Goal: Information Seeking & Learning: Check status

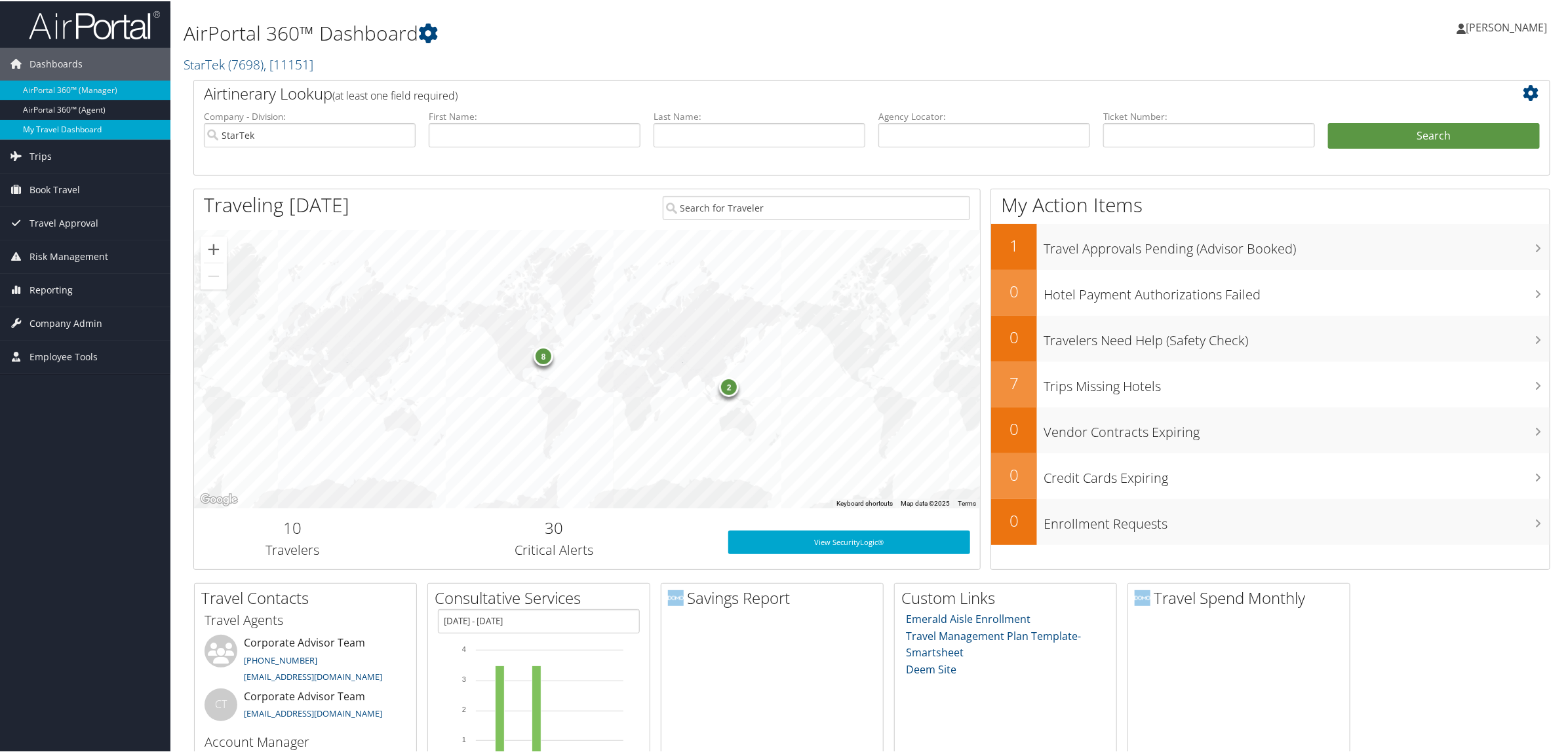
click at [45, 136] on link "My Travel Dashboard" at bounding box center [85, 128] width 170 height 20
click at [58, 164] on link "Trips" at bounding box center [85, 155] width 170 height 33
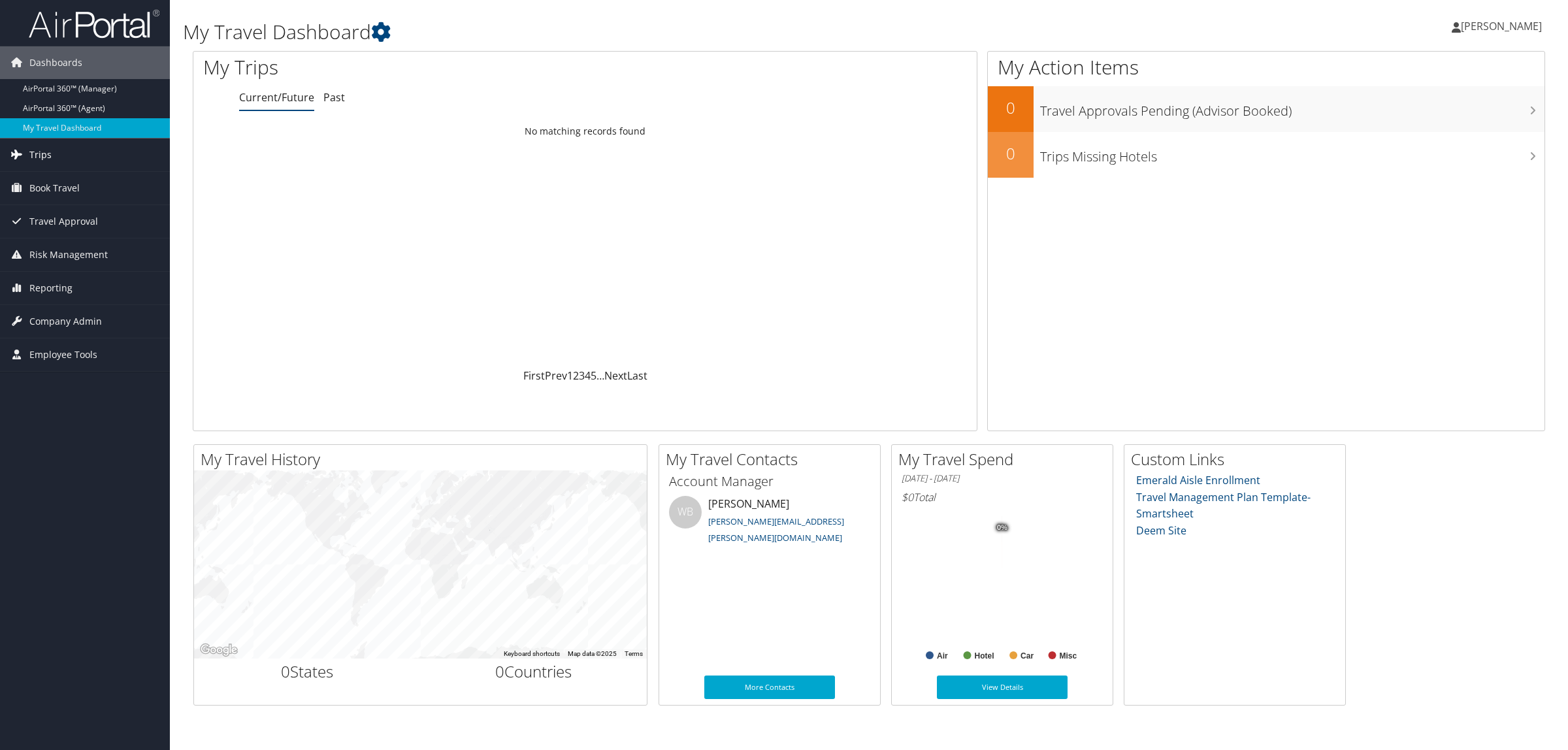
click at [64, 148] on link "Trips" at bounding box center [85, 155] width 170 height 33
click at [82, 177] on link "Airtinerary® Lookup" at bounding box center [85, 181] width 170 height 20
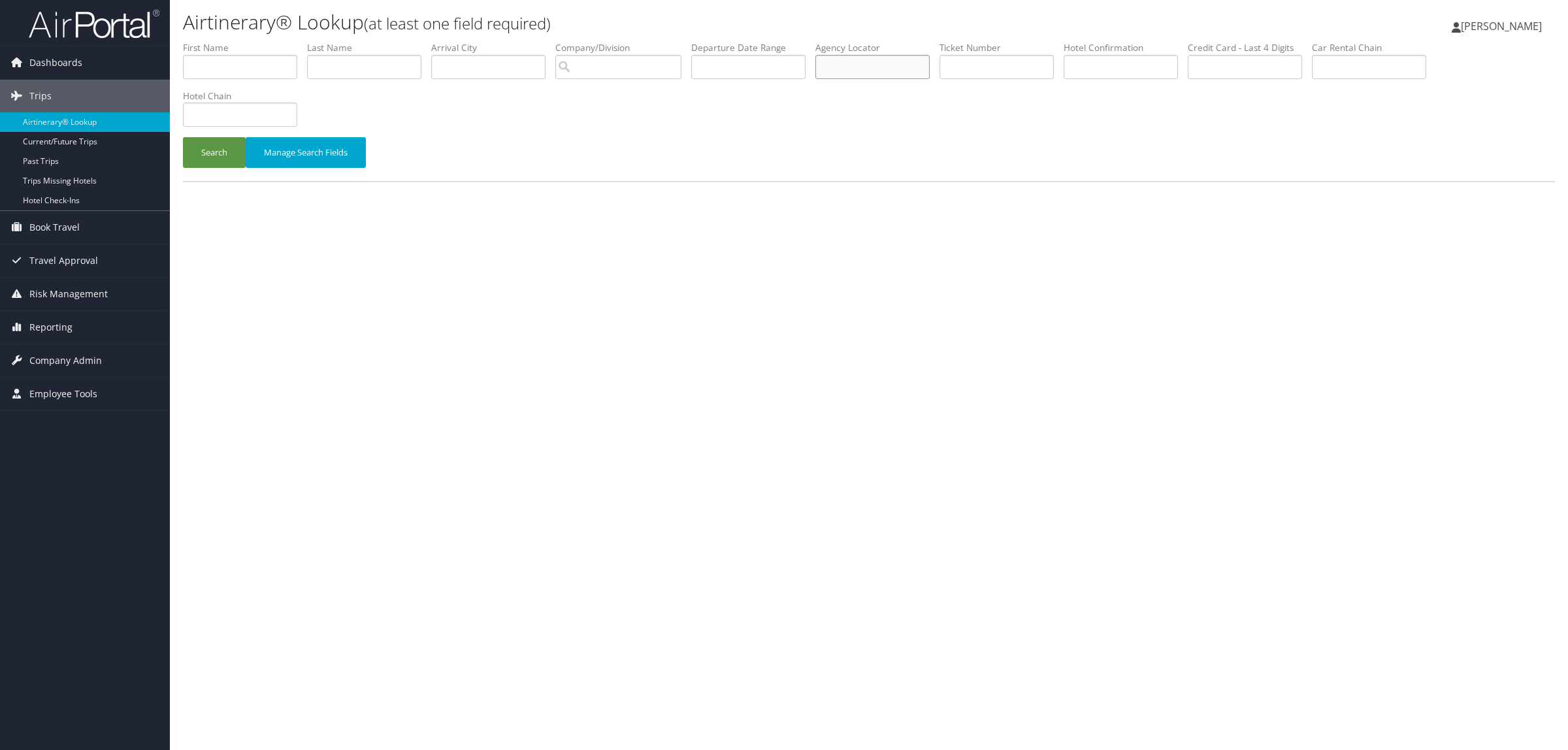
click at [915, 70] on input "text" at bounding box center [872, 67] width 115 height 24
paste input "DJ1RK9"
type input "DJ1RK9"
click at [219, 134] on li "Hotel Chain" at bounding box center [245, 113] width 124 height 48
click at [222, 141] on button "Search" at bounding box center [214, 152] width 63 height 31
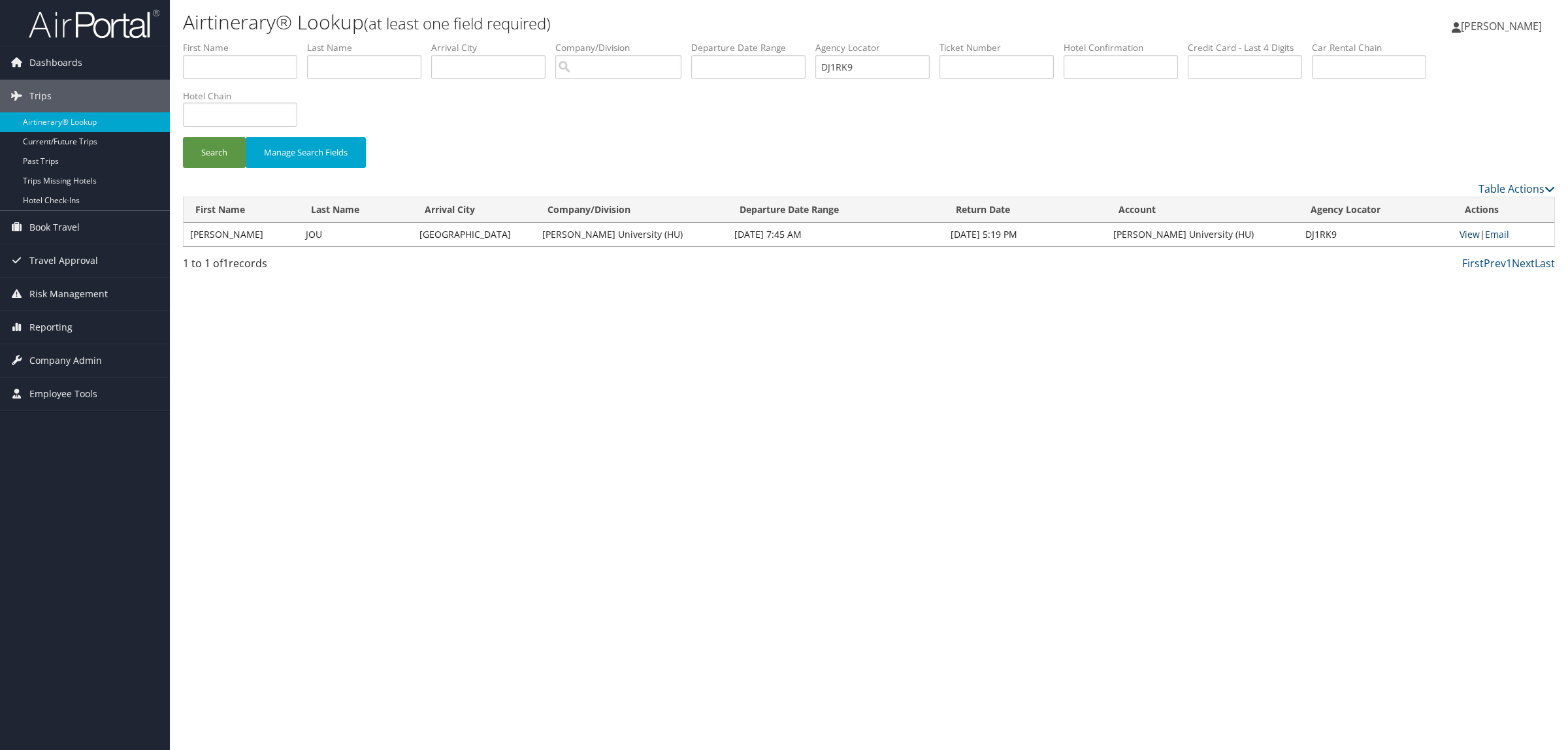
click at [1474, 234] on link "View" at bounding box center [1469, 234] width 20 height 13
click at [236, 65] on input "text" at bounding box center [240, 67] width 115 height 24
type input "juan"
type input "paulo"
drag, startPoint x: 919, startPoint y: 68, endPoint x: 712, endPoint y: 82, distance: 207.5
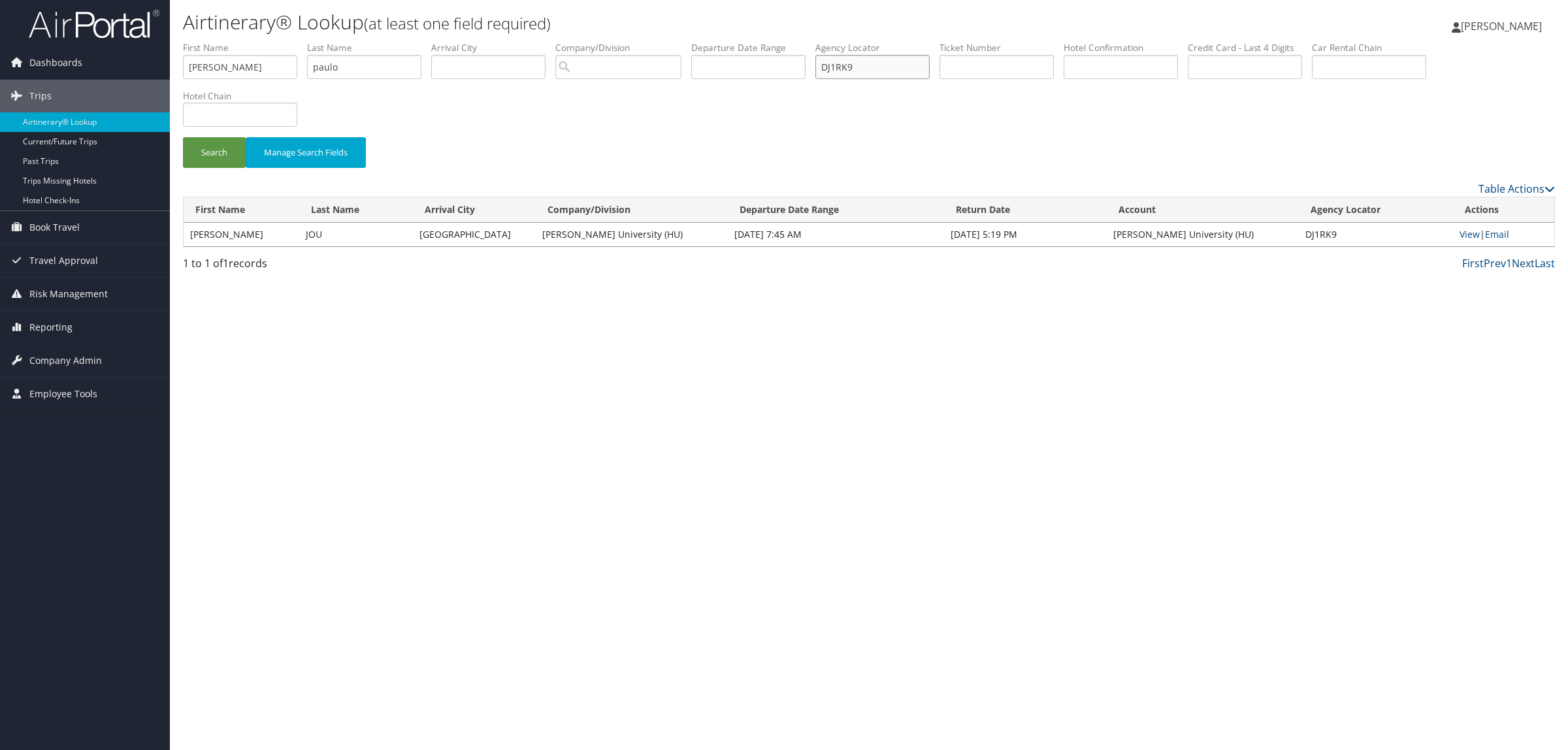
click at [712, 41] on ul "First Name juan Last Name paulo Departure City Arrival City Company/Division Ai…" at bounding box center [868, 41] width 1372 height 0
click at [200, 155] on button "Search" at bounding box center [214, 152] width 63 height 31
click at [216, 157] on button "Search" at bounding box center [214, 152] width 63 height 31
drag, startPoint x: 250, startPoint y: 73, endPoint x: 1, endPoint y: 115, distance: 252.5
click at [1, 115] on div "Dashboards AirPortal 360™ (Manager) AirPortal 360™ (Agent) My Travel Dashboard …" at bounding box center [784, 375] width 1568 height 750
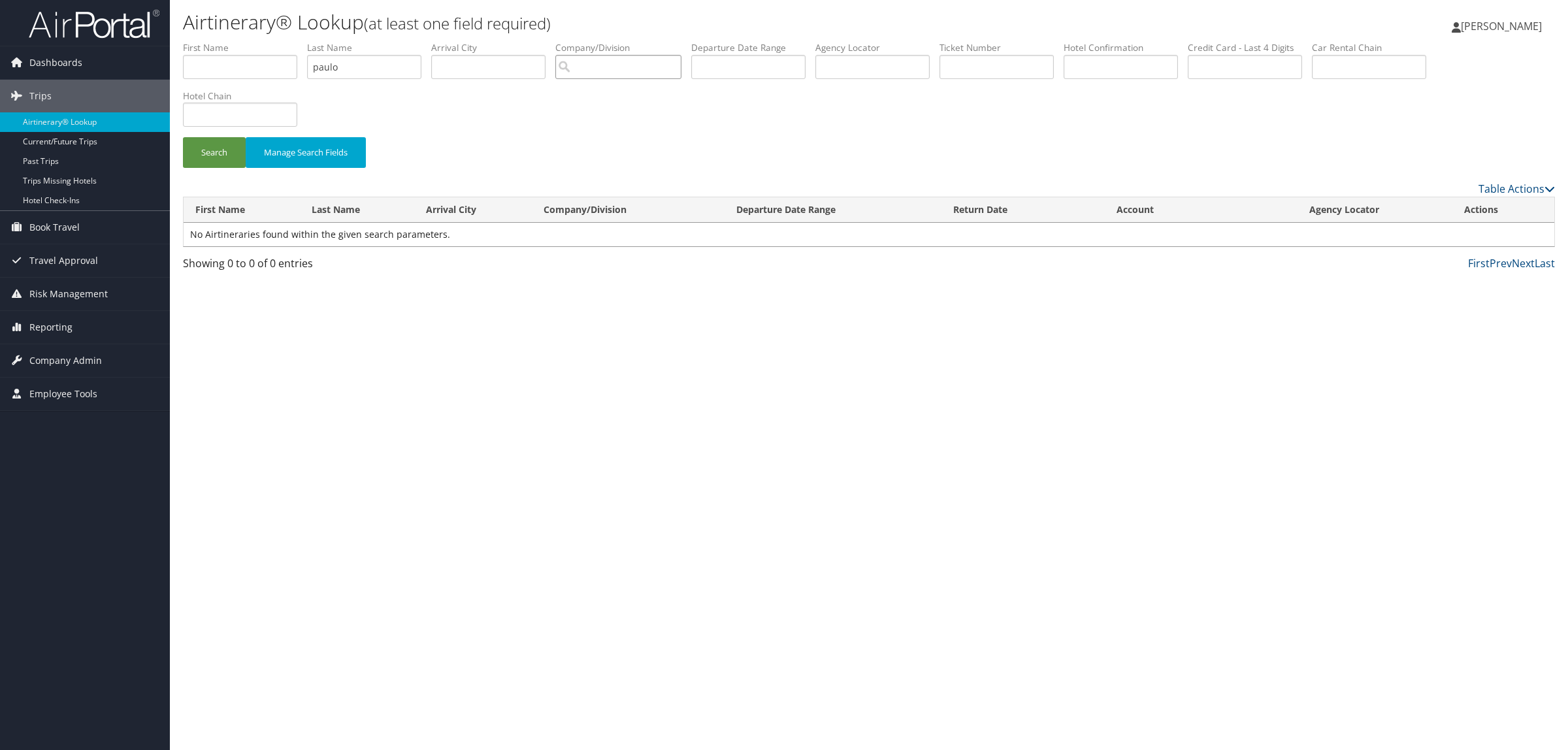
click at [647, 60] on input "search" at bounding box center [618, 67] width 126 height 24
click at [660, 101] on div "Account" at bounding box center [649, 104] width 160 height 13
type input "StarTek"
click at [196, 166] on button "Search" at bounding box center [214, 152] width 63 height 31
drag, startPoint x: 363, startPoint y: 72, endPoint x: 210, endPoint y: 95, distance: 154.7
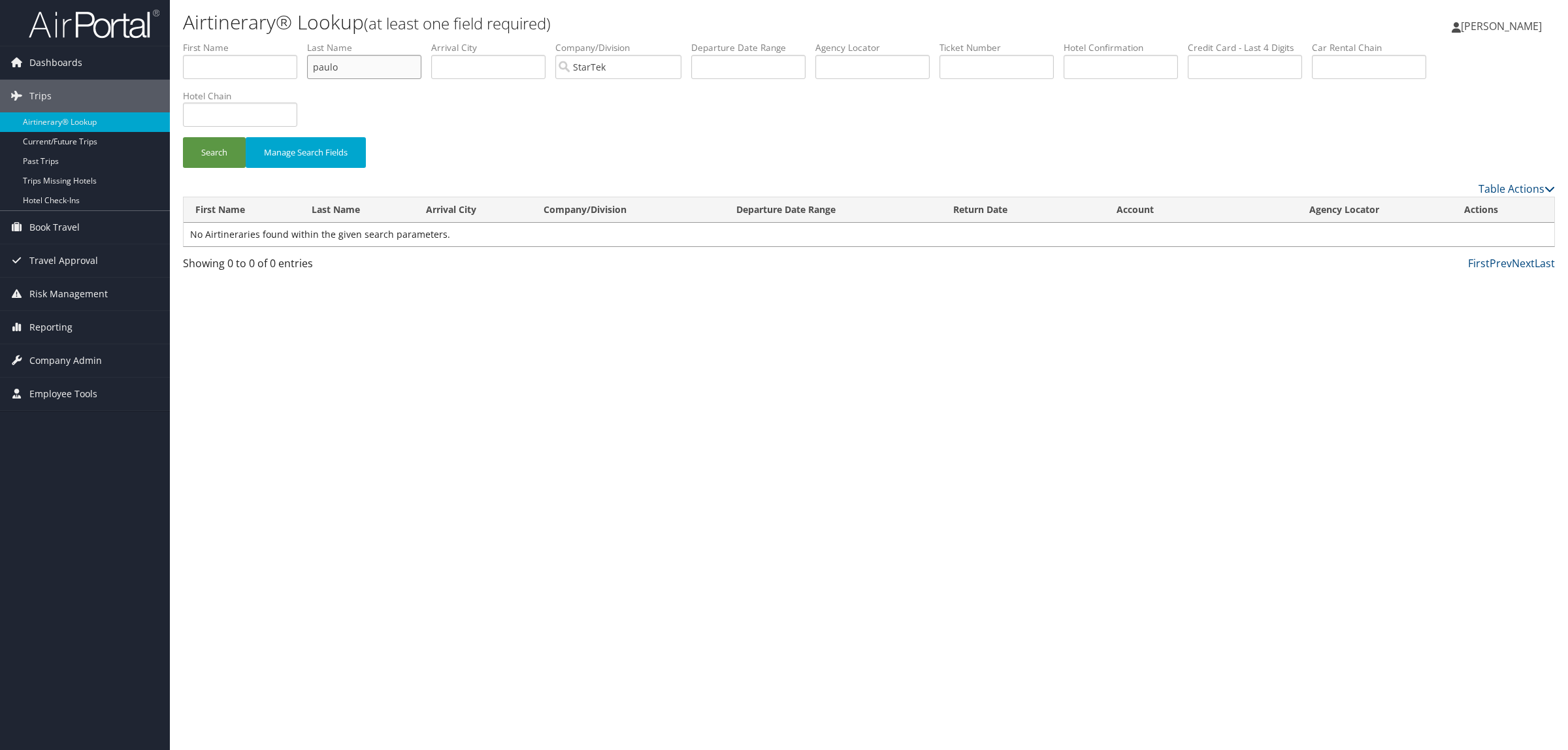
click at [210, 41] on ul "First Name Last Name paulo Departure City Arrival City Company/Division StarTek…" at bounding box center [868, 41] width 1372 height 0
click at [730, 76] on input "text" at bounding box center [748, 67] width 115 height 24
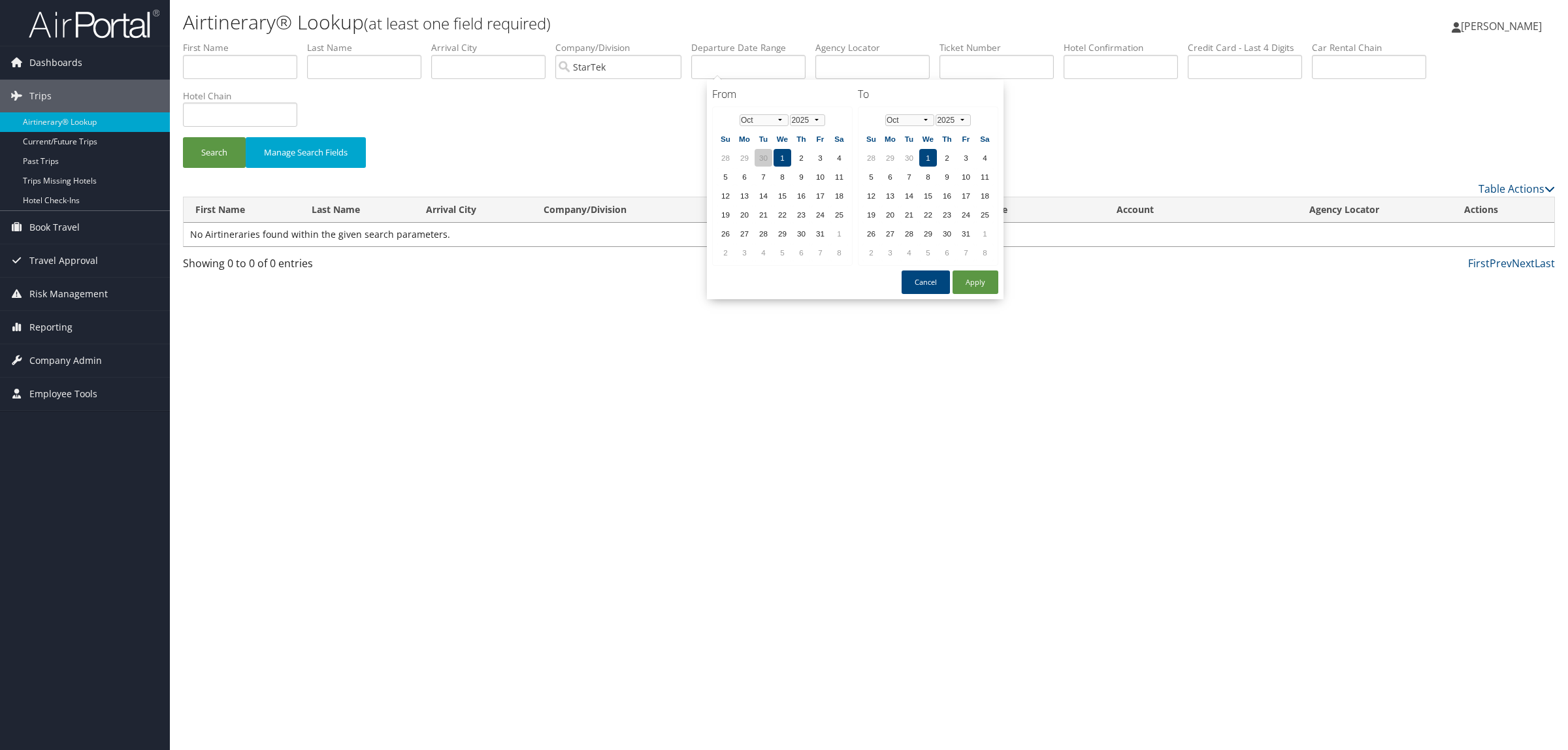
click at [763, 161] on td "30" at bounding box center [763, 158] width 17 height 17
click at [974, 276] on button "Apply" at bounding box center [975, 282] width 46 height 24
drag, startPoint x: 766, startPoint y: 67, endPoint x: 915, endPoint y: 28, distance: 154.0
click at [915, 28] on div "Airtinerary® Lookup (at least one field required) Hope Ewing Hope Ewing My Sett…" at bounding box center [868, 375] width 1398 height 750
type input "09/30/2025"
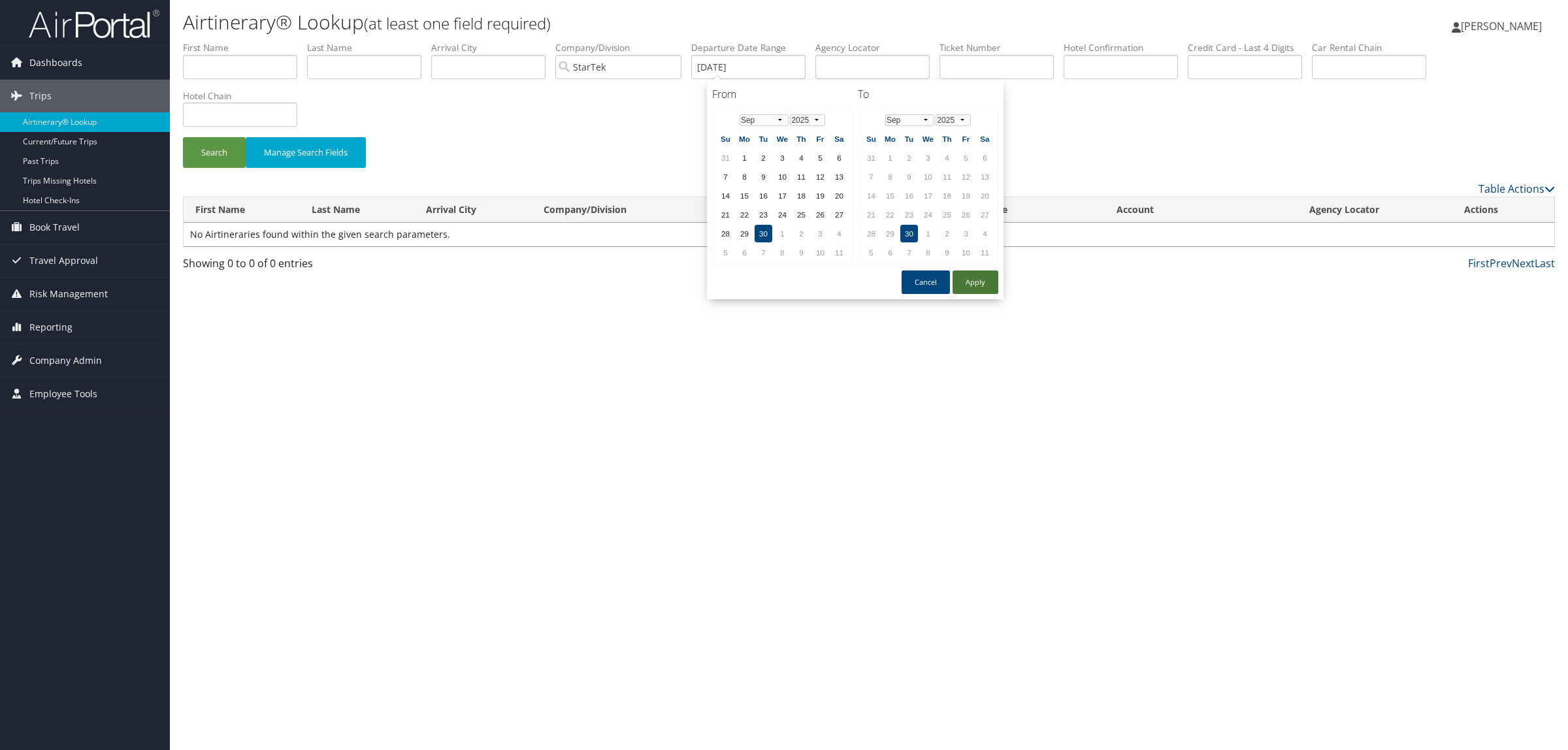
click at [970, 282] on button "Apply" at bounding box center [975, 282] width 46 height 24
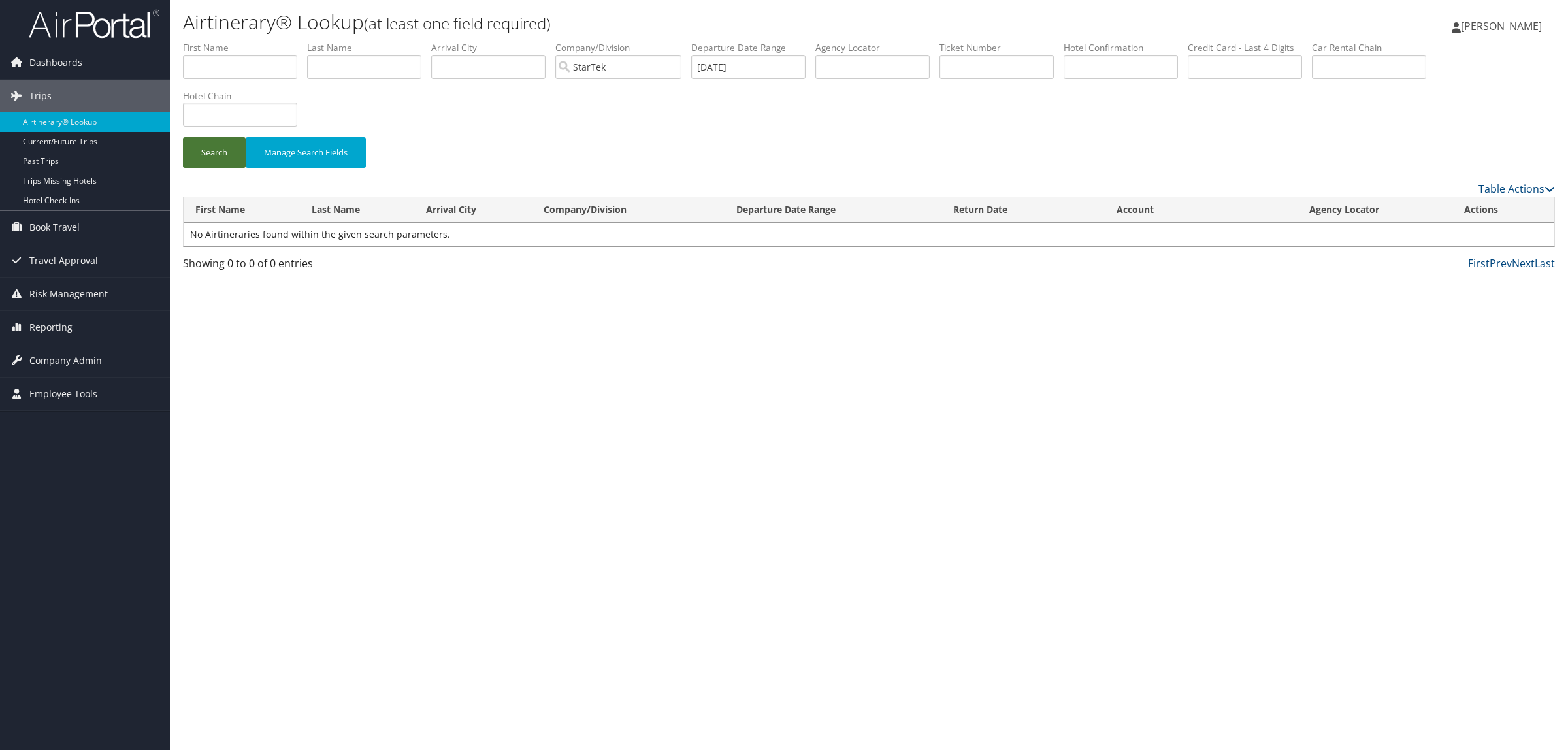
click at [217, 148] on button "Search" at bounding box center [214, 152] width 63 height 31
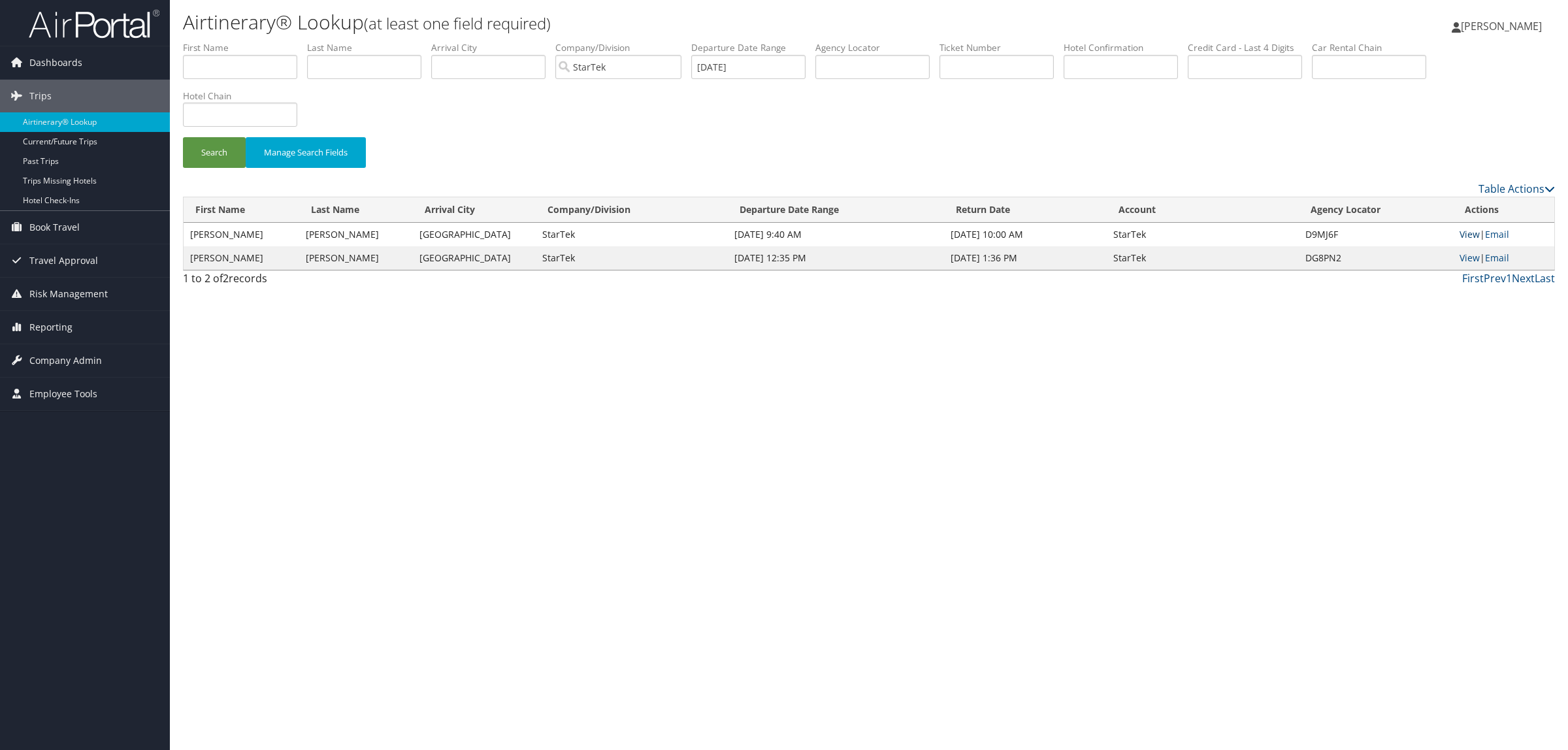
click at [1467, 228] on link "View" at bounding box center [1469, 234] width 20 height 13
click at [380, 73] on input "text" at bounding box center [364, 67] width 115 height 24
click at [237, 63] on input "text" at bounding box center [240, 67] width 115 height 24
type input "juan"
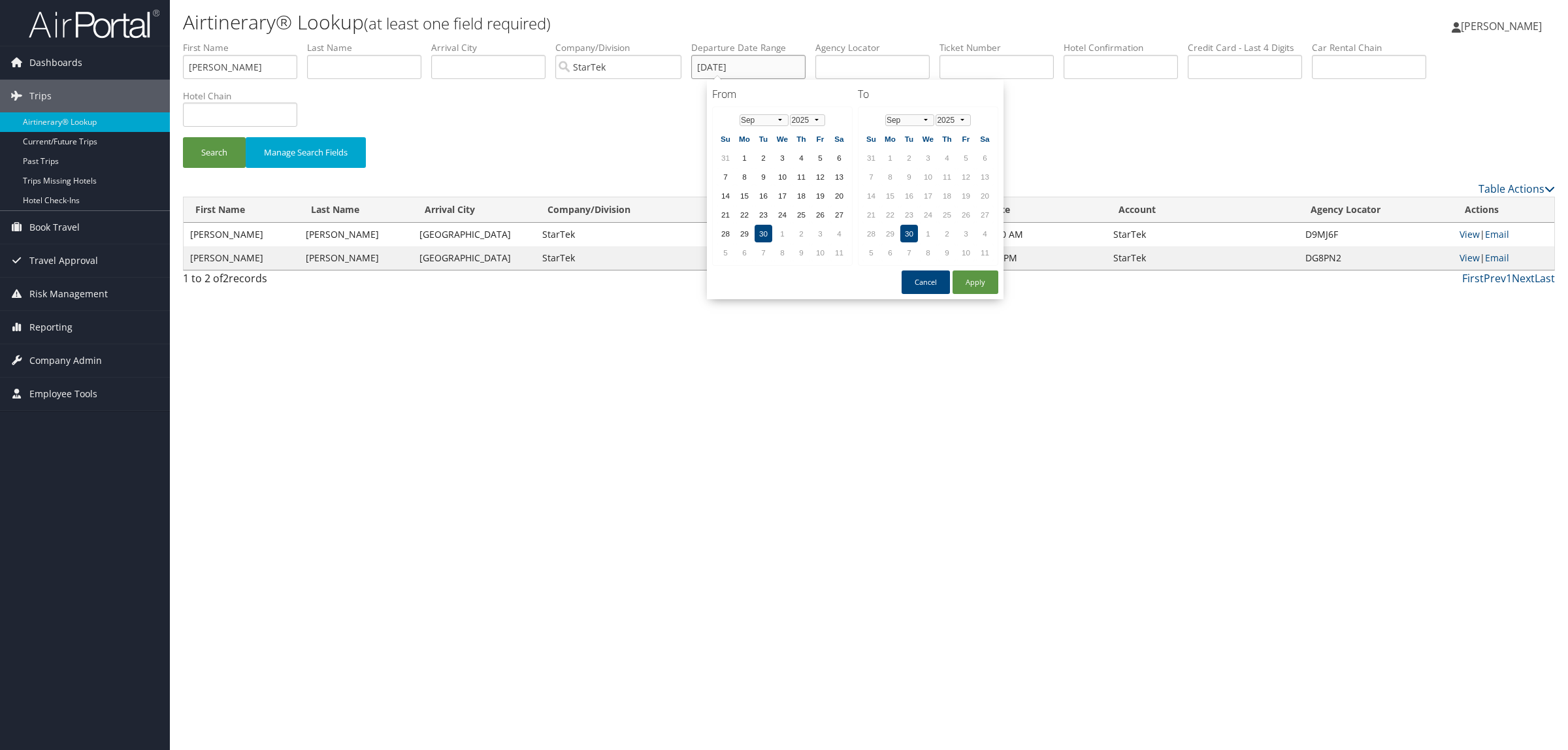
drag, startPoint x: 801, startPoint y: 62, endPoint x: 462, endPoint y: 96, distance: 340.7
click at [464, 96] on form "First Name juan Last Name Departure City Arrival City Company/Division StarTek …" at bounding box center [868, 111] width 1372 height 140
click at [204, 154] on button "Search" at bounding box center [214, 152] width 63 height 31
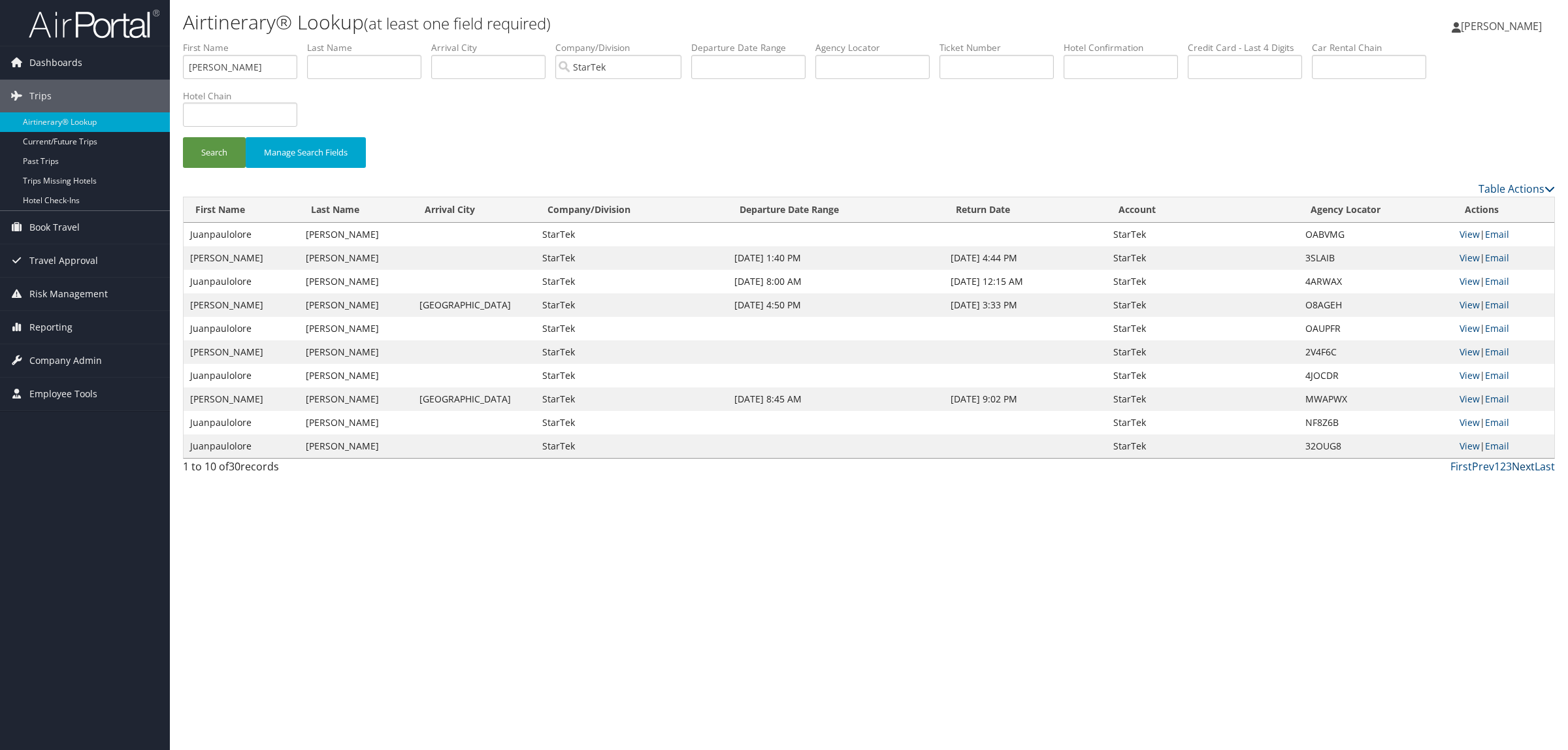
click at [1529, 471] on link "Next" at bounding box center [1522, 466] width 23 height 14
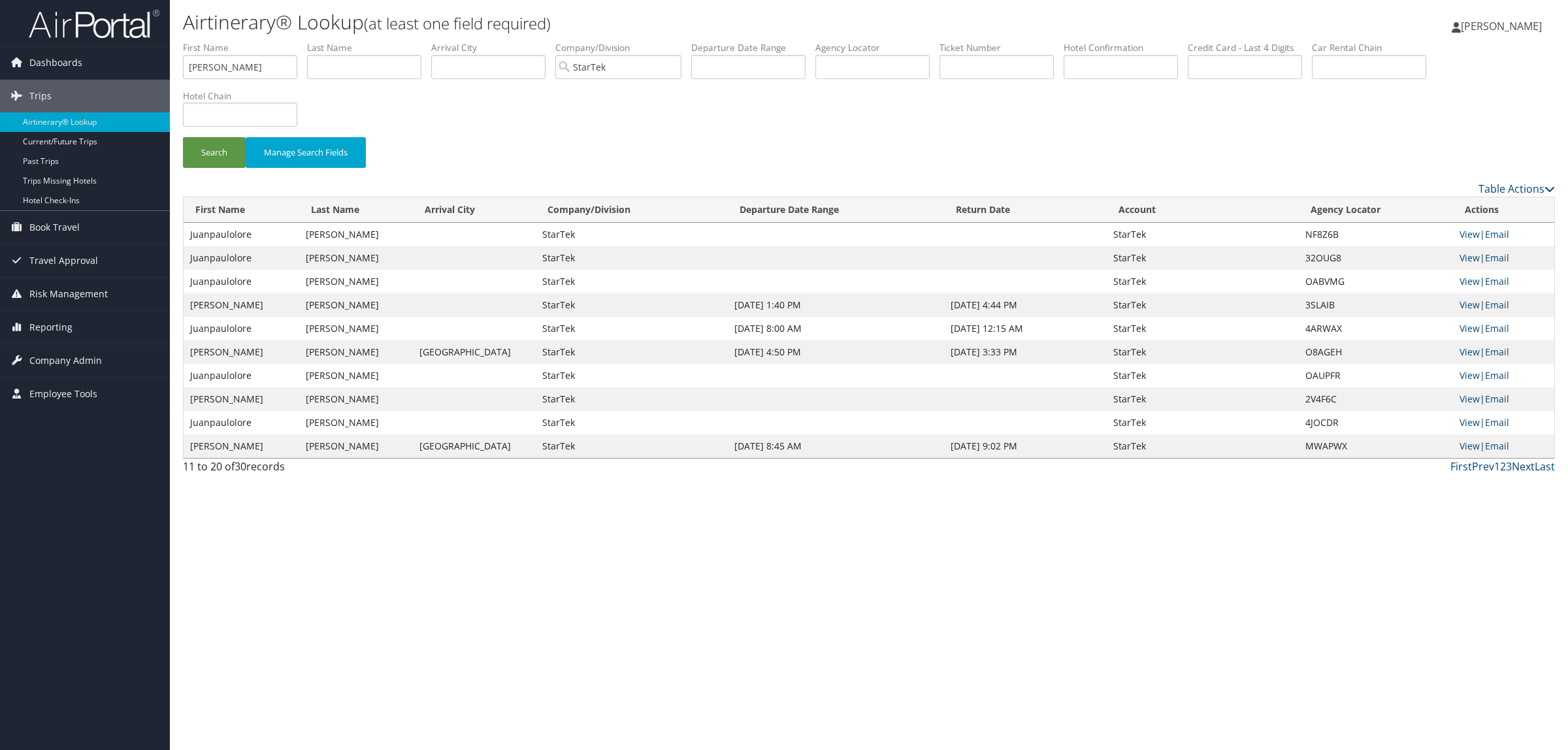
click at [1529, 471] on link "Next" at bounding box center [1522, 466] width 23 height 14
drag, startPoint x: 173, startPoint y: 64, endPoint x: 0, endPoint y: 34, distance: 175.6
click at [0, 34] on div "Dashboards AirPortal 360™ (Manager) AirPortal 360™ (Agent) My Travel Dashboard …" at bounding box center [784, 375] width 1568 height 750
click at [232, 53] on label "First Name" at bounding box center [245, 47] width 124 height 13
click at [226, 66] on input "text" at bounding box center [240, 67] width 115 height 24
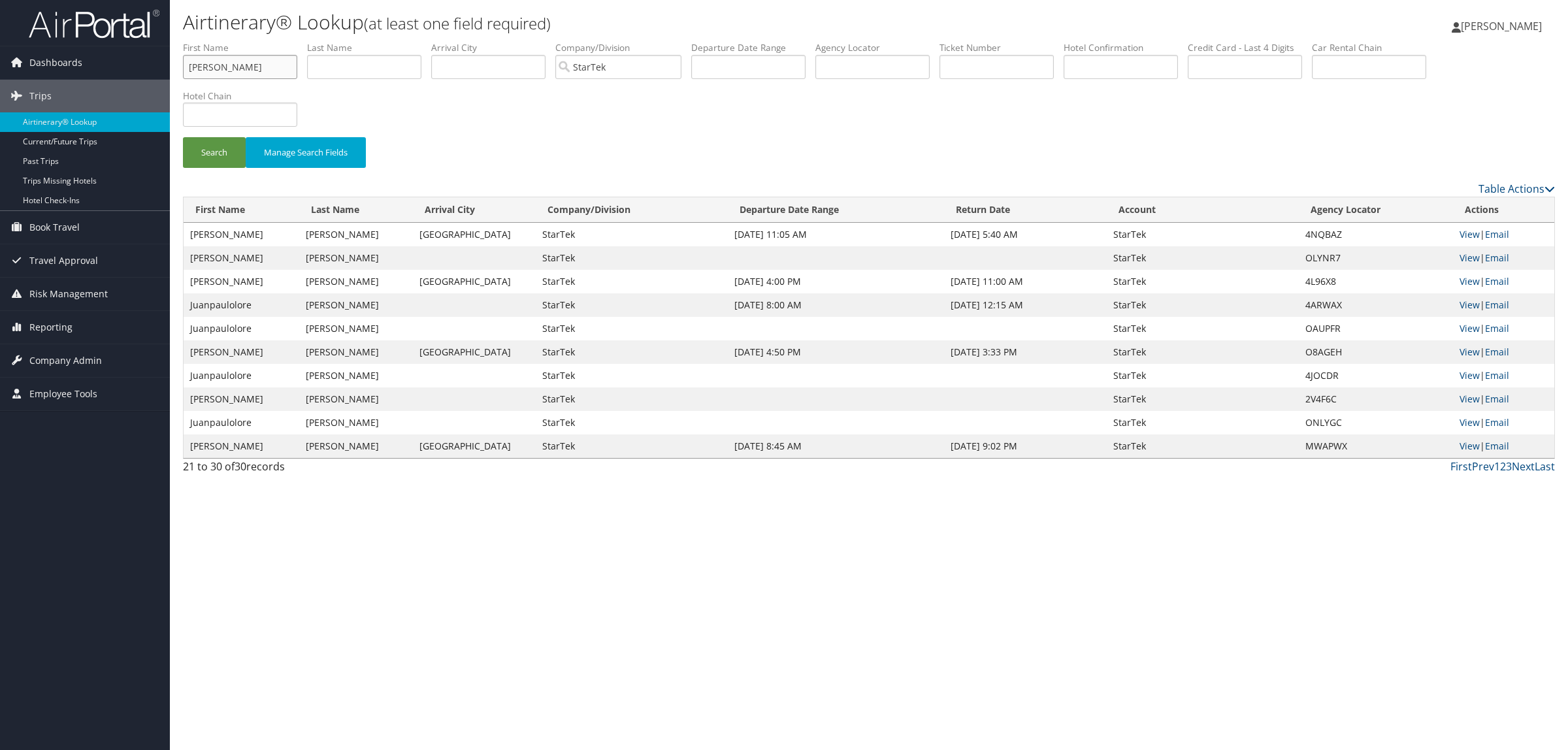
type input "jaun"
type input "paulo"
drag, startPoint x: 651, startPoint y: 64, endPoint x: 106, endPoint y: 115, distance: 547.4
click at [106, 115] on div "Dashboards AirPortal 360™ (Manager) AirPortal 360™ (Agent) My Travel Dashboard …" at bounding box center [784, 375] width 1568 height 750
click at [741, 63] on input "text" at bounding box center [748, 67] width 115 height 24
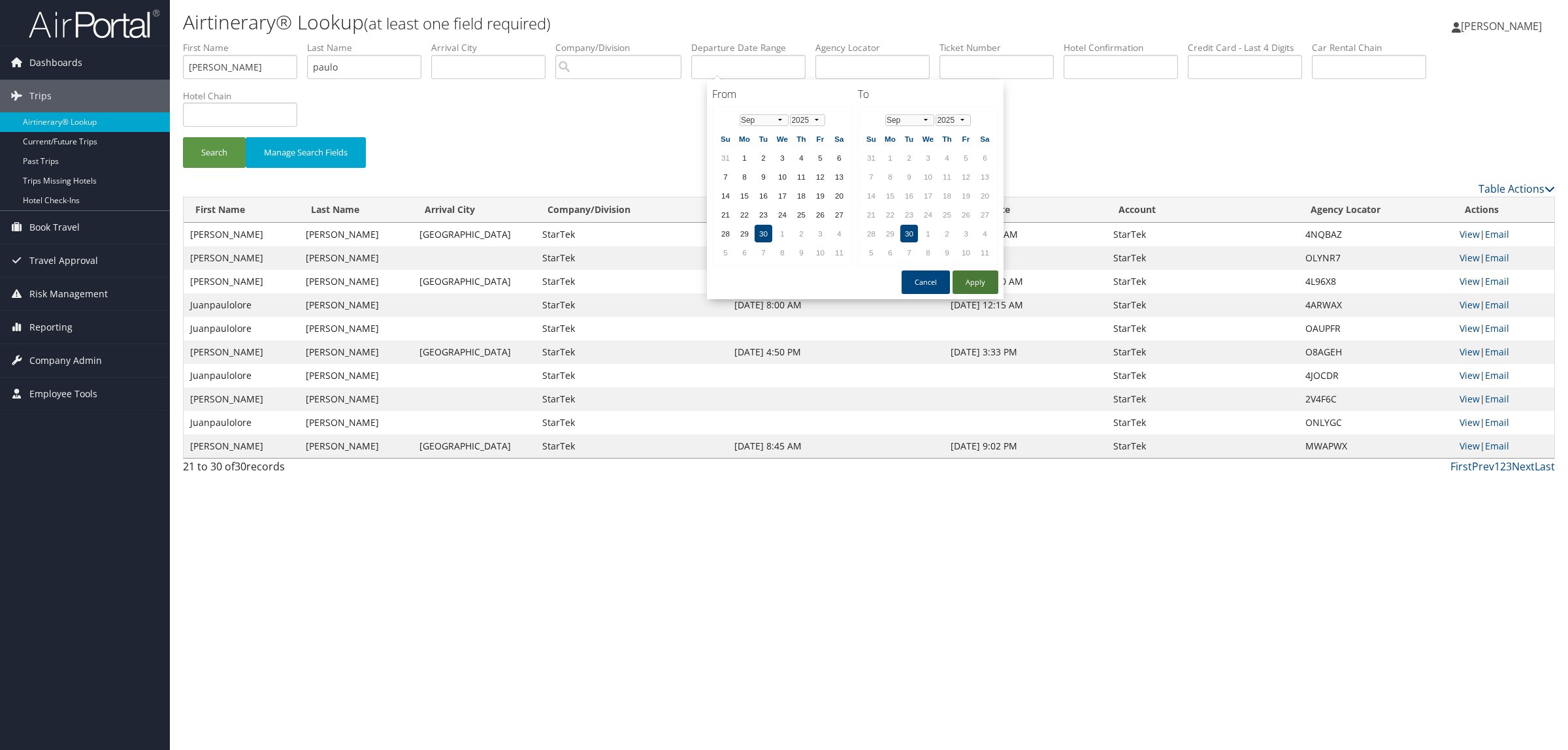
click at [956, 274] on button "Apply" at bounding box center [975, 282] width 46 height 24
type input "[DATE]"
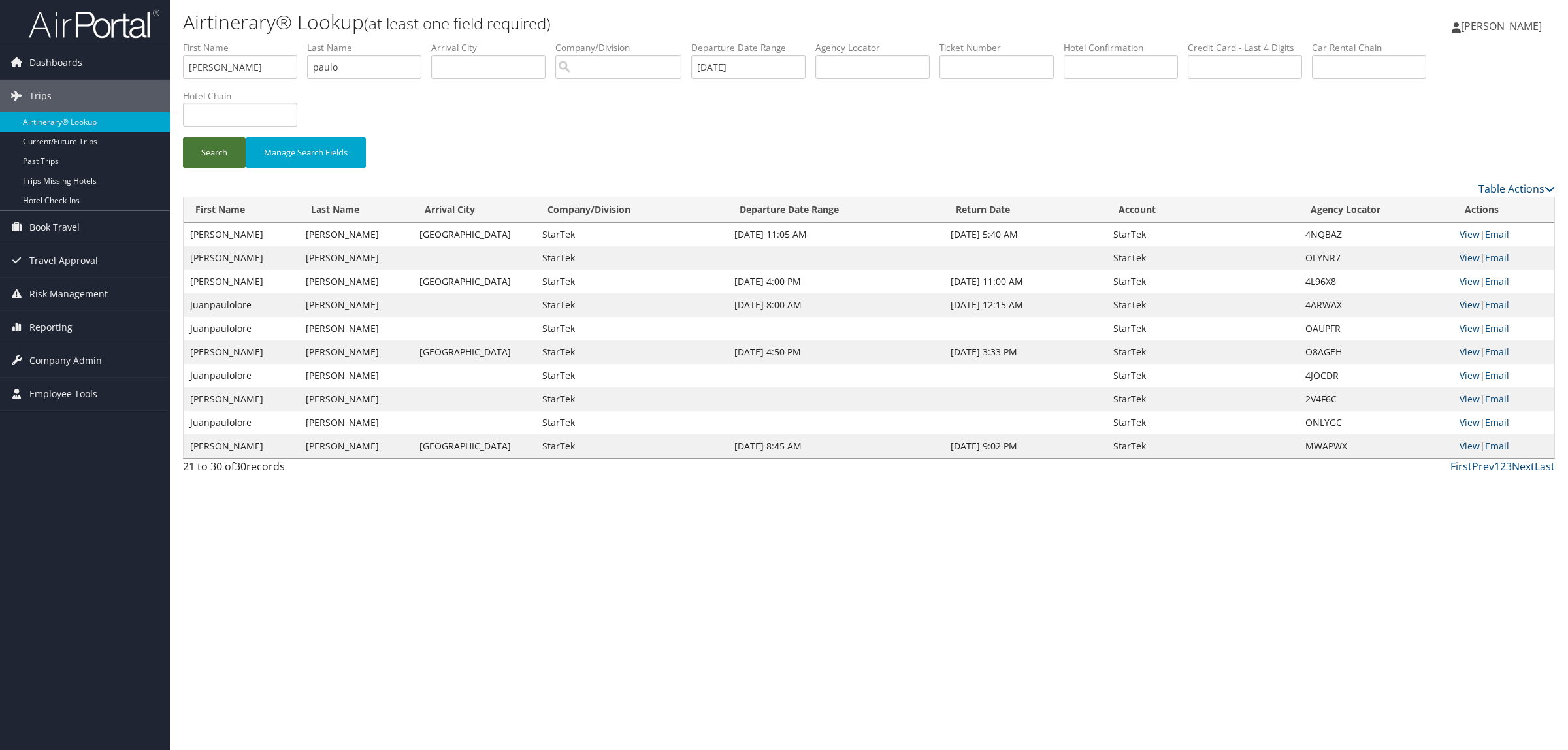
click at [232, 150] on button "Search" at bounding box center [214, 152] width 63 height 31
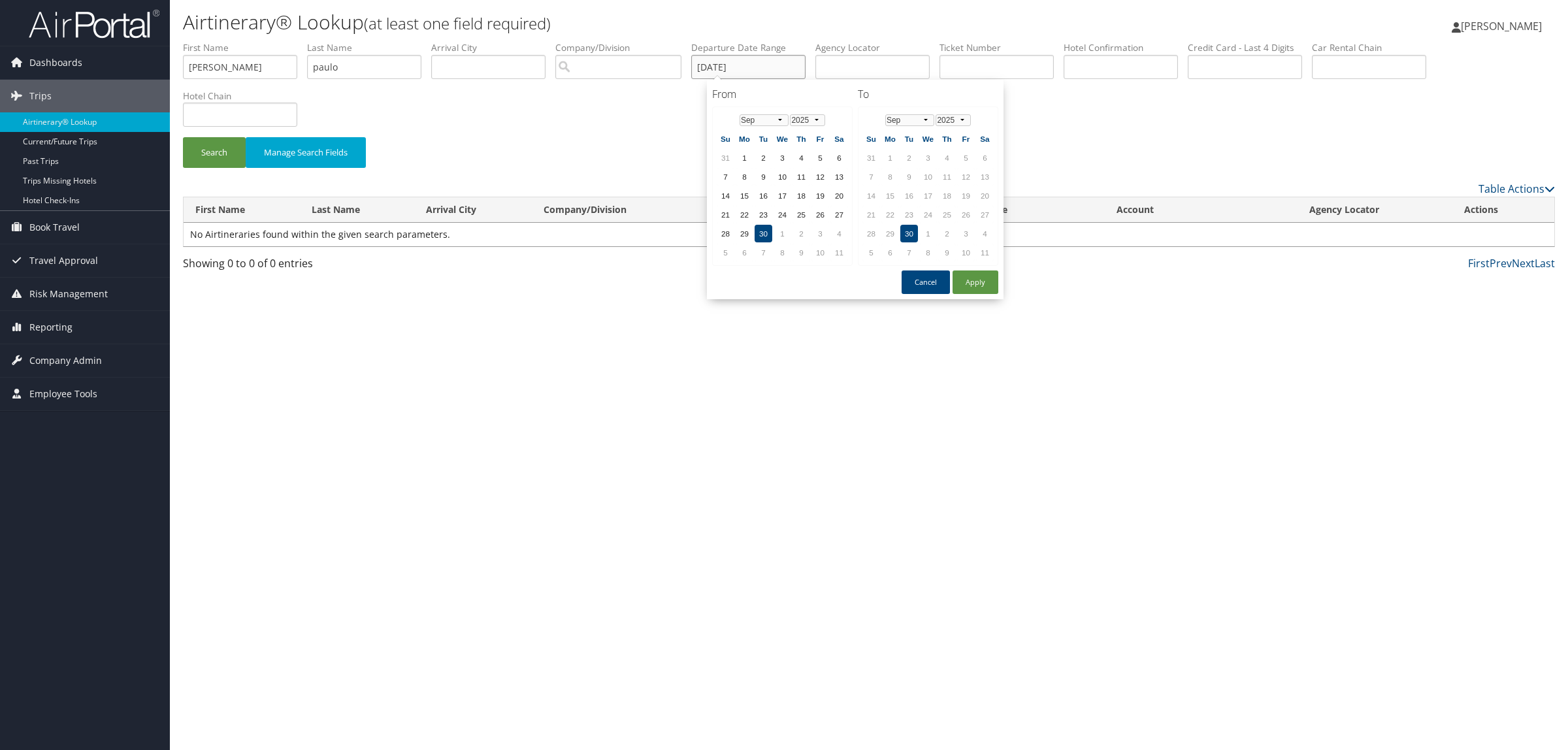
drag, startPoint x: 765, startPoint y: 64, endPoint x: 328, endPoint y: 68, distance: 437.0
click at [334, 41] on ul "First Name jaun Last Name paulo Departure City Arrival City Company/Division Ai…" at bounding box center [868, 41] width 1372 height 0
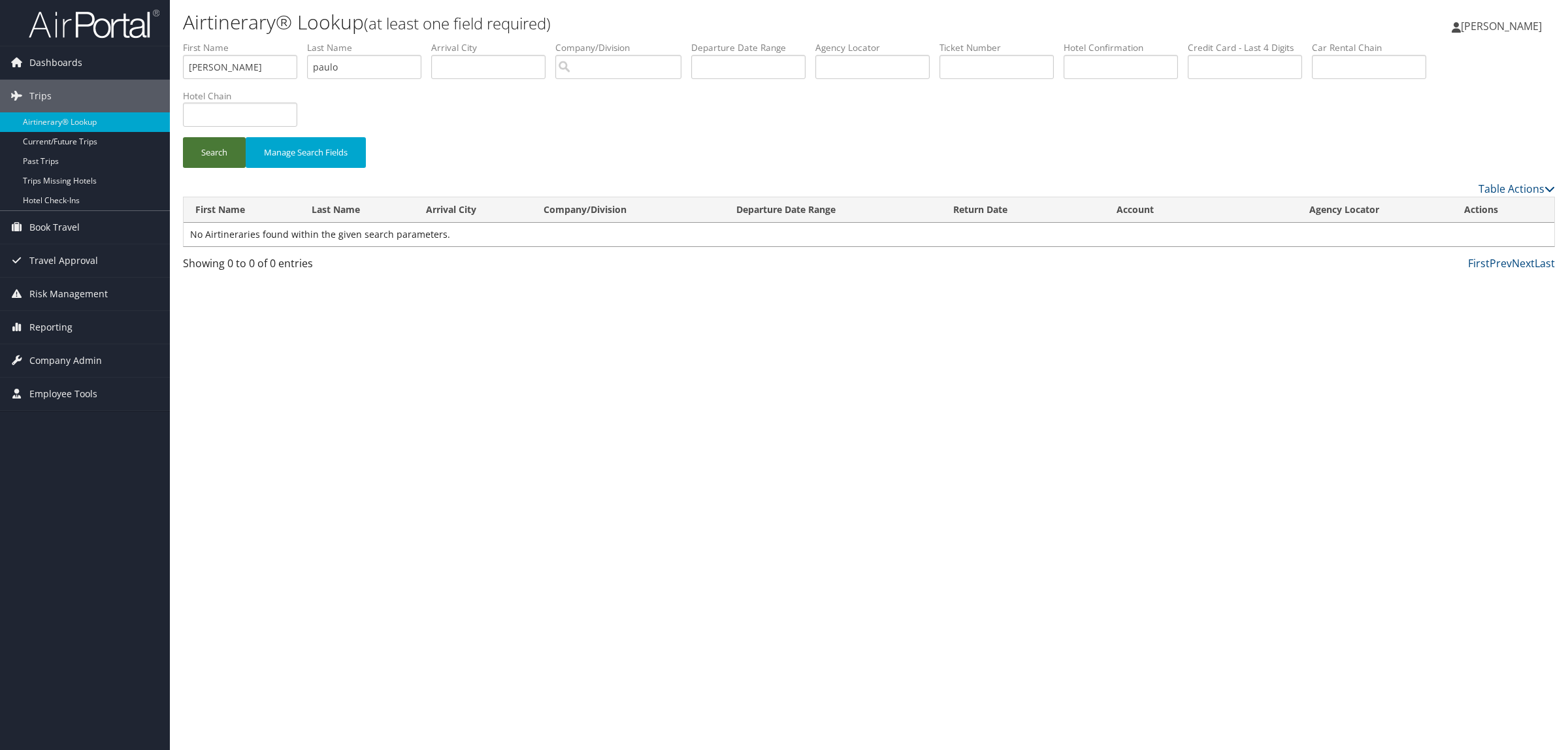
click at [229, 155] on button "Search" at bounding box center [214, 152] width 63 height 31
drag, startPoint x: 210, startPoint y: 68, endPoint x: 0, endPoint y: 85, distance: 210.7
click at [0, 85] on div "Dashboards AirPortal 360™ (Manager) AirPortal 360™ (Agent) My Travel Dashboard …" at bounding box center [784, 375] width 1568 height 750
click at [769, 68] on input "text" at bounding box center [748, 67] width 115 height 24
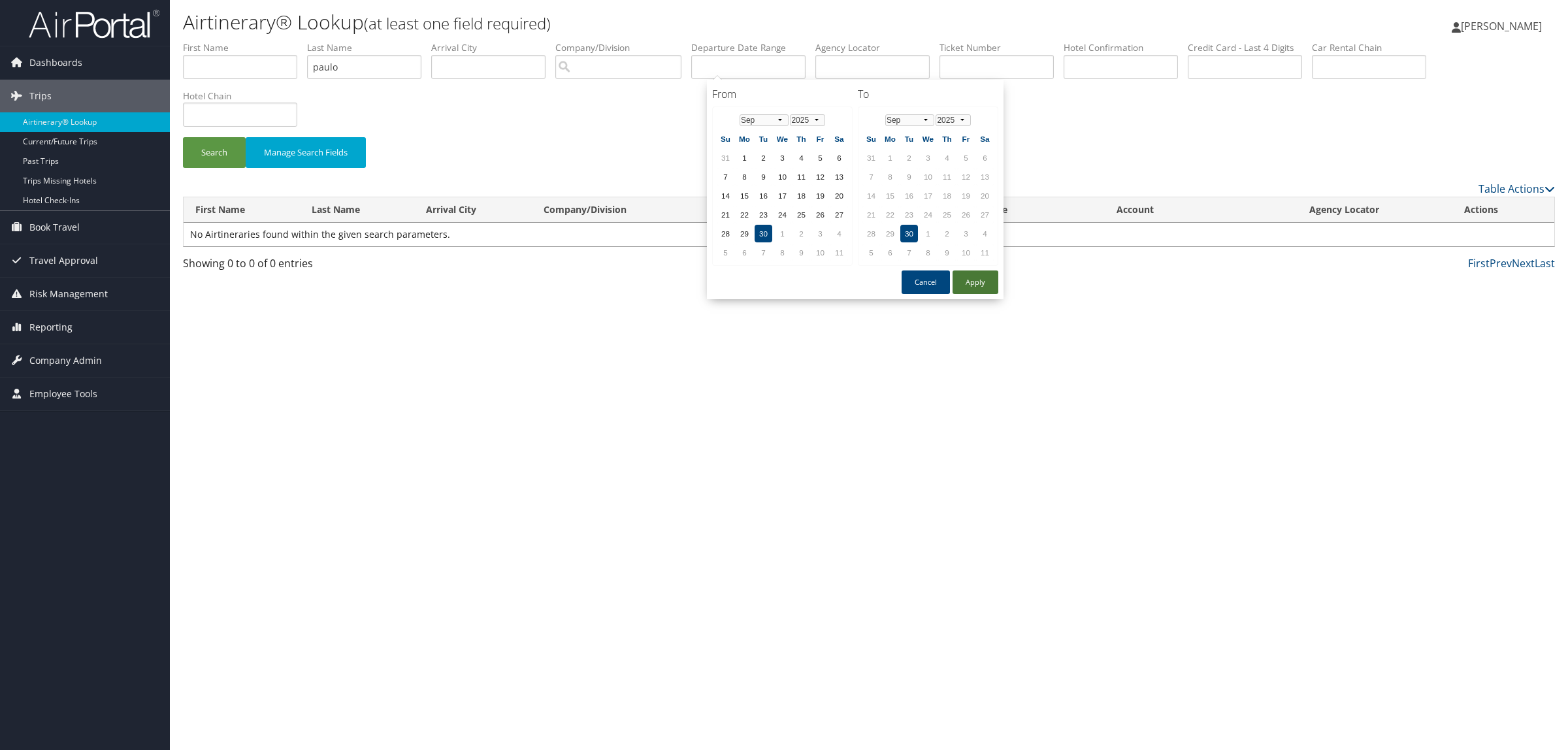
click at [965, 278] on button "Apply" at bounding box center [975, 282] width 46 height 24
type input "[DATE]"
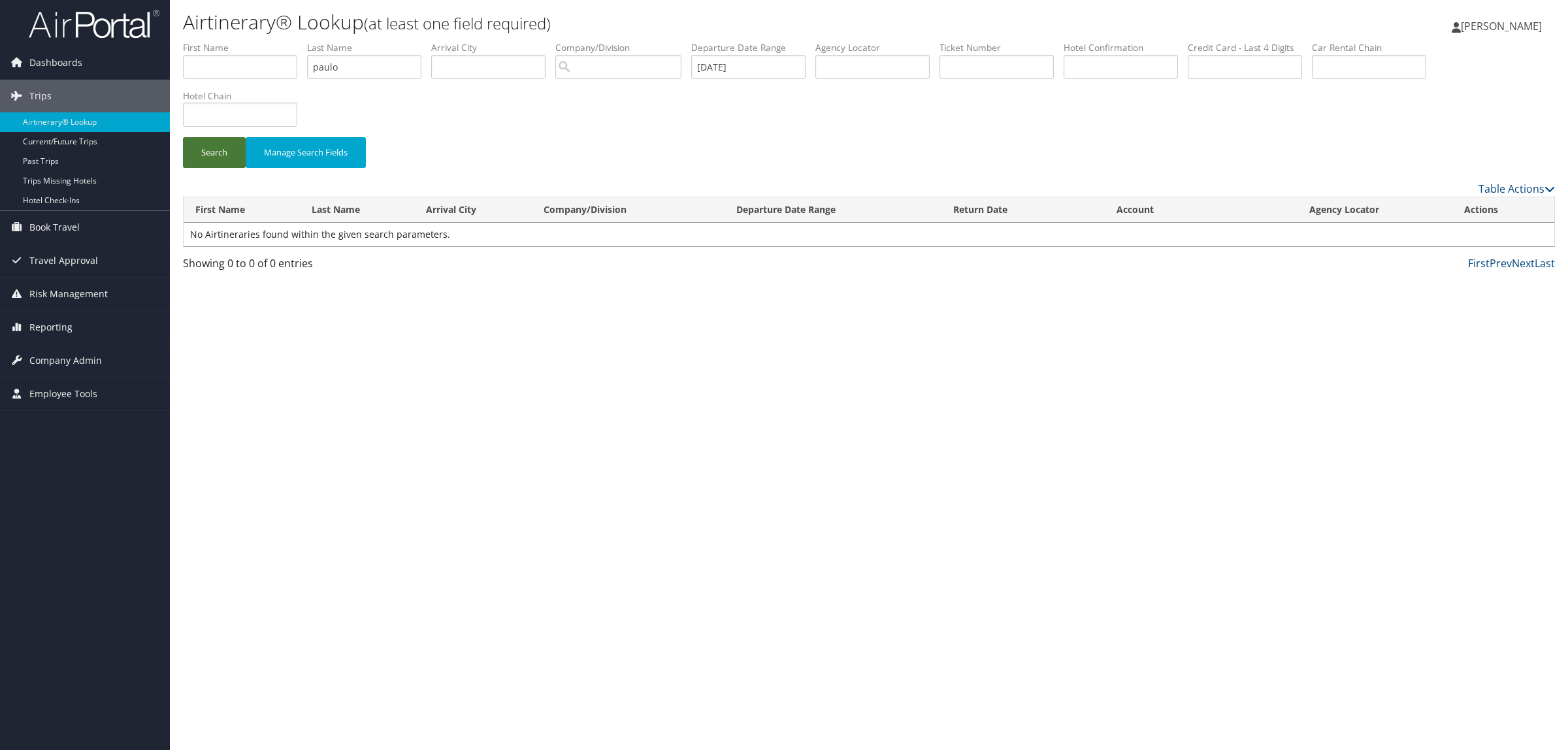
click at [216, 148] on button "Search" at bounding box center [214, 152] width 63 height 31
drag, startPoint x: 402, startPoint y: 57, endPoint x: 265, endPoint y: 80, distance: 138.9
click at [266, 41] on ul "First Name Last Name paulo Departure City Arrival City Company/Division Airport…" at bounding box center [868, 41] width 1372 height 0
click at [488, 67] on input "text" at bounding box center [488, 67] width 115 height 24
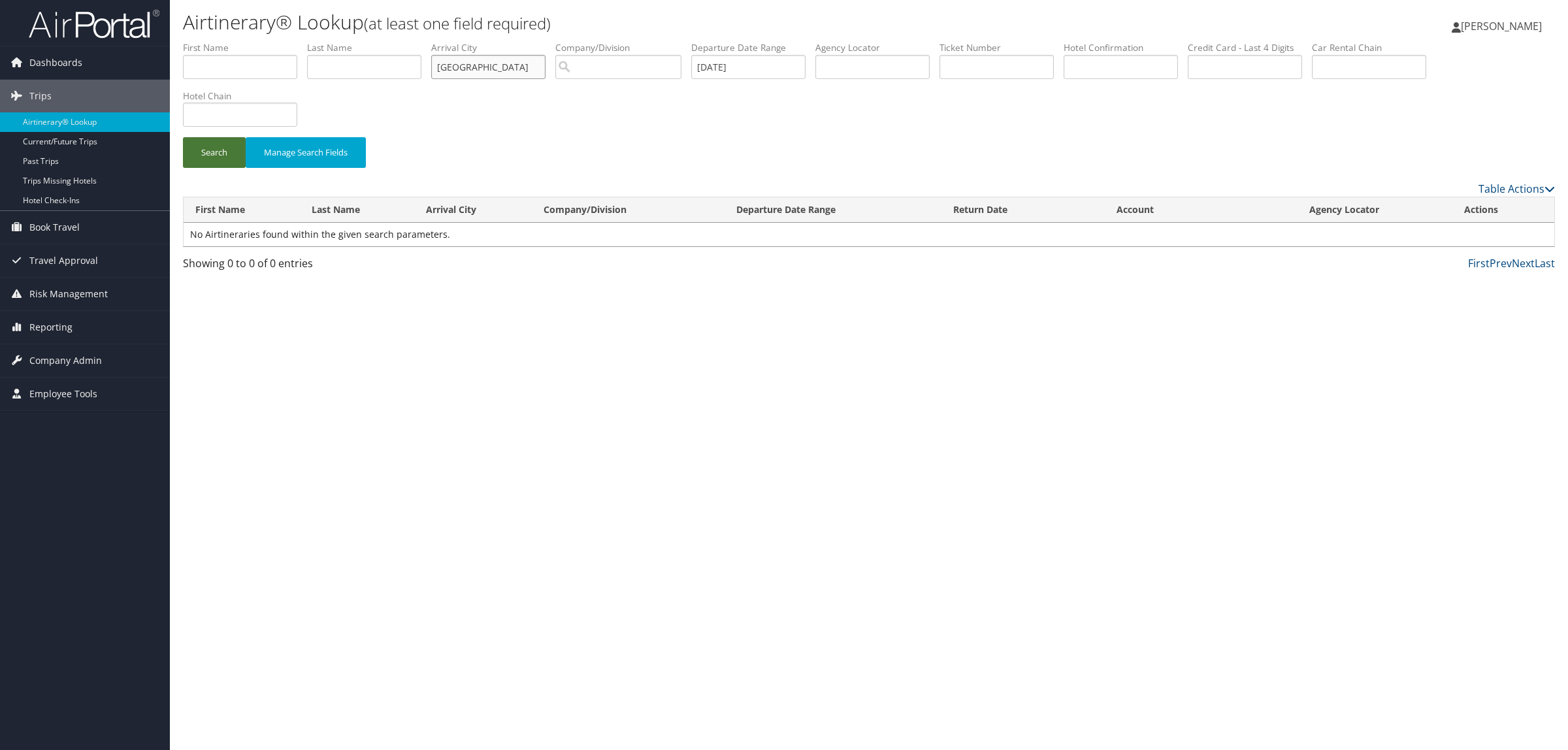
type input "cincinnati"
click at [207, 158] on button "Search" at bounding box center [214, 152] width 63 height 31
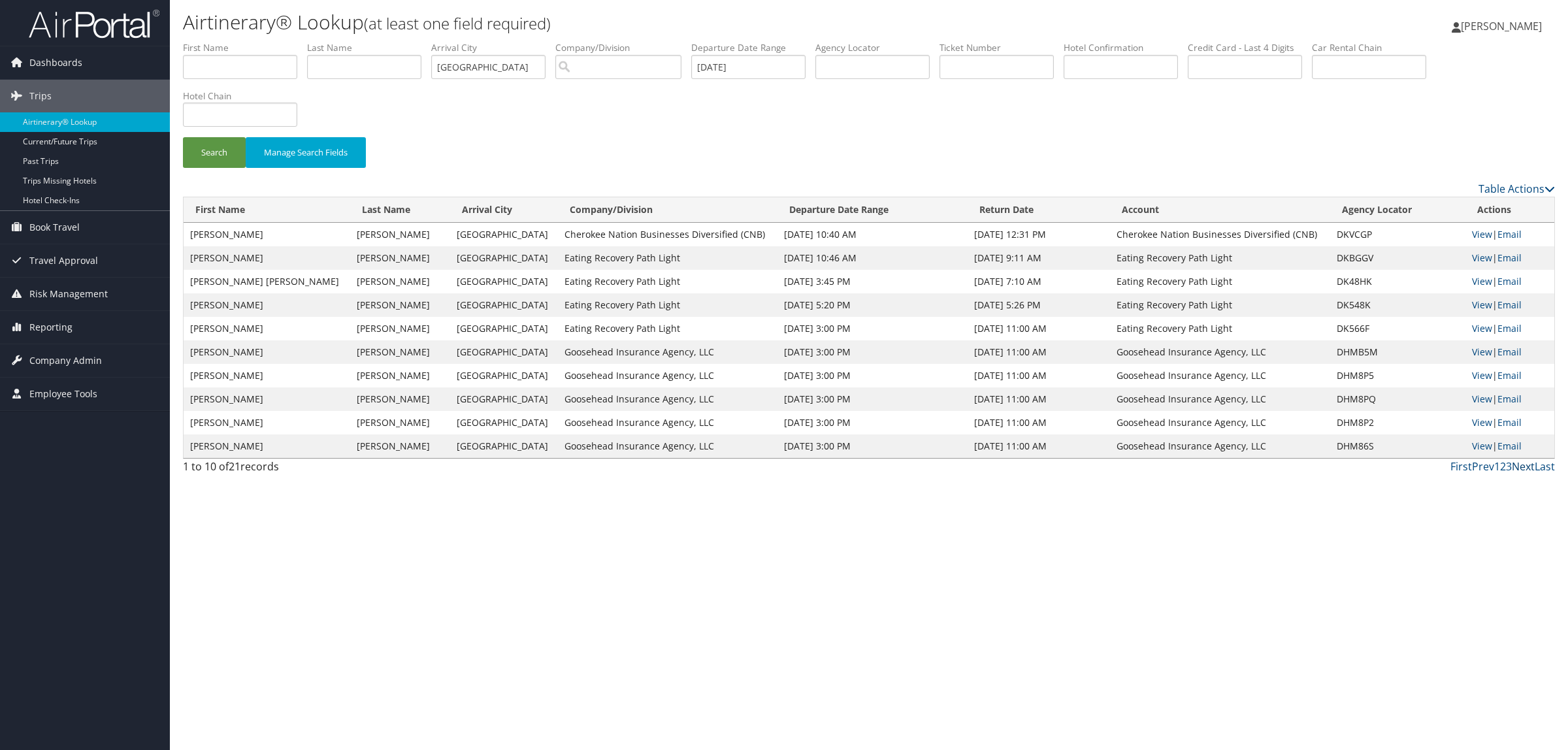
click at [1522, 465] on link "Next" at bounding box center [1522, 466] width 23 height 14
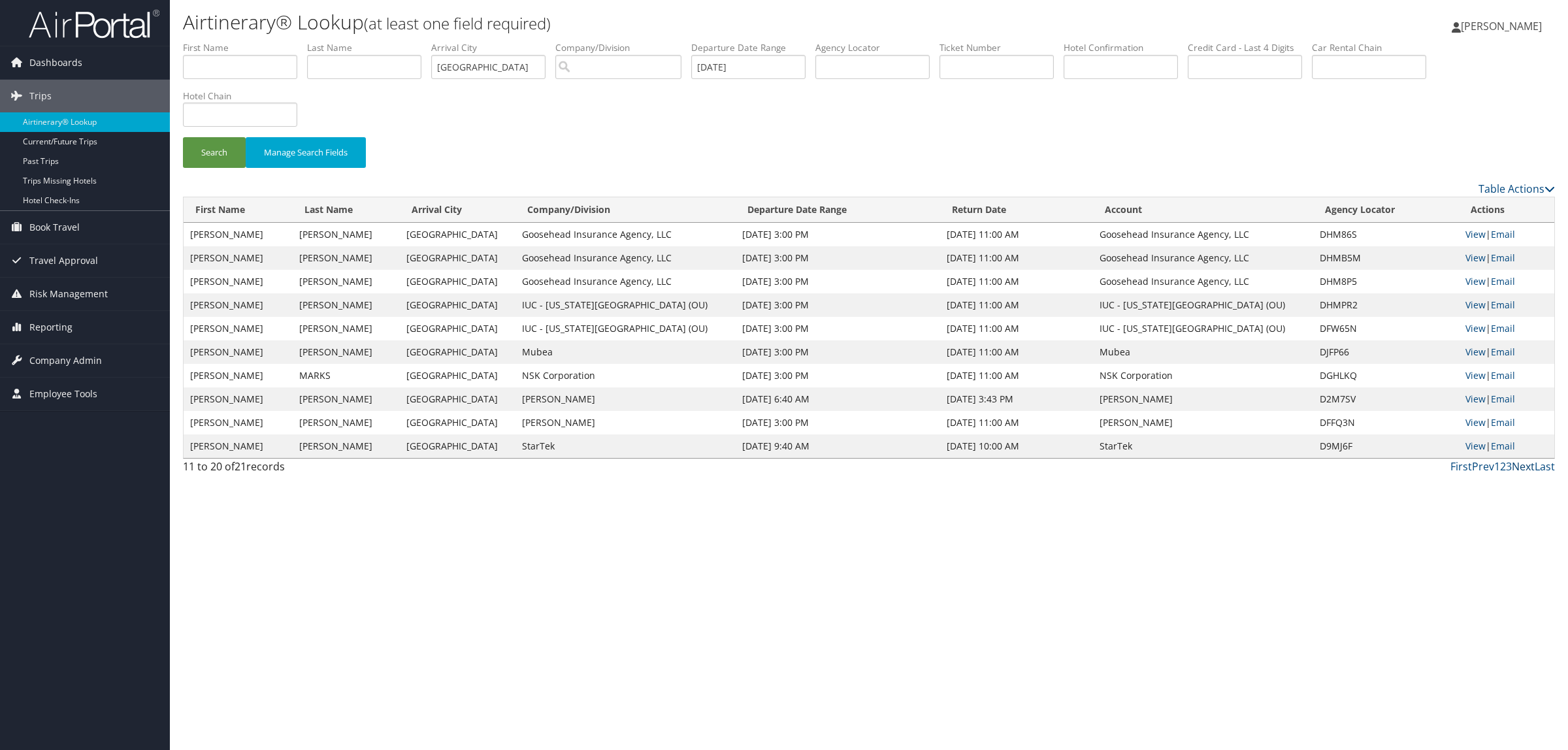
click at [1522, 465] on link "Next" at bounding box center [1522, 466] width 23 height 14
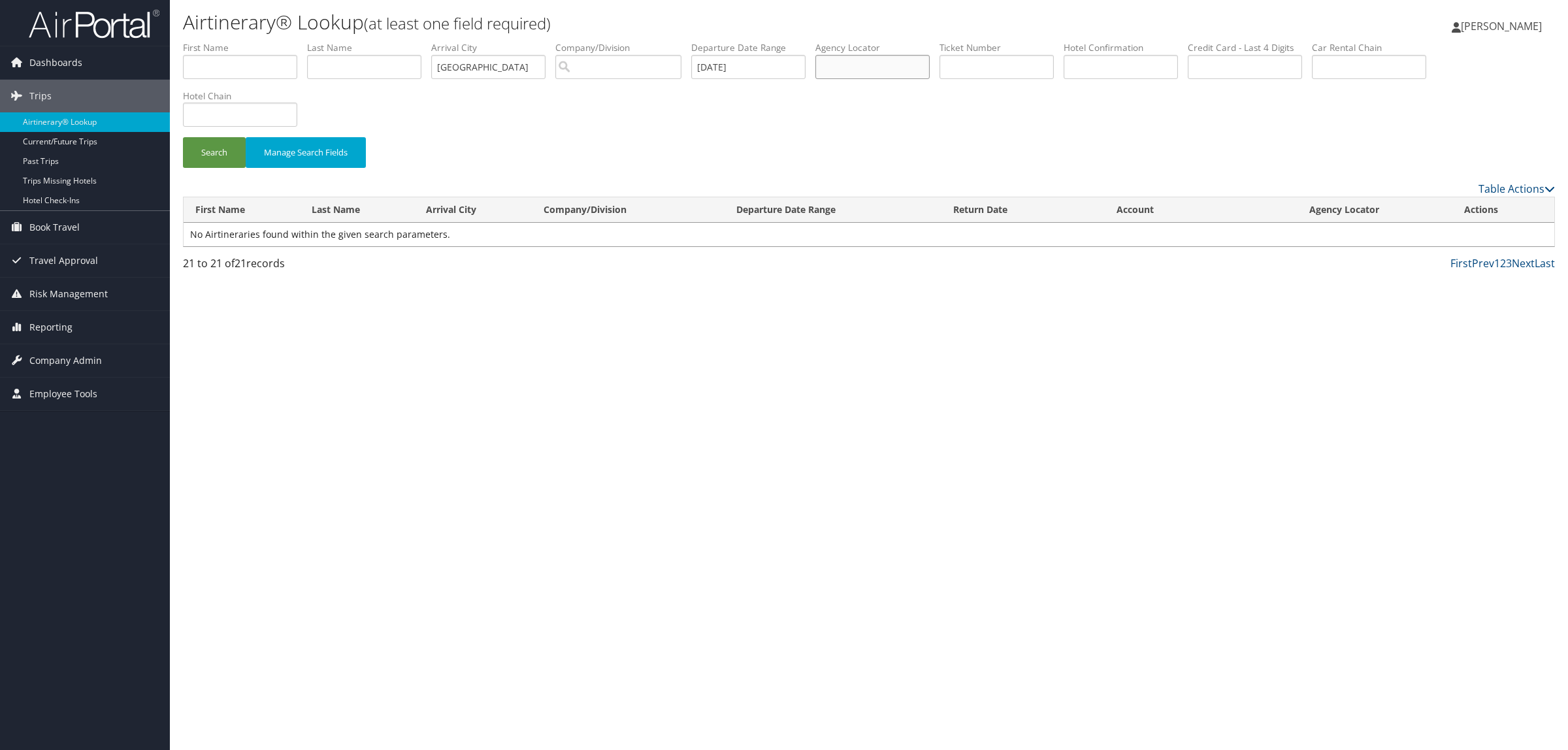
click at [883, 72] on input "text" at bounding box center [872, 67] width 115 height 24
paste input "D59QQL"
type input "D59QQL"
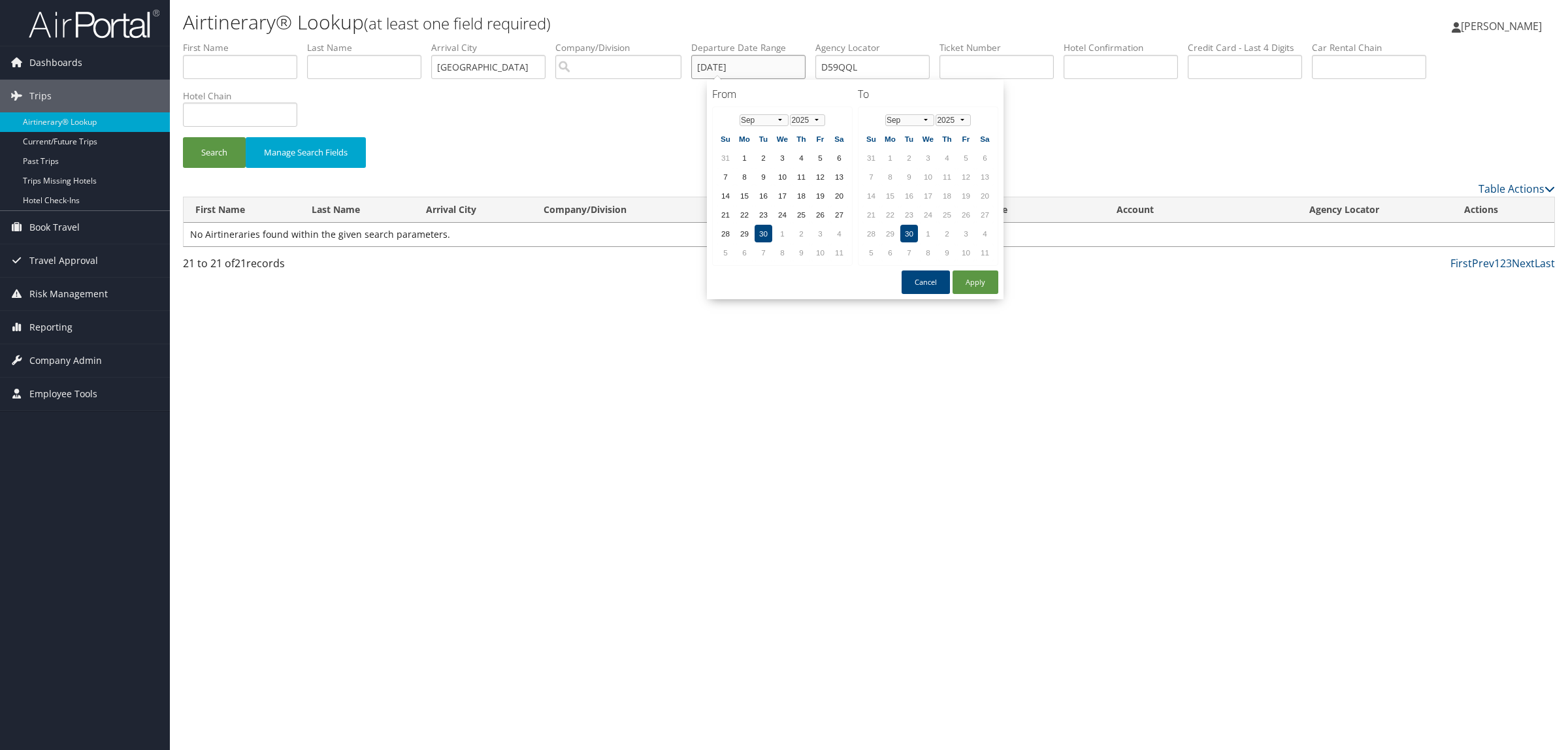
drag, startPoint x: 771, startPoint y: 72, endPoint x: 591, endPoint y: 72, distance: 180.0
click at [591, 41] on ul "First Name Last Name Departure City Arrival City cincinnati Company/Division Ai…" at bounding box center [868, 41] width 1372 height 0
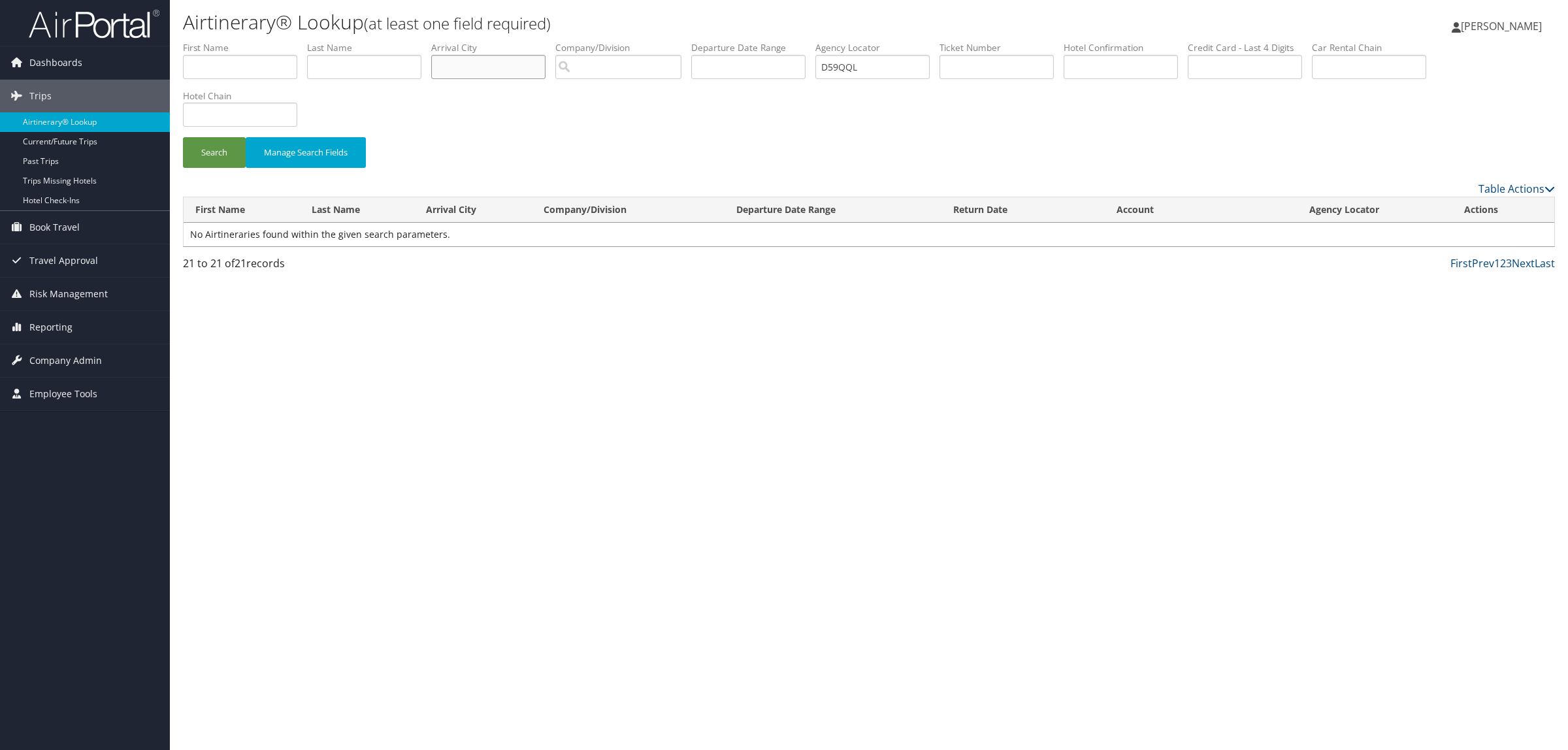
drag, startPoint x: 516, startPoint y: 71, endPoint x: 276, endPoint y: 72, distance: 240.0
click at [276, 41] on ul "First Name Last Name Departure City Arrival City Company/Division Airport/City …" at bounding box center [868, 41] width 1372 height 0
click at [221, 159] on button "Search" at bounding box center [214, 152] width 63 height 31
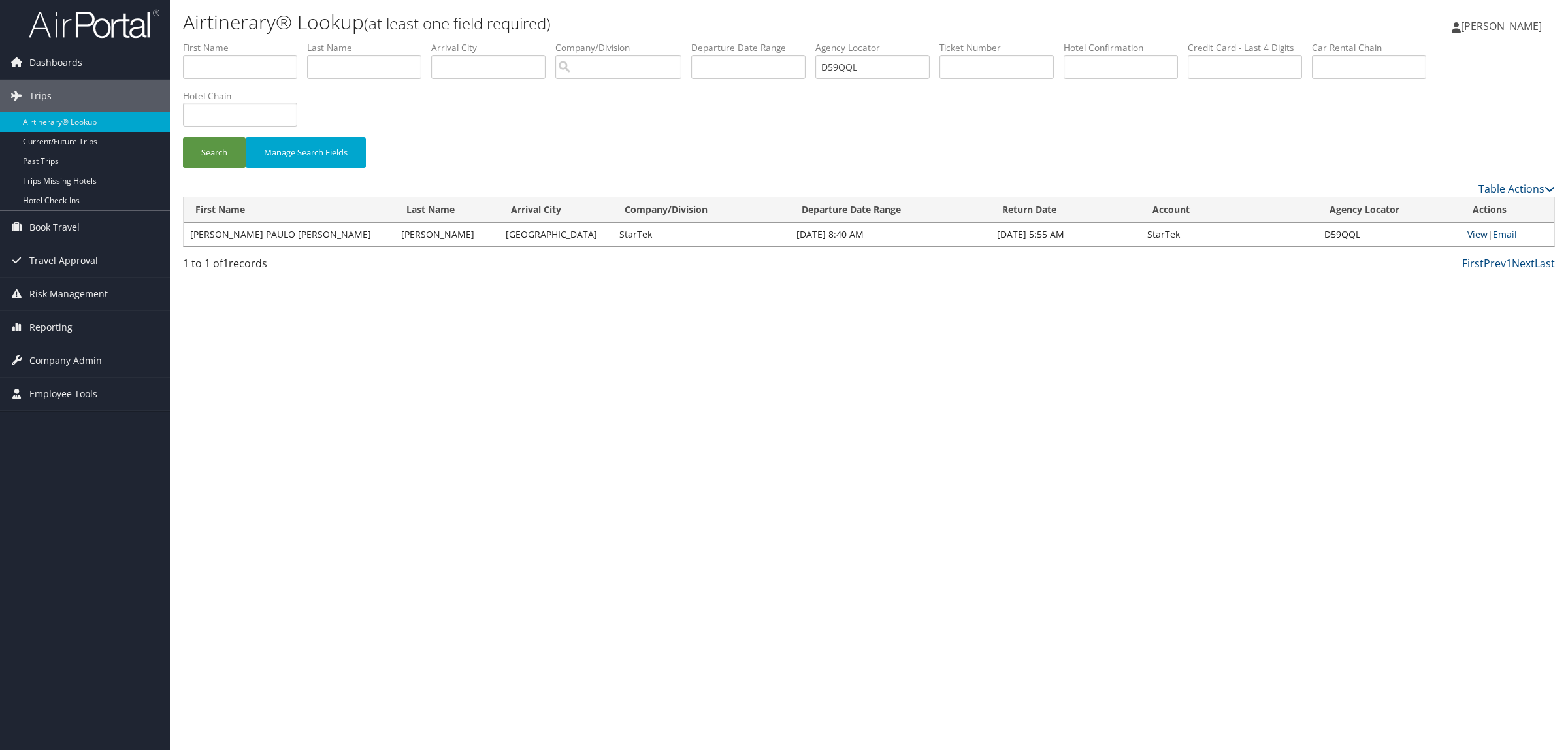
click at [1474, 231] on link "View" at bounding box center [1477, 234] width 20 height 13
drag, startPoint x: 887, startPoint y: 59, endPoint x: 499, endPoint y: 56, distance: 388.0
click at [594, 41] on ul "First Name Last Name Departure City Arrival City Company/Division Airport/City …" at bounding box center [868, 41] width 1372 height 0
paste input "QXRMKW"
click at [220, 144] on button "Search" at bounding box center [214, 152] width 63 height 31
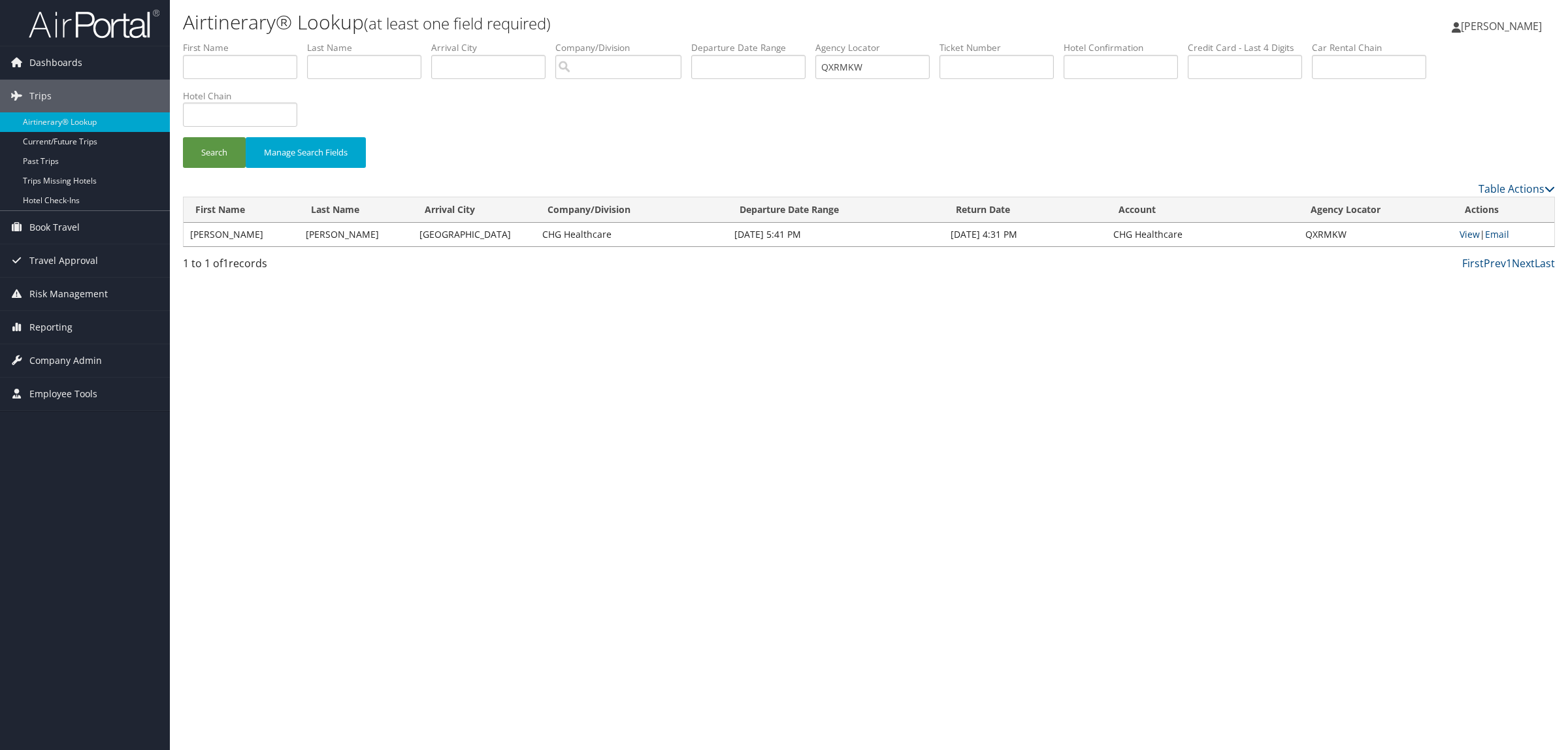
click at [1396, 484] on div "Airtinerary® Lookup (at least one field required) Hope Ewing Hope Ewing My Sett…" at bounding box center [868, 375] width 1398 height 750
drag, startPoint x: 903, startPoint y: 68, endPoint x: 846, endPoint y: 69, distance: 57.0
click at [846, 72] on input "QXRMKW" at bounding box center [872, 67] width 115 height 24
click at [846, 69] on input "QXRMKW" at bounding box center [872, 67] width 115 height 24
click at [890, 64] on input "QXRMKW" at bounding box center [872, 67] width 115 height 24
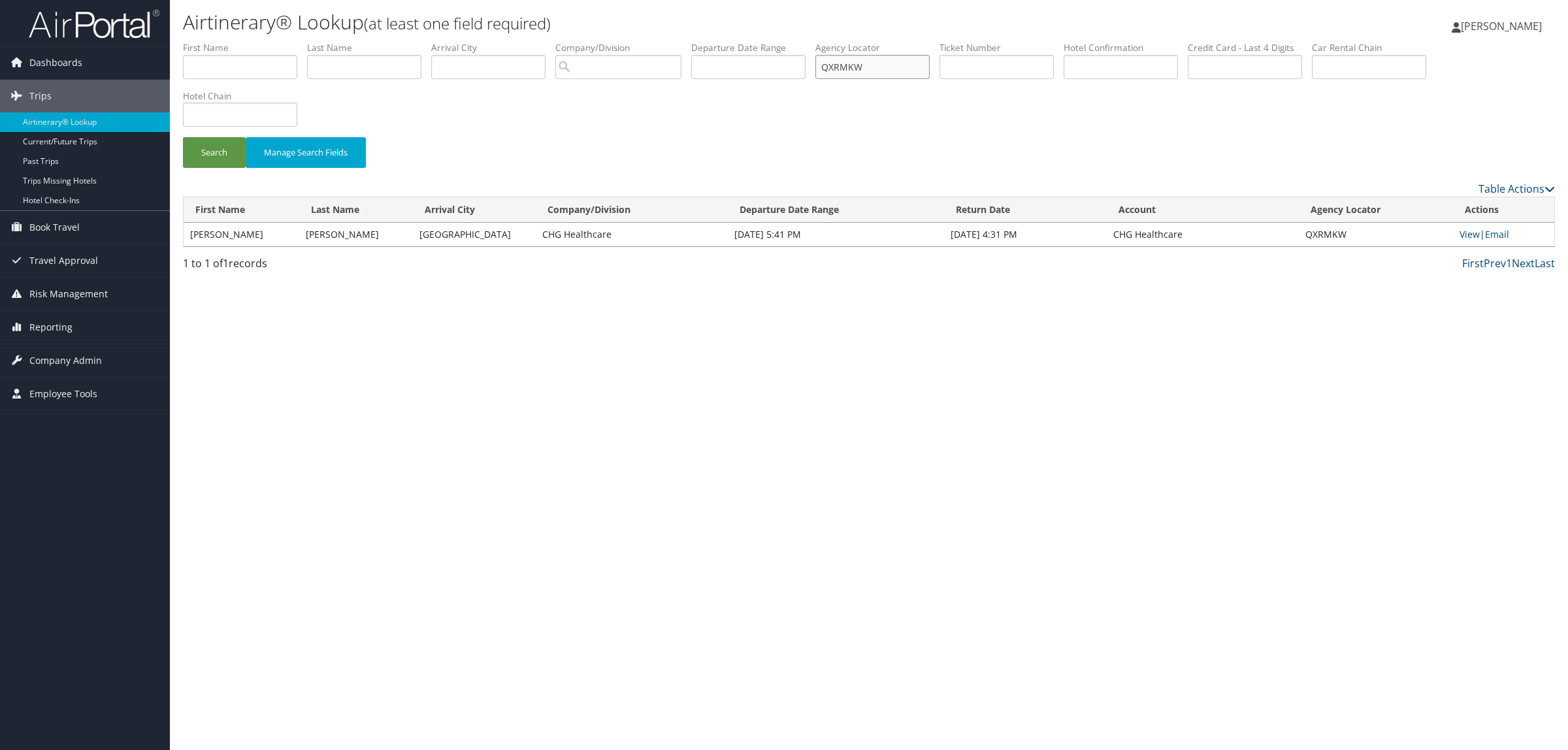
drag, startPoint x: 890, startPoint y: 64, endPoint x: 809, endPoint y: 60, distance: 81.1
click at [809, 41] on ul "First Name Last Name Departure City Arrival City Company/Division Airport/City …" at bounding box center [868, 41] width 1372 height 0
paste input "DKV2LY"
click at [204, 138] on button "Search" at bounding box center [214, 152] width 63 height 31
click at [1464, 230] on link "View" at bounding box center [1469, 234] width 20 height 13
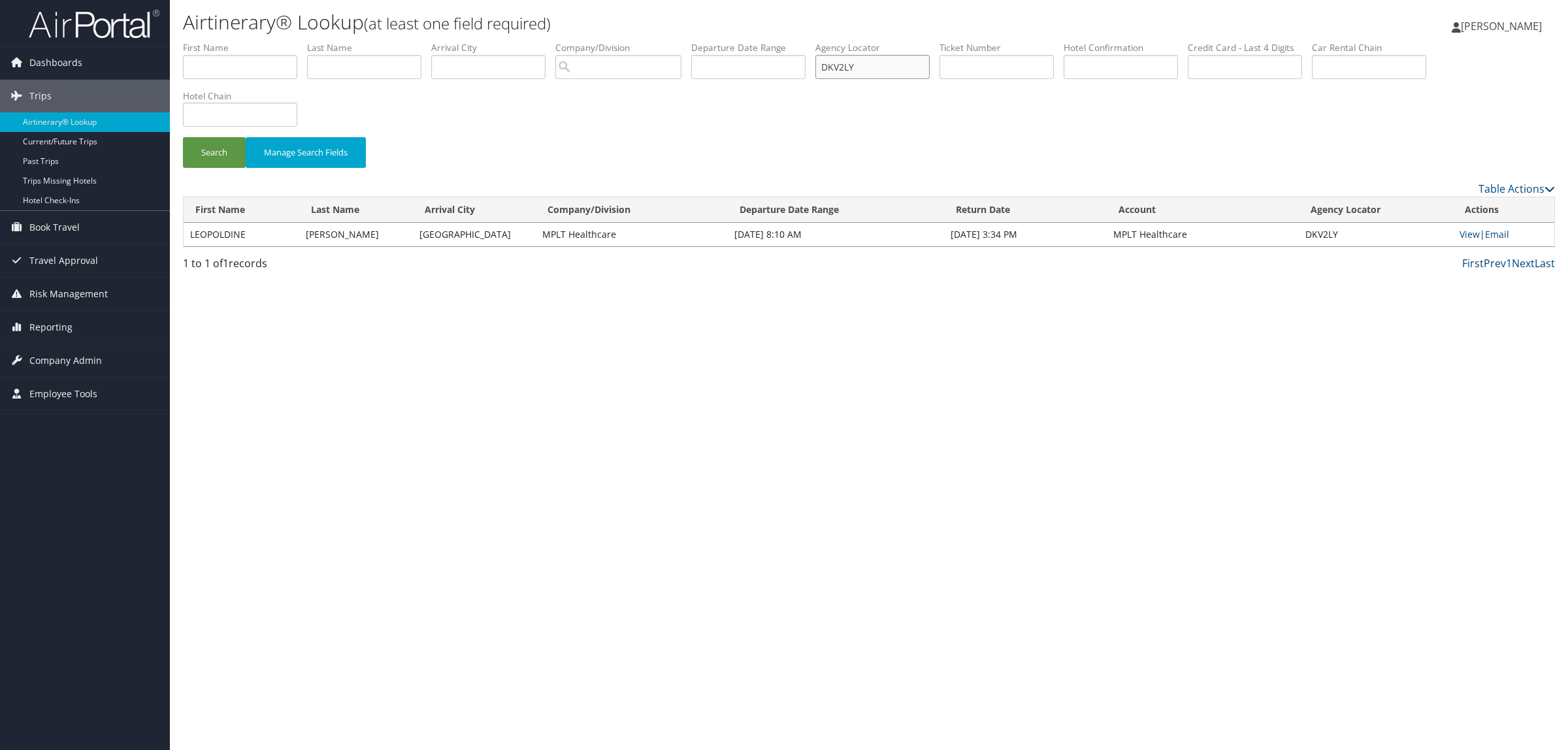
drag, startPoint x: 879, startPoint y: 63, endPoint x: 573, endPoint y: 69, distance: 306.1
click at [674, 41] on ul "First Name Last Name Departure City Arrival City Company/Division Airport/City …" at bounding box center [868, 41] width 1372 height 0
paste input "83VLK"
type input "D83VLK"
click at [239, 155] on button "Search" at bounding box center [214, 152] width 63 height 31
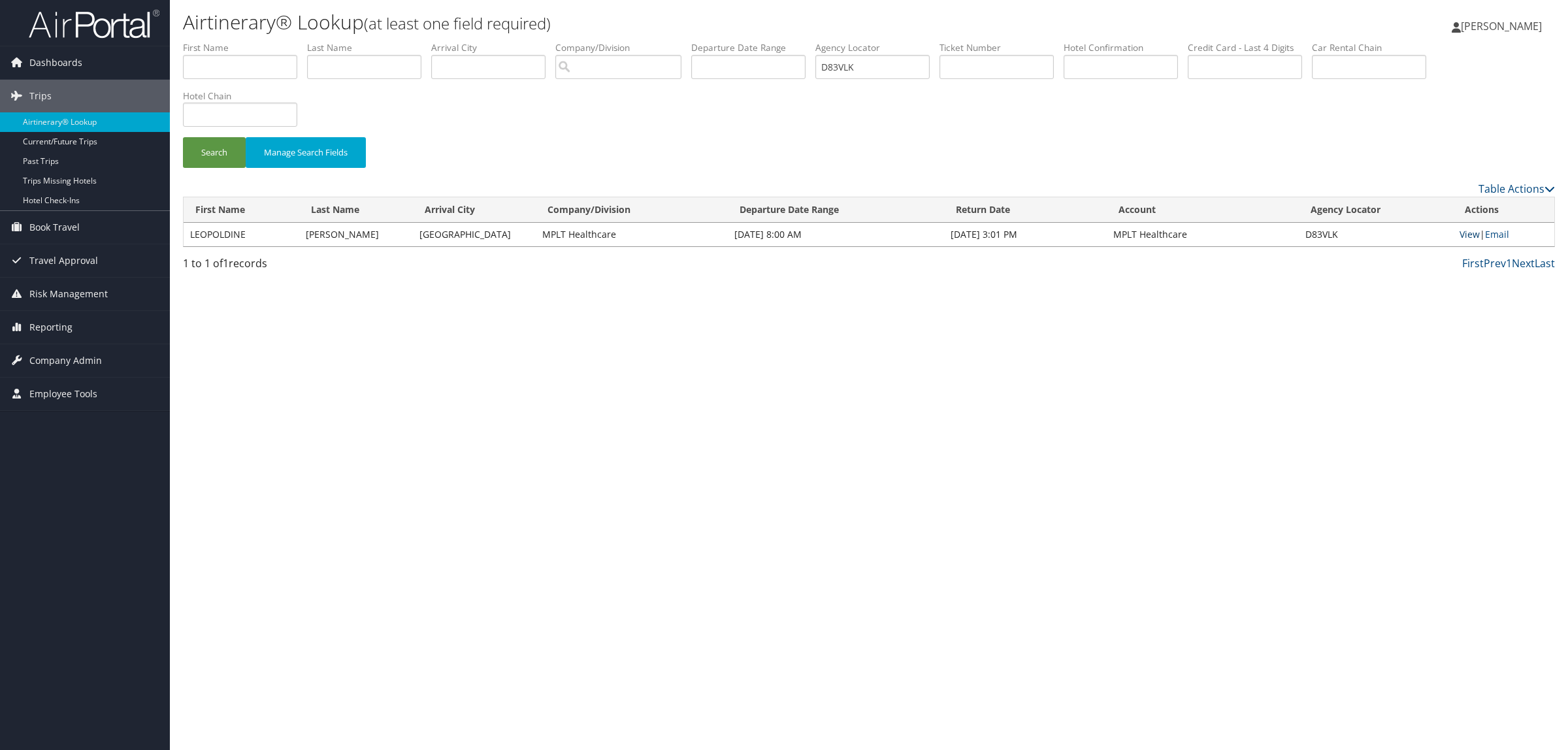
click at [1464, 235] on link "View" at bounding box center [1469, 234] width 20 height 13
click at [1145, 70] on input "text" at bounding box center [1120, 67] width 115 height 24
paste input "3342903589"
type input "3342903589"
drag, startPoint x: 906, startPoint y: 77, endPoint x: 601, endPoint y: 53, distance: 305.9
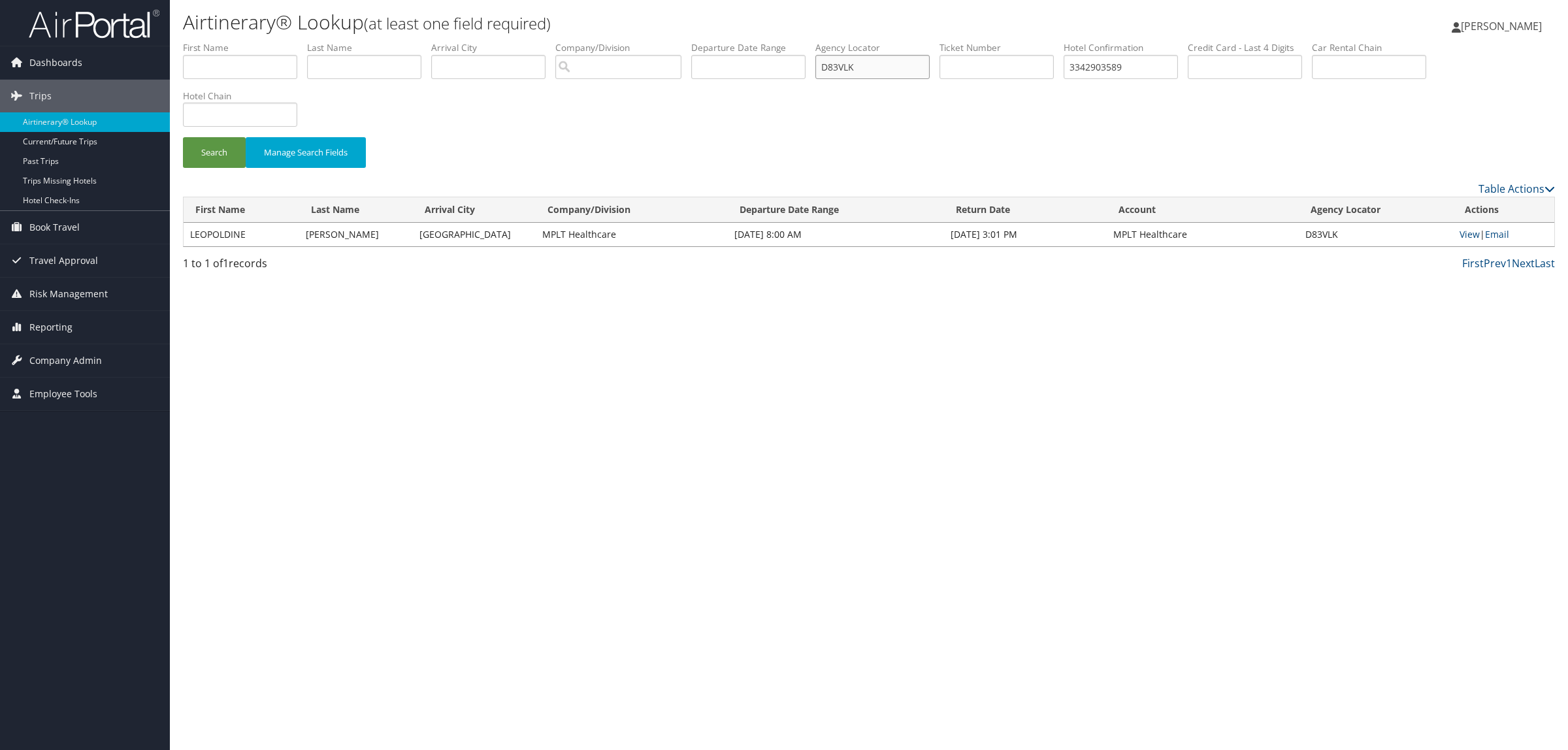
click at [601, 41] on ul "First Name Last Name Departure City Arrival City Company/Division Airport/City …" at bounding box center [868, 41] width 1372 height 0
click at [251, 75] on input "text" at bounding box center [240, 67] width 115 height 24
paste input "TONY HEABERLIN"
drag, startPoint x: 212, startPoint y: 68, endPoint x: 301, endPoint y: 75, distance: 89.3
click at [298, 75] on input "TONY HEABERLIN" at bounding box center [240, 67] width 115 height 24
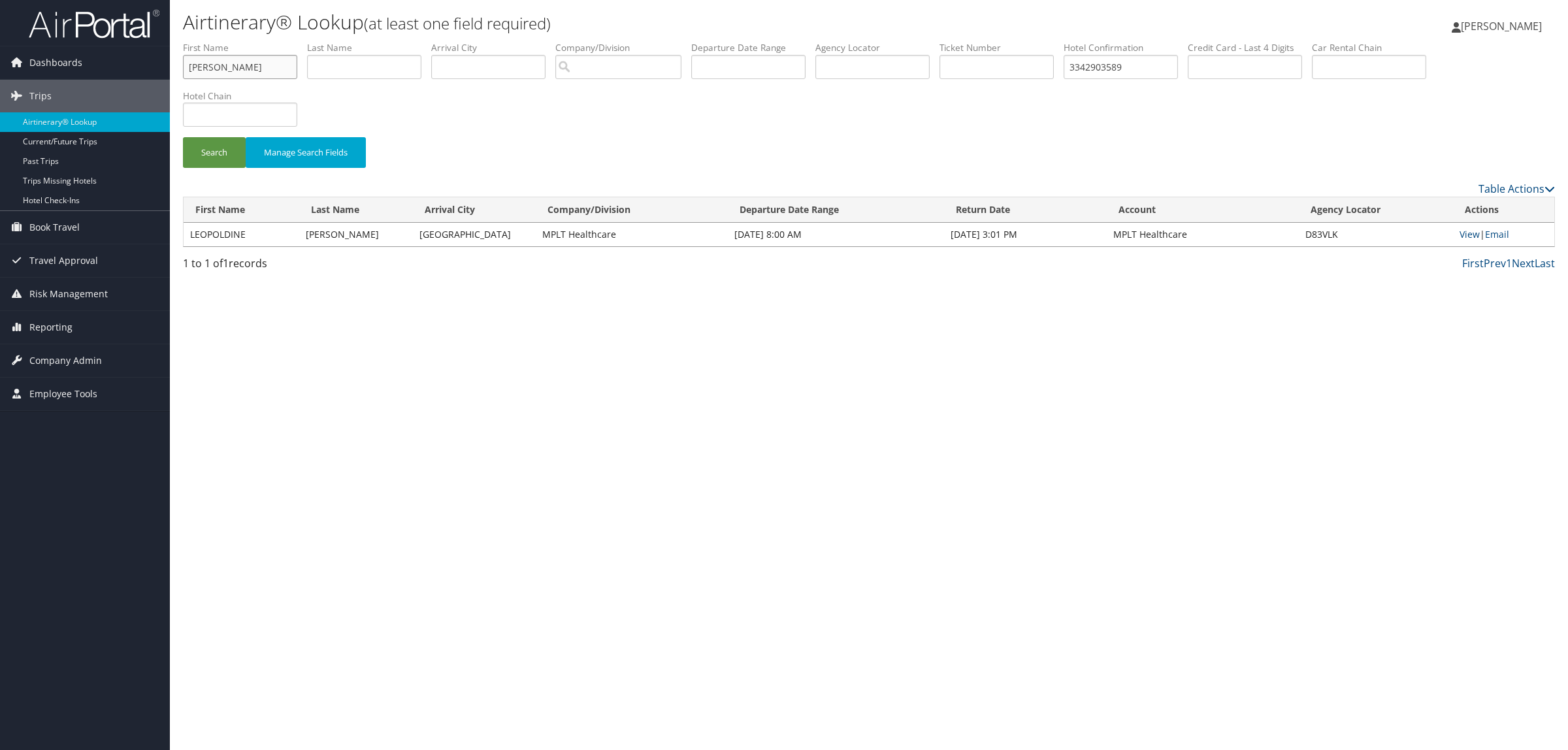
type input "TONY"
click at [302, 75] on li "First Name TONY" at bounding box center [245, 64] width 124 height 48
click at [390, 60] on input "text" at bounding box center [364, 67] width 115 height 24
paste input "TONY HEABERLIN"
drag, startPoint x: 344, startPoint y: 64, endPoint x: 235, endPoint y: 64, distance: 109.0
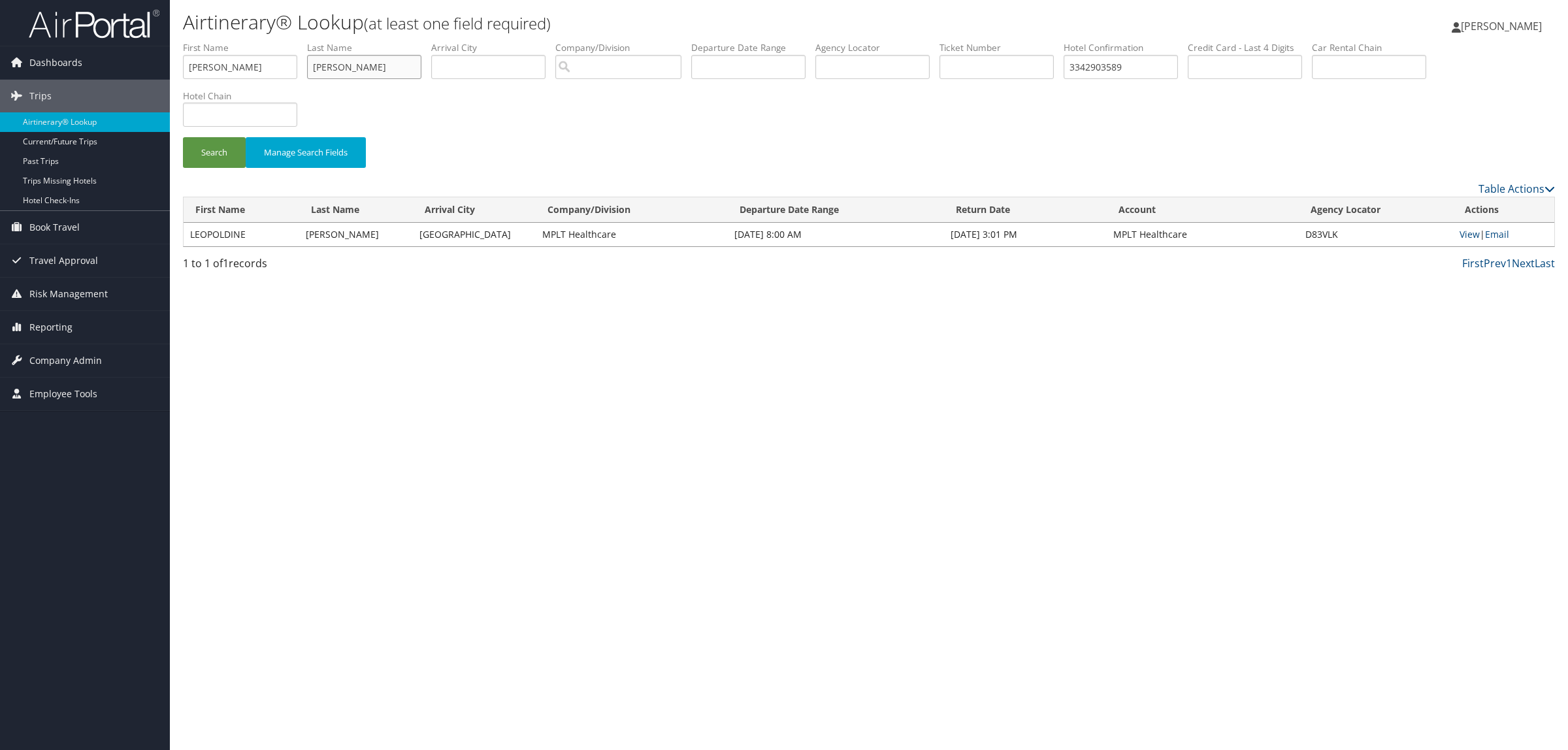
click at [235, 41] on ul "First Name TONY Last Name TONY HEABERLIN Departure City Arrival City Company/Di…" at bounding box center [868, 41] width 1372 height 0
type input "HEABERLIN"
click at [183, 137] on button "Search" at bounding box center [214, 152] width 63 height 31
drag, startPoint x: 260, startPoint y: 71, endPoint x: 0, endPoint y: 72, distance: 260.0
click at [0, 72] on div "Dashboards AirPortal 360™ (Manager) AirPortal 360™ (Agent) My Travel Dashboard …" at bounding box center [784, 375] width 1568 height 750
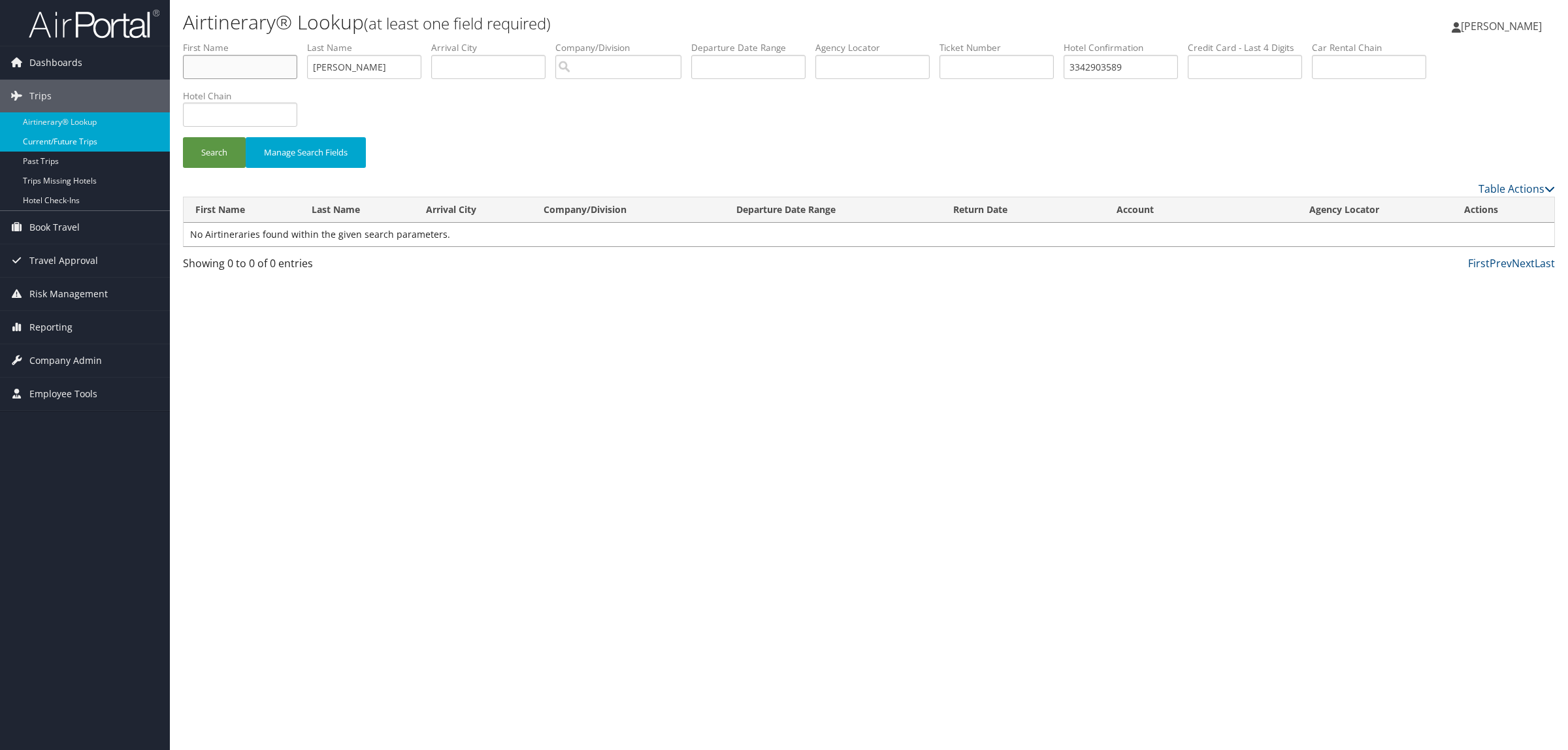
click at [183, 137] on button "Search" at bounding box center [214, 152] width 63 height 31
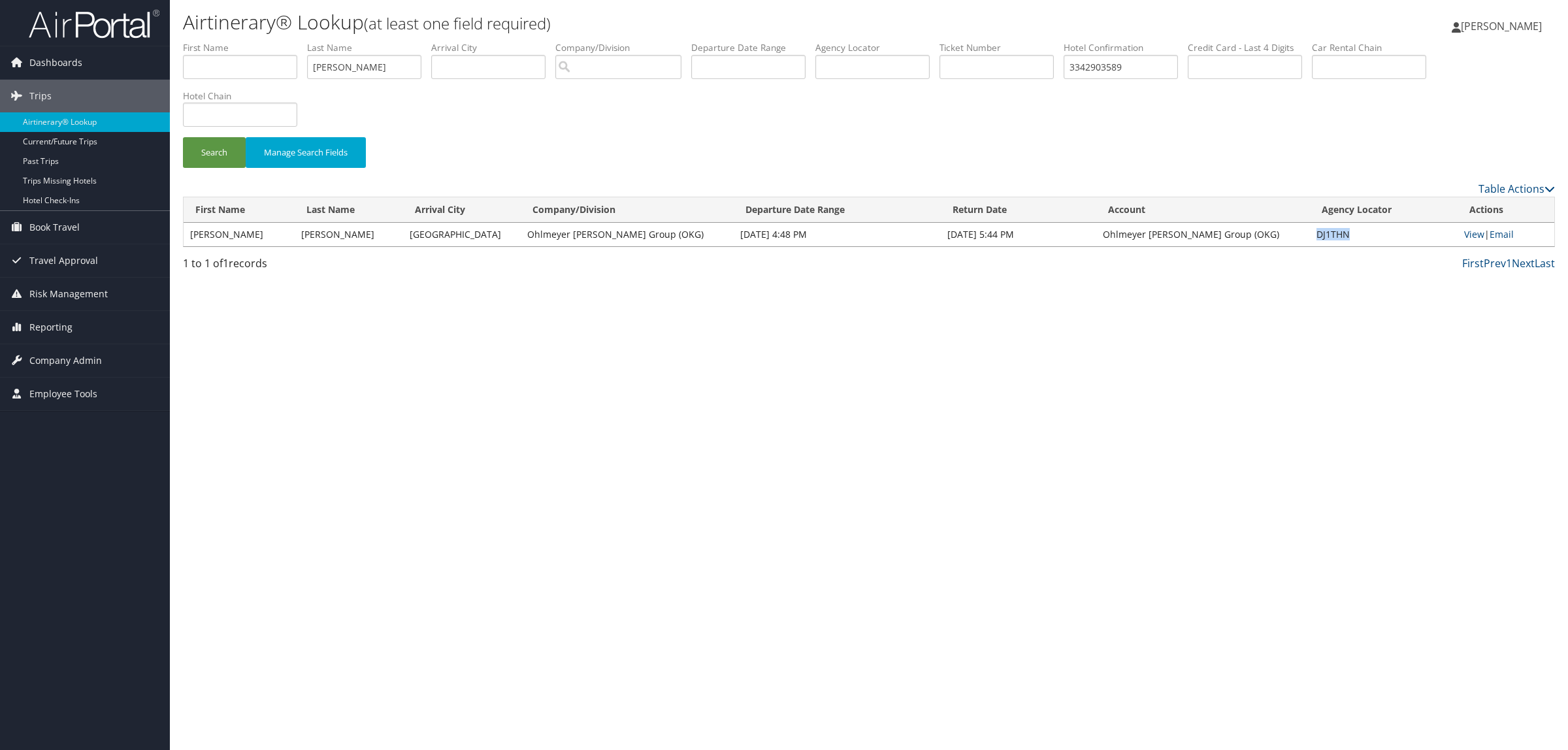
drag, startPoint x: 1302, startPoint y: 235, endPoint x: 1354, endPoint y: 239, distance: 52.2
click at [1354, 239] on td "DJ1THN" at bounding box center [1383, 235] width 148 height 24
copy td "DJ1THN"
drag, startPoint x: 386, startPoint y: 70, endPoint x: 122, endPoint y: 86, distance: 264.5
click at [122, 86] on div "Dashboards AirPortal 360™ (Manager) AirPortal 360™ (Agent) My Travel Dashboard …" at bounding box center [784, 375] width 1568 height 750
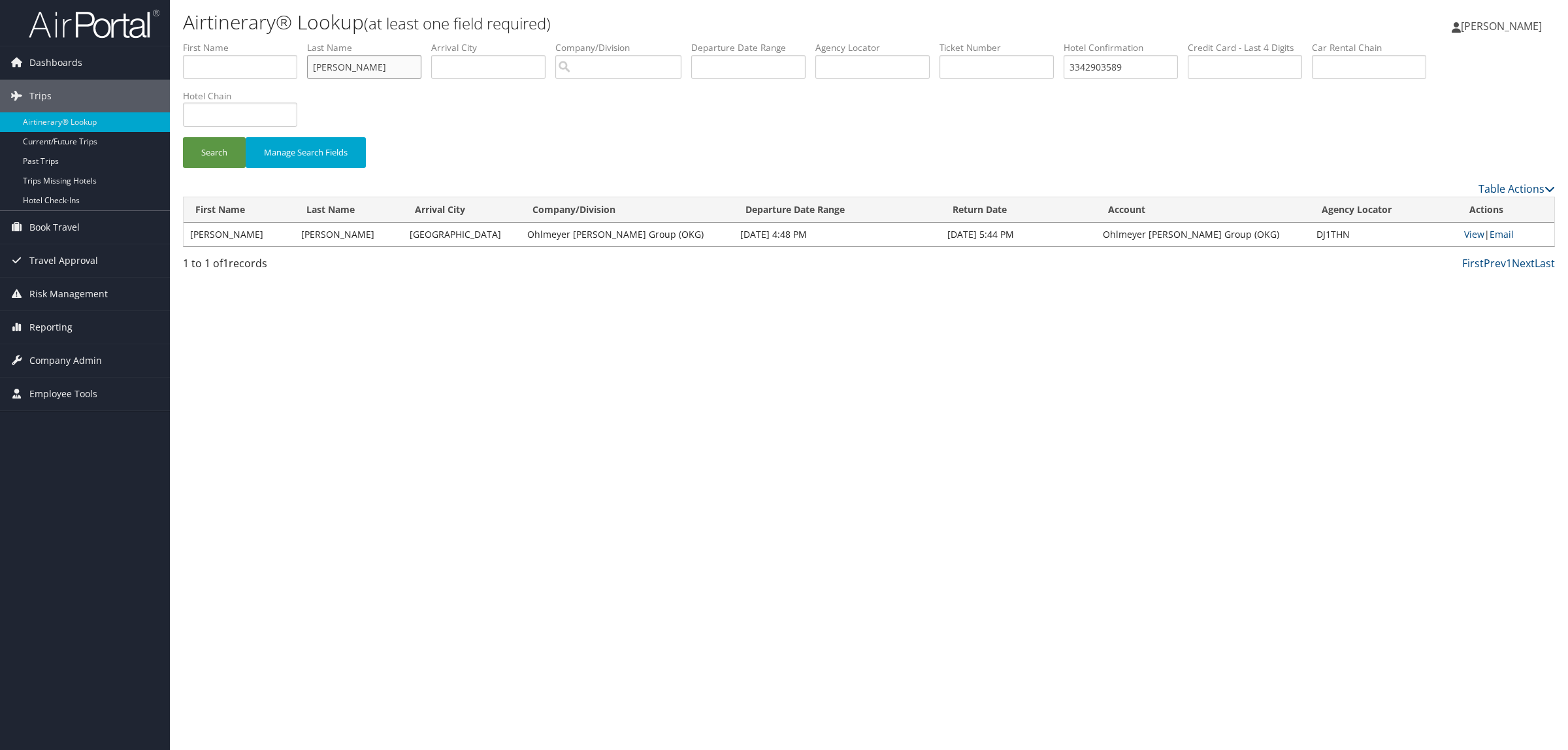
paste input "OUSTON CHAPMA"
drag, startPoint x: 366, startPoint y: 64, endPoint x: 0, endPoint y: 64, distance: 366.0
click at [0, 64] on div "Dashboards AirPortal 360™ (Manager) AirPortal 360™ (Agent) My Travel Dashboard …" at bounding box center [784, 375] width 1568 height 750
type input "CHAPMAN"
drag, startPoint x: 1147, startPoint y: 67, endPoint x: 806, endPoint y: 86, distance: 341.5
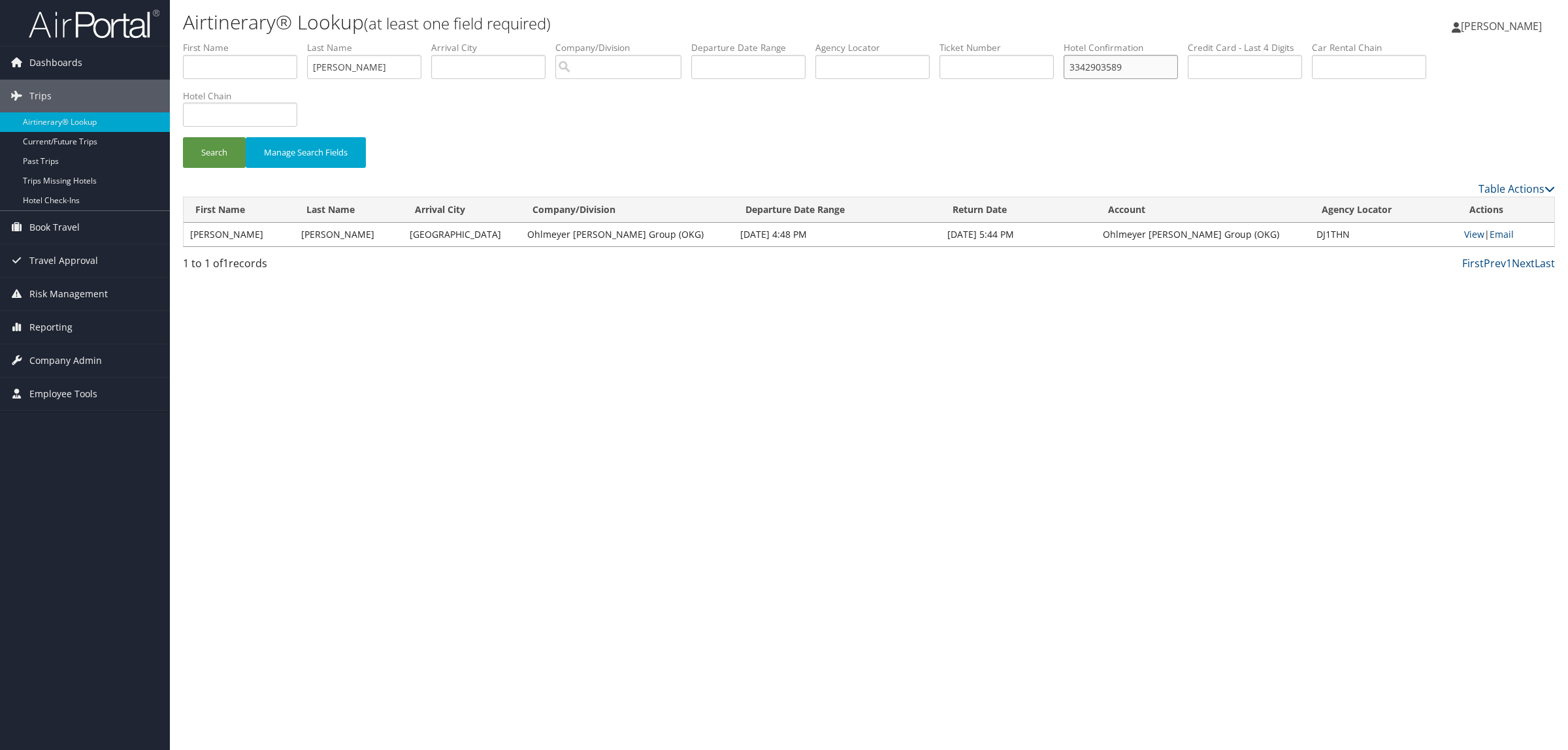
click at [867, 41] on ul "First Name Last Name CHAPMAN Departure City Arrival City Company/Division Airpo…" at bounding box center [868, 41] width 1372 height 0
paste input "36683777"
type input "3336683777"
click at [198, 147] on button "Search" at bounding box center [214, 152] width 63 height 31
click at [1477, 230] on link "View" at bounding box center [1474, 234] width 20 height 13
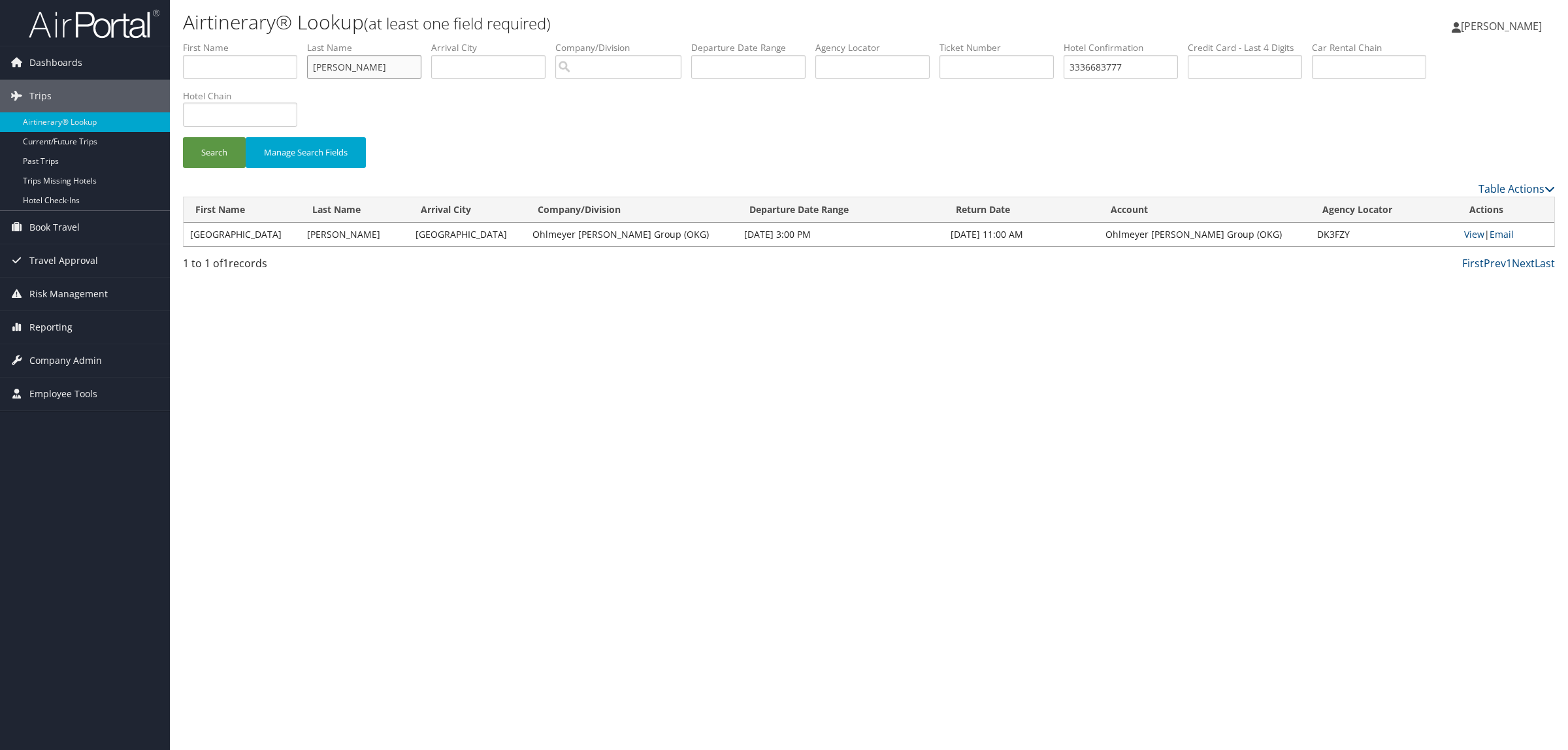
drag, startPoint x: 364, startPoint y: 60, endPoint x: 209, endPoint y: 60, distance: 155.0
click at [210, 41] on ul "First Name Last Name CHAPMAN Departure City Arrival City Company/Division Airpo…" at bounding box center [868, 41] width 1372 height 0
paste input "MILLER-3338761282"
drag, startPoint x: 350, startPoint y: 70, endPoint x: 469, endPoint y: 66, distance: 119.1
click at [469, 41] on ul "First Name Last Name MILLER-3338761282 Departure City Arrival City Company/Divi…" at bounding box center [868, 41] width 1372 height 0
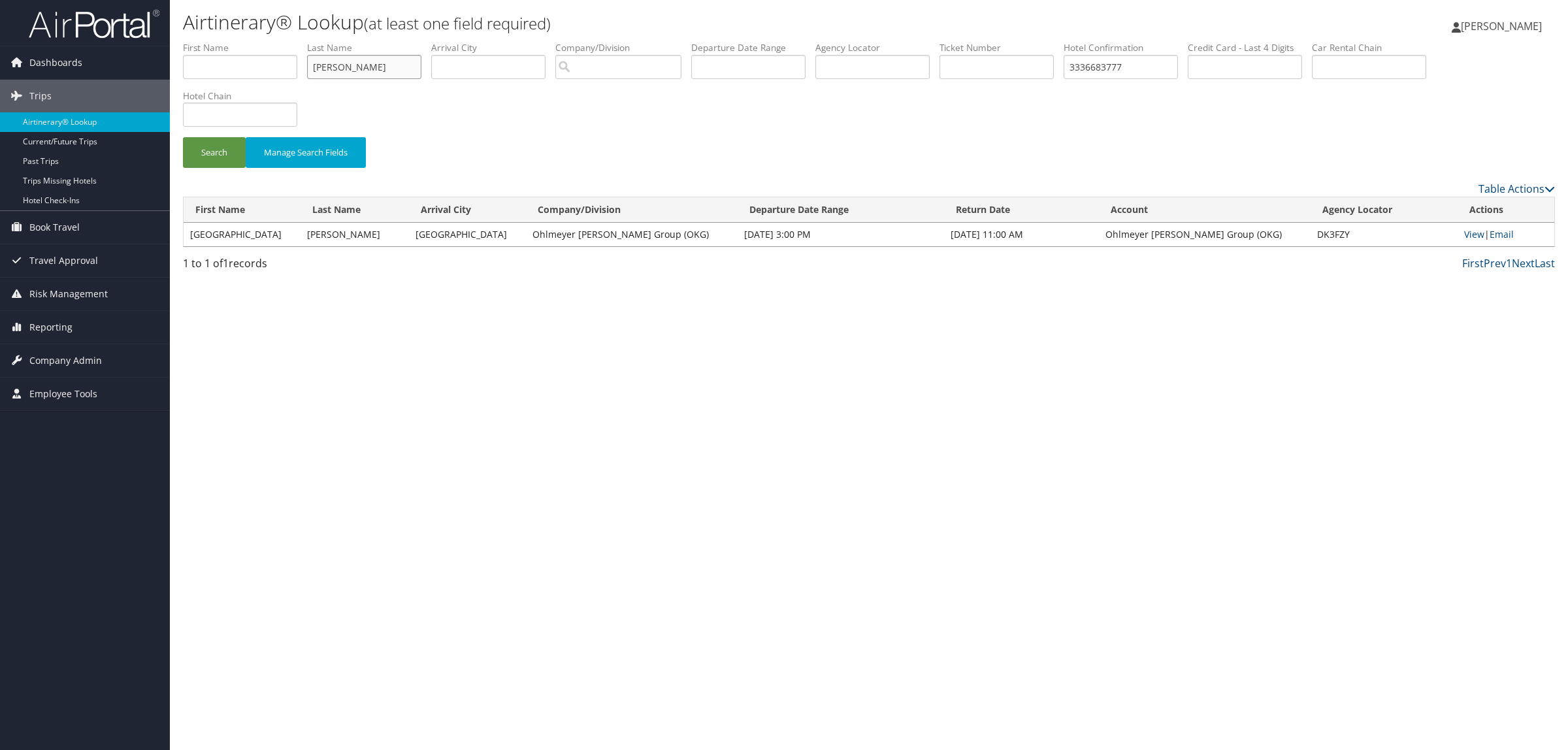
type input "MILLER"
drag, startPoint x: 1141, startPoint y: 72, endPoint x: 848, endPoint y: 57, distance: 293.4
click at [866, 41] on ul "First Name Last Name MILLER Departure City Arrival City Company/Division Airpor…" at bounding box center [868, 41] width 1372 height 0
paste input "MILLER-3338761282"
drag, startPoint x: 1132, startPoint y: 71, endPoint x: 872, endPoint y: 68, distance: 260.0
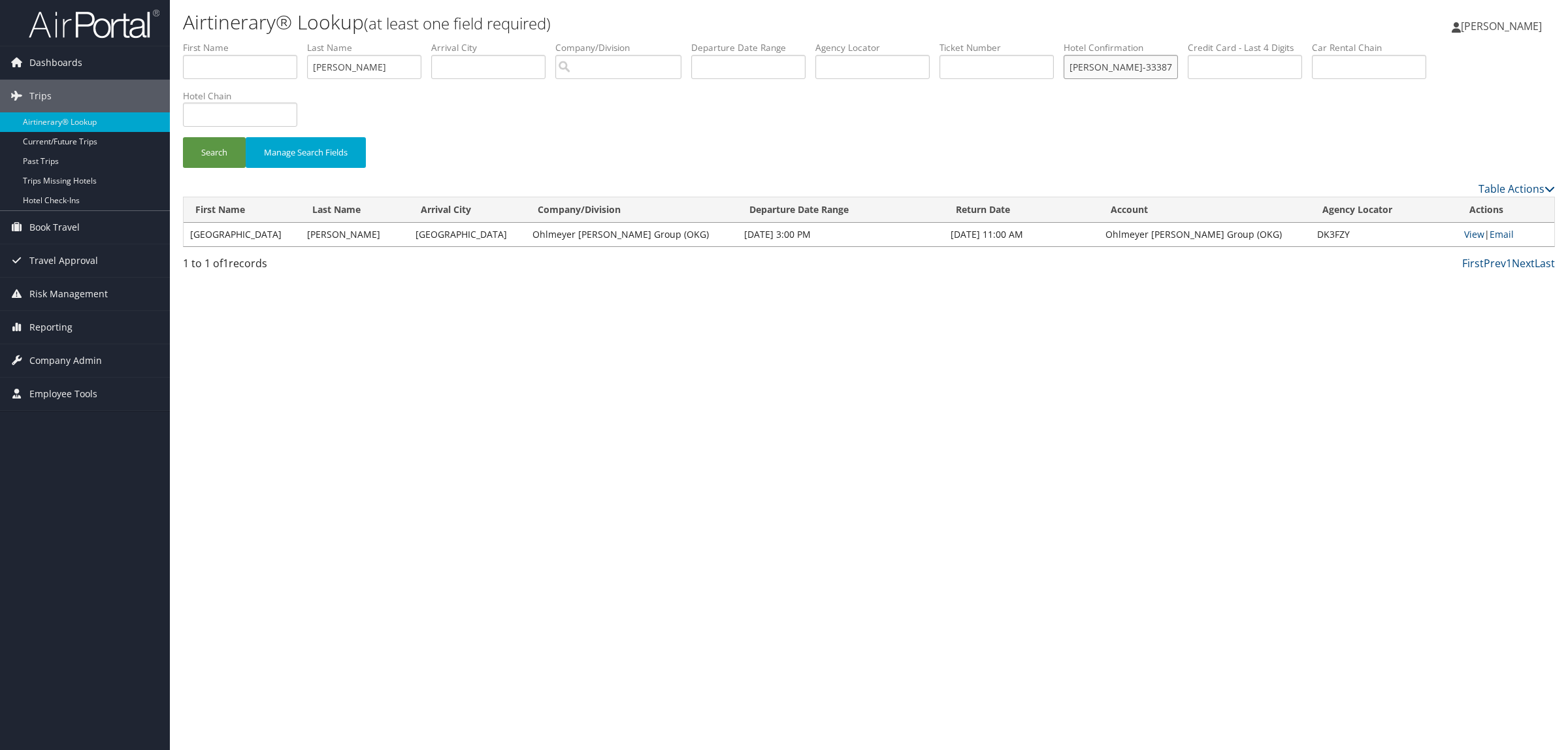
click at [872, 41] on ul "First Name Last Name MILLER Departure City Arrival City Company/Division Airpor…" at bounding box center [868, 41] width 1372 height 0
type input "3338761282"
click at [222, 150] on button "Search" at bounding box center [214, 152] width 63 height 31
click at [1464, 236] on link "View" at bounding box center [1474, 234] width 20 height 13
drag, startPoint x: 356, startPoint y: 66, endPoint x: 25, endPoint y: 49, distance: 331.4
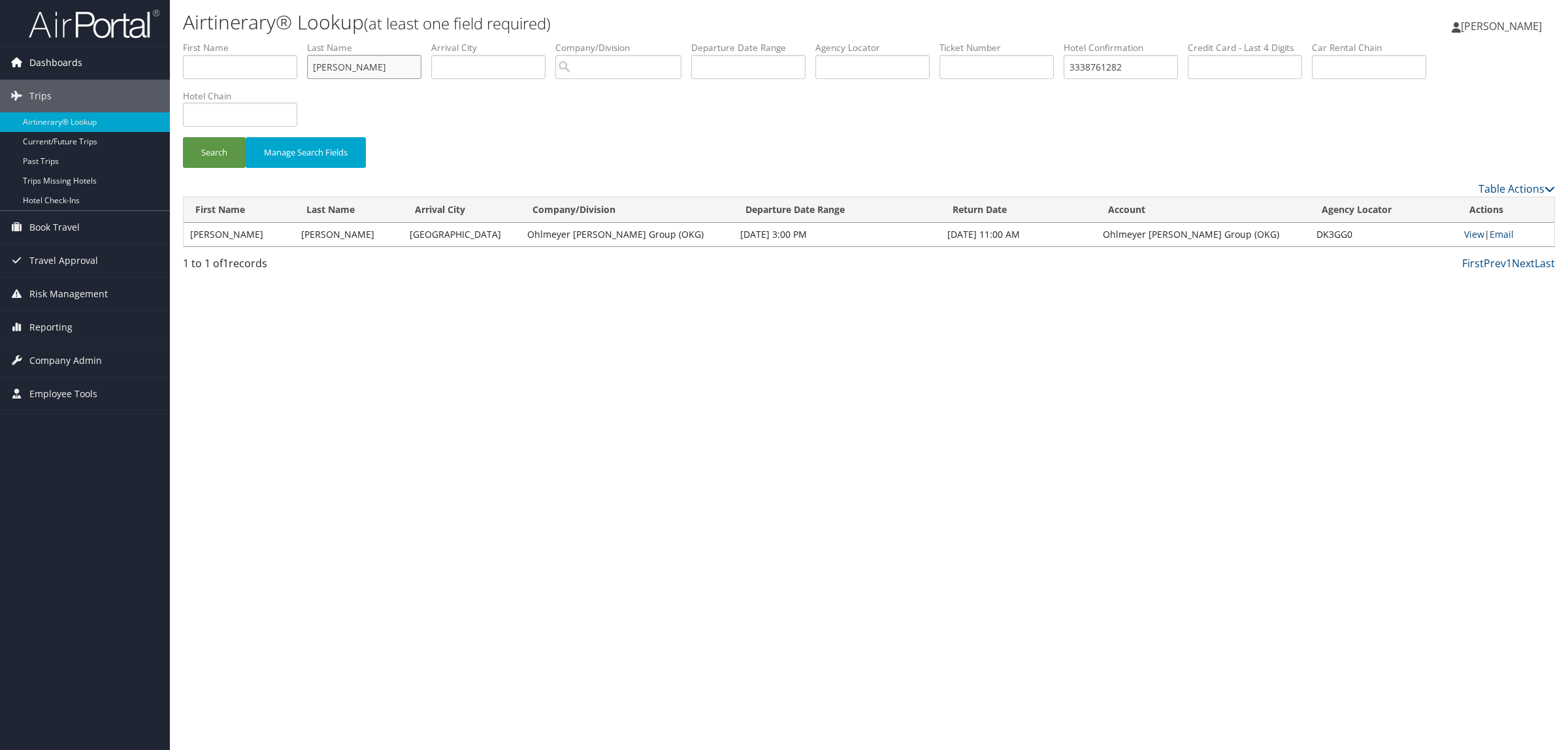
click at [27, 49] on div "Dashboards AirPortal 360™ (Manager) AirPortal 360™ (Agent) My Travel Dashboard …" at bounding box center [784, 375] width 1568 height 750
type input "MAURANTIO"
drag, startPoint x: 1155, startPoint y: 73, endPoint x: 562, endPoint y: 62, distance: 593.1
click at [562, 41] on ul "First Name Last Name MAURANTIO Departure City Arrival City Company/Division Air…" at bounding box center [868, 41] width 1372 height 0
click at [930, 69] on input "text" at bounding box center [872, 67] width 115 height 24
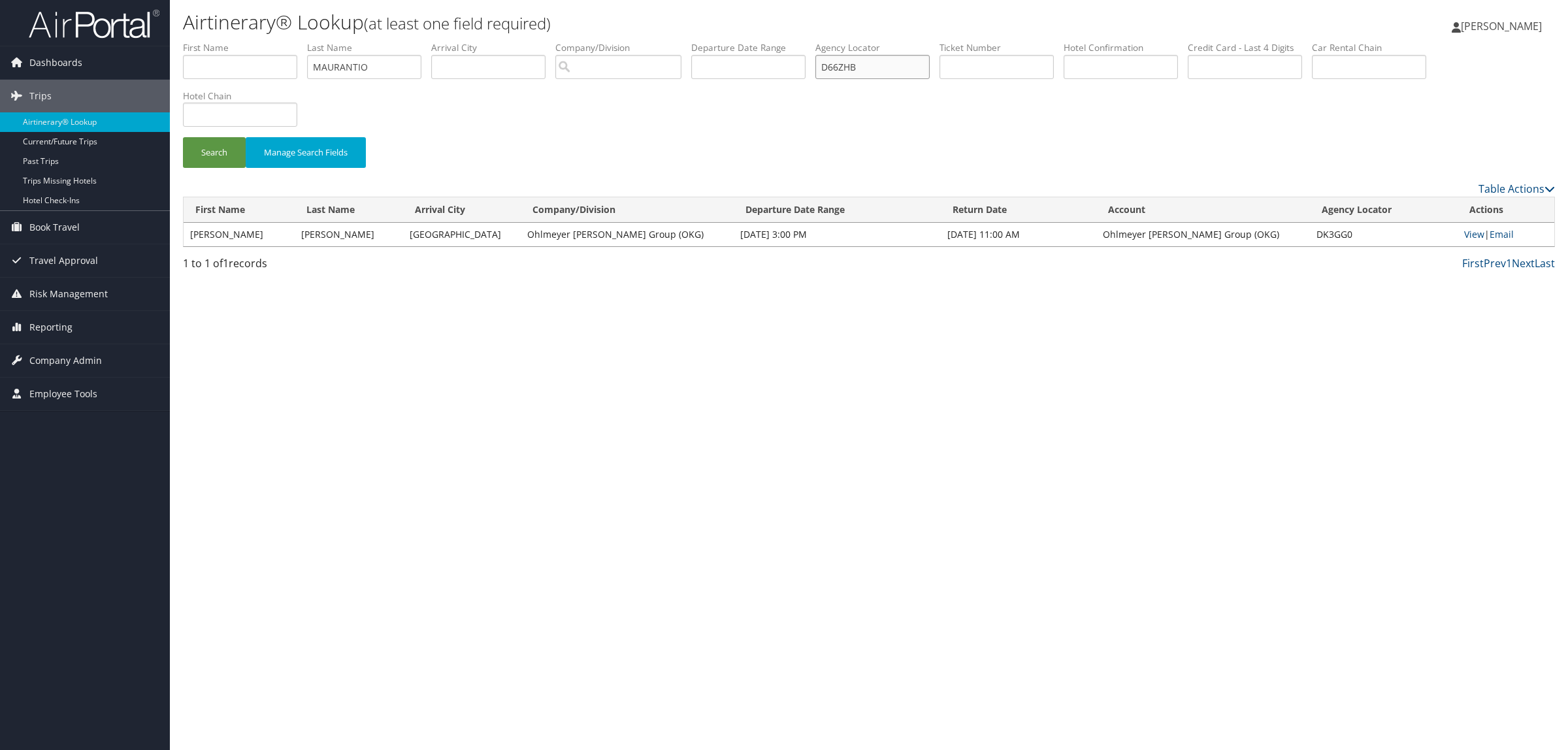
type input "D66ZHB"
click at [183, 137] on button "Search" at bounding box center [214, 152] width 63 height 31
drag, startPoint x: 157, startPoint y: 69, endPoint x: 76, endPoint y: 70, distance: 81.0
click at [76, 70] on div "Dashboards AirPortal 360™ (Manager) AirPortal 360™ (Agent) My Travel Dashboard …" at bounding box center [784, 375] width 1568 height 750
click at [183, 137] on button "Search" at bounding box center [214, 152] width 63 height 31
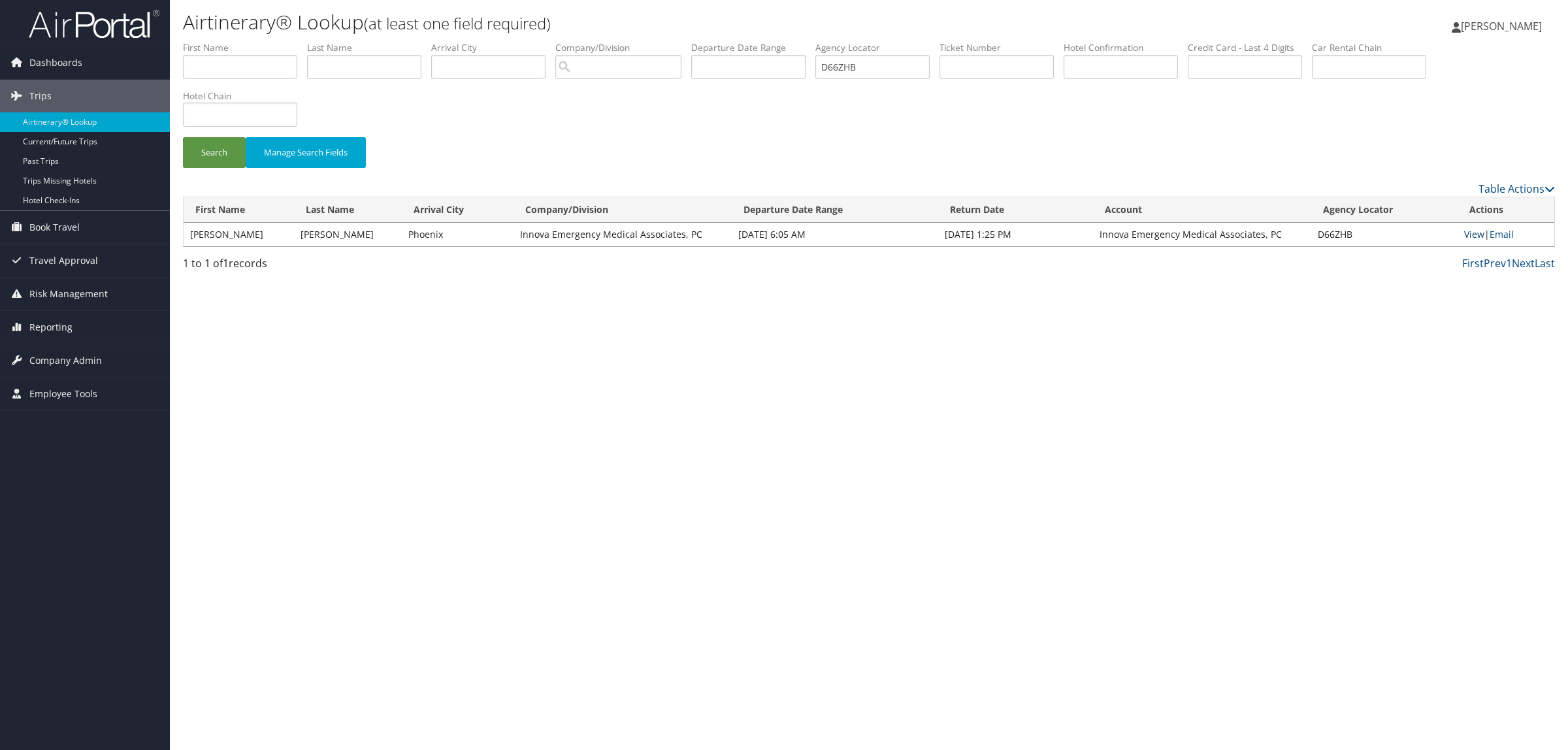
click at [1464, 236] on link "View" at bounding box center [1474, 234] width 20 height 13
drag, startPoint x: 896, startPoint y: 76, endPoint x: 647, endPoint y: 64, distance: 249.3
click at [647, 41] on ul "First Name Last Name Departure City Arrival City Company/Division Airport/City …" at bounding box center [868, 41] width 1372 height 0
click at [183, 137] on button "Search" at bounding box center [214, 152] width 63 height 31
drag, startPoint x: 880, startPoint y: 68, endPoint x: 832, endPoint y: 63, distance: 48.3
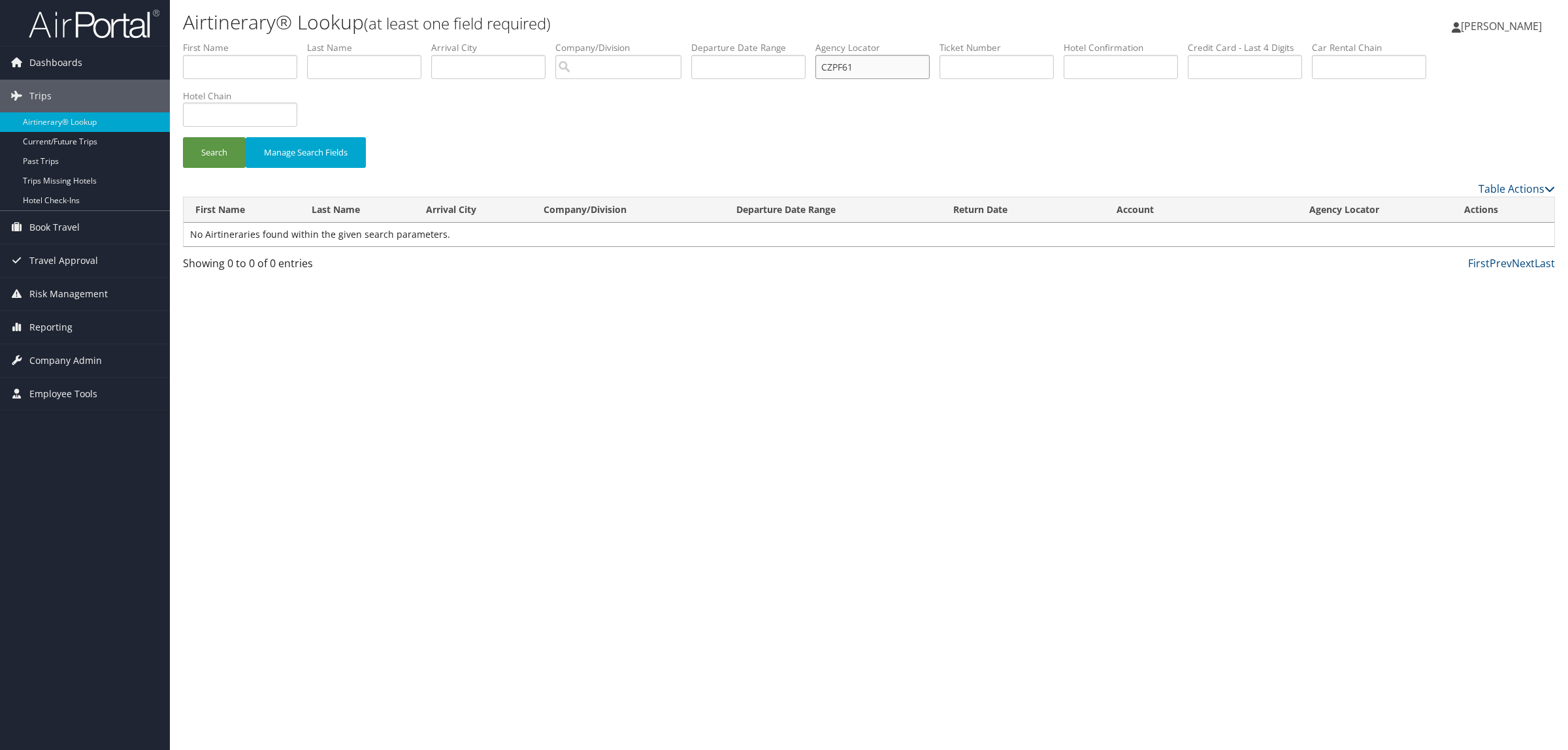
click at [832, 41] on ul "First Name Last Name Departure City Arrival City Company/Division Airport/City …" at bounding box center [868, 41] width 1372 height 0
click at [849, 100] on div "Search Manage Search Fields" at bounding box center [868, 111] width 1391 height 140
click at [873, 68] on input "CZPF61" at bounding box center [872, 67] width 115 height 24
click at [912, 69] on input "CZPF61" at bounding box center [872, 67] width 115 height 24
click at [1040, 295] on div "Airtinerary® Lookup (at least one field required) Hope Ewing Hope Ewing My Sett…" at bounding box center [868, 375] width 1398 height 750
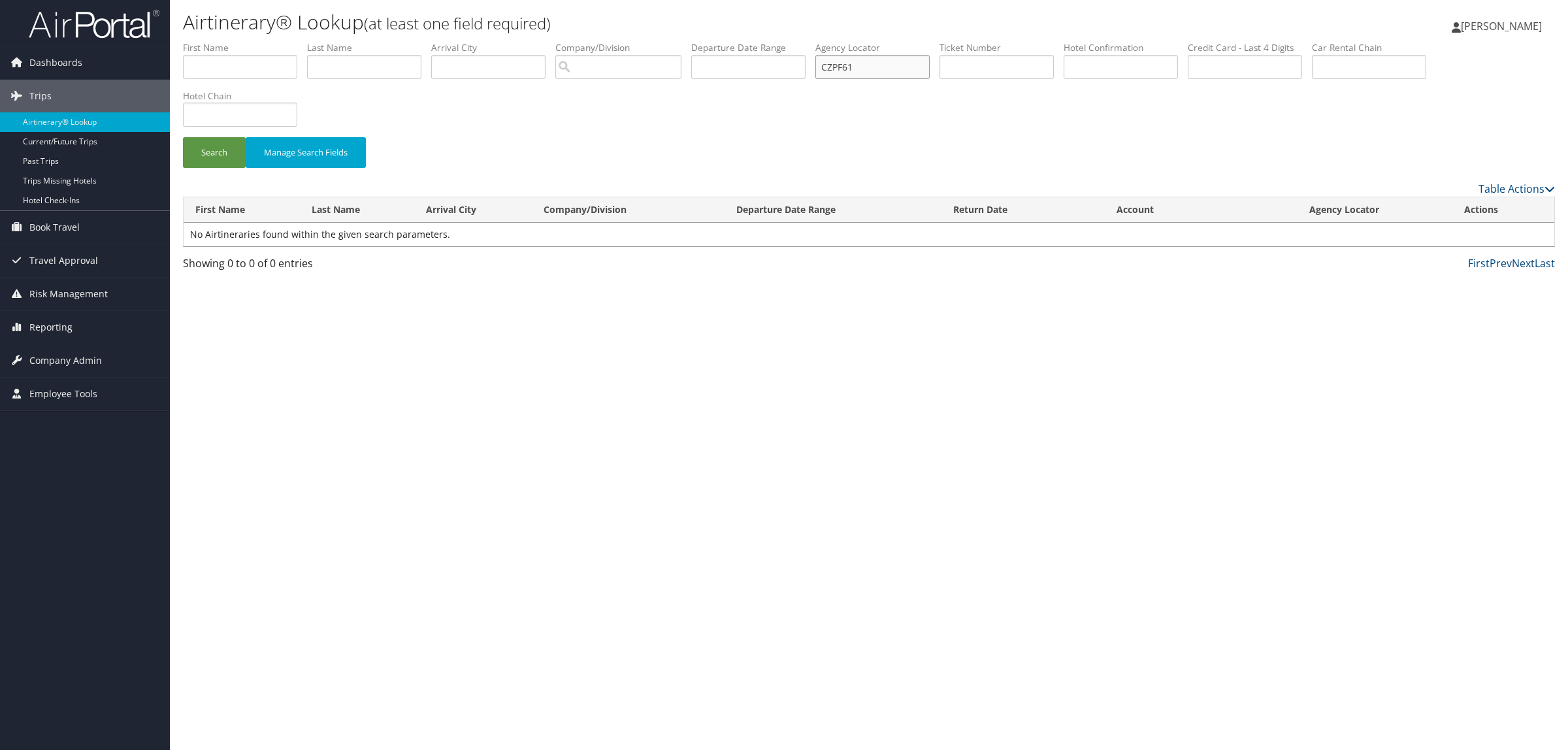
click at [853, 63] on input "CZPF61" at bounding box center [872, 67] width 115 height 24
click at [183, 137] on button "Search" at bounding box center [214, 152] width 63 height 31
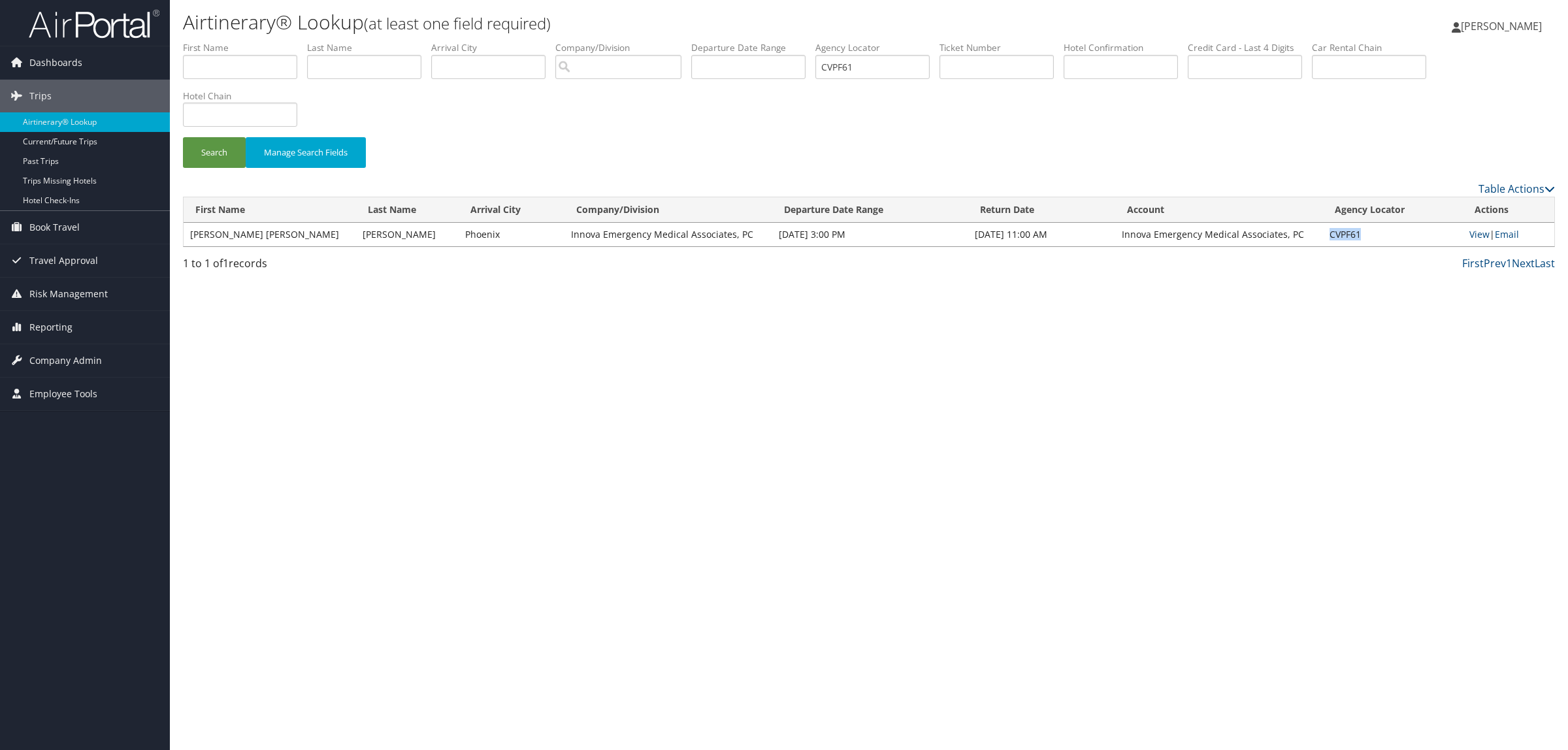
drag, startPoint x: 1314, startPoint y: 229, endPoint x: 1347, endPoint y: 236, distance: 33.7
click at [1347, 236] on td "CVPF61" at bounding box center [1393, 235] width 140 height 24
copy td "CVPF61"
drag, startPoint x: 889, startPoint y: 76, endPoint x: 466, endPoint y: 112, distance: 424.5
click at [470, 112] on form "First Name Last Name Departure City Arrival City Company/Division Airport/City …" at bounding box center [868, 111] width 1372 height 140
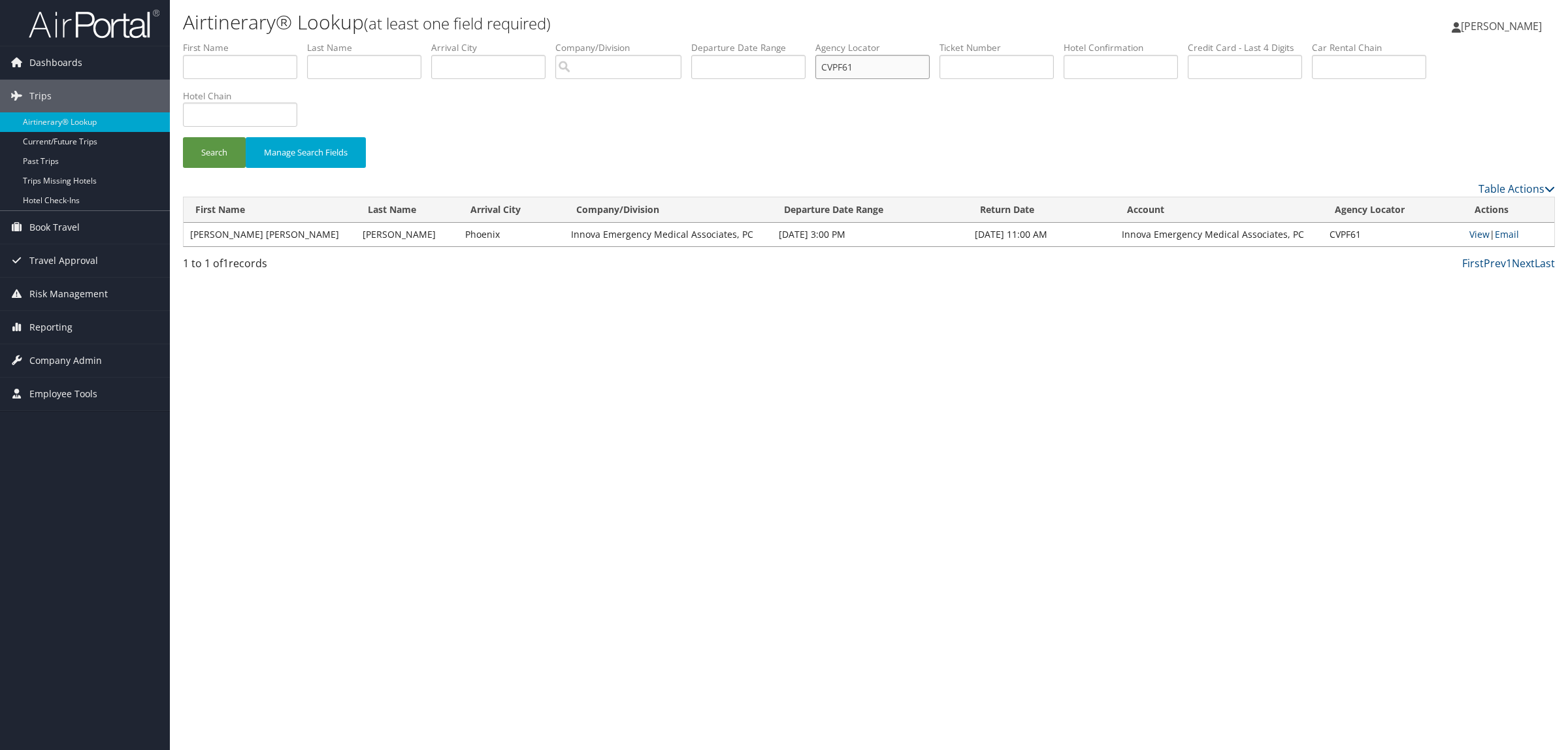
paste input "DJ20J6"
click at [217, 139] on button "Search" at bounding box center [214, 152] width 63 height 31
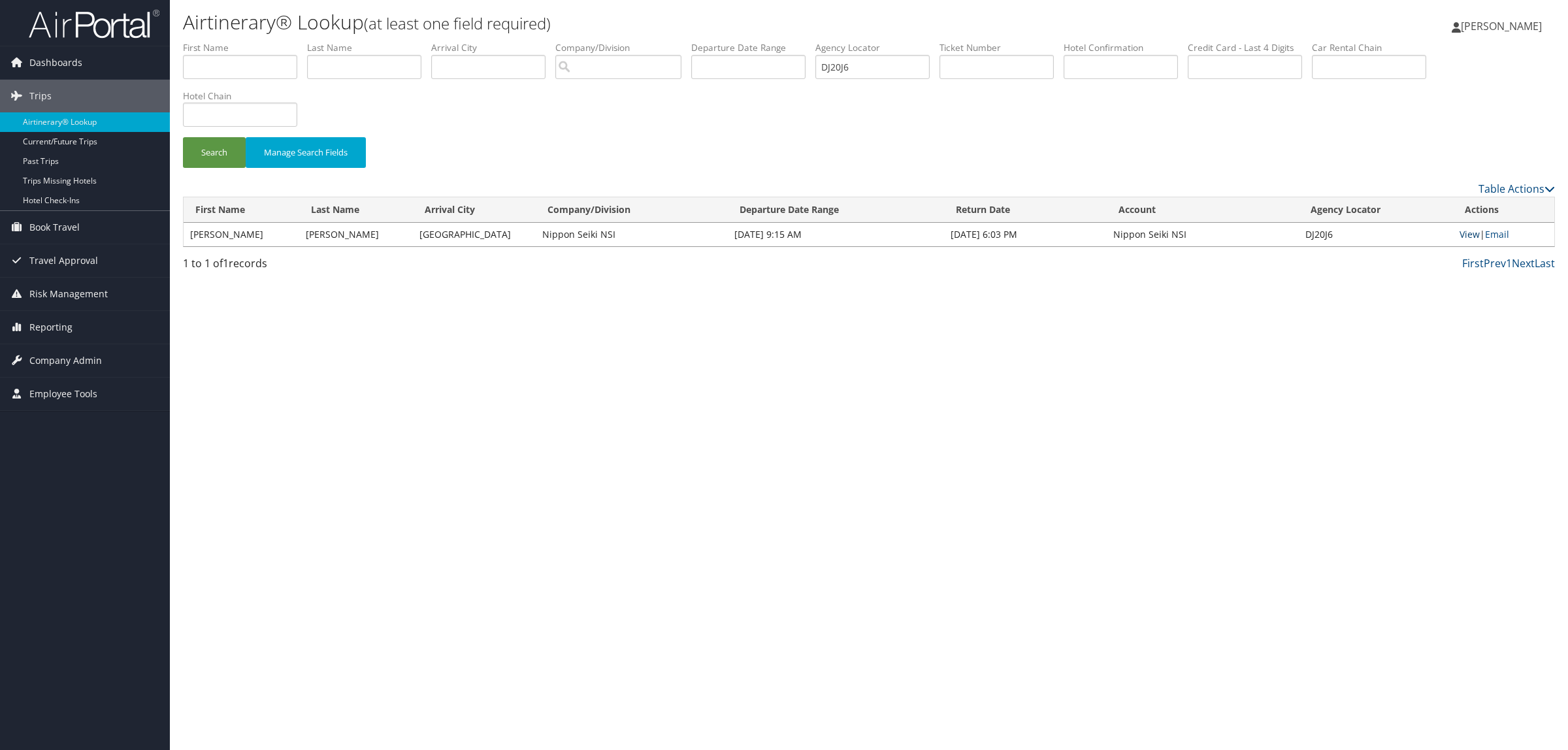
click at [1471, 236] on link "View" at bounding box center [1469, 234] width 20 height 13
drag, startPoint x: 886, startPoint y: 60, endPoint x: 750, endPoint y: 64, distance: 136.1
click at [750, 41] on ul "First Name Last Name Departure City Arrival City Company/Division Airport/City …" at bounding box center [868, 41] width 1372 height 0
paste input "0T1YX"
click at [231, 145] on button "Search" at bounding box center [214, 152] width 63 height 31
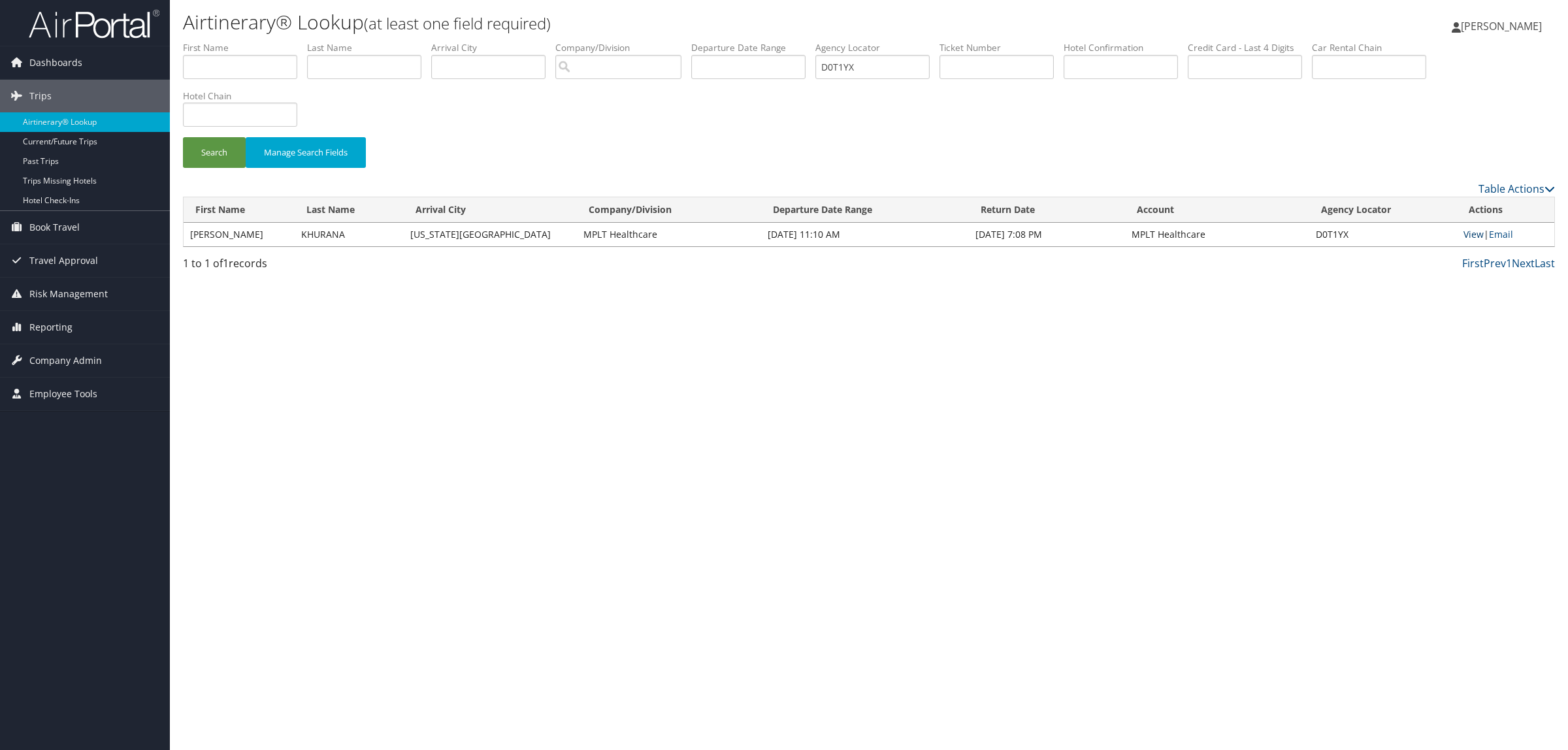
click at [1467, 235] on link "View" at bounding box center [1473, 234] width 20 height 13
drag, startPoint x: 882, startPoint y: 69, endPoint x: 606, endPoint y: 79, distance: 276.2
click at [606, 41] on ul "First Name Last Name Departure City Arrival City Company/Division Airport/City …" at bounding box center [868, 41] width 1372 height 0
paste input "LJQQS"
click at [217, 145] on button "Search" at bounding box center [214, 152] width 63 height 31
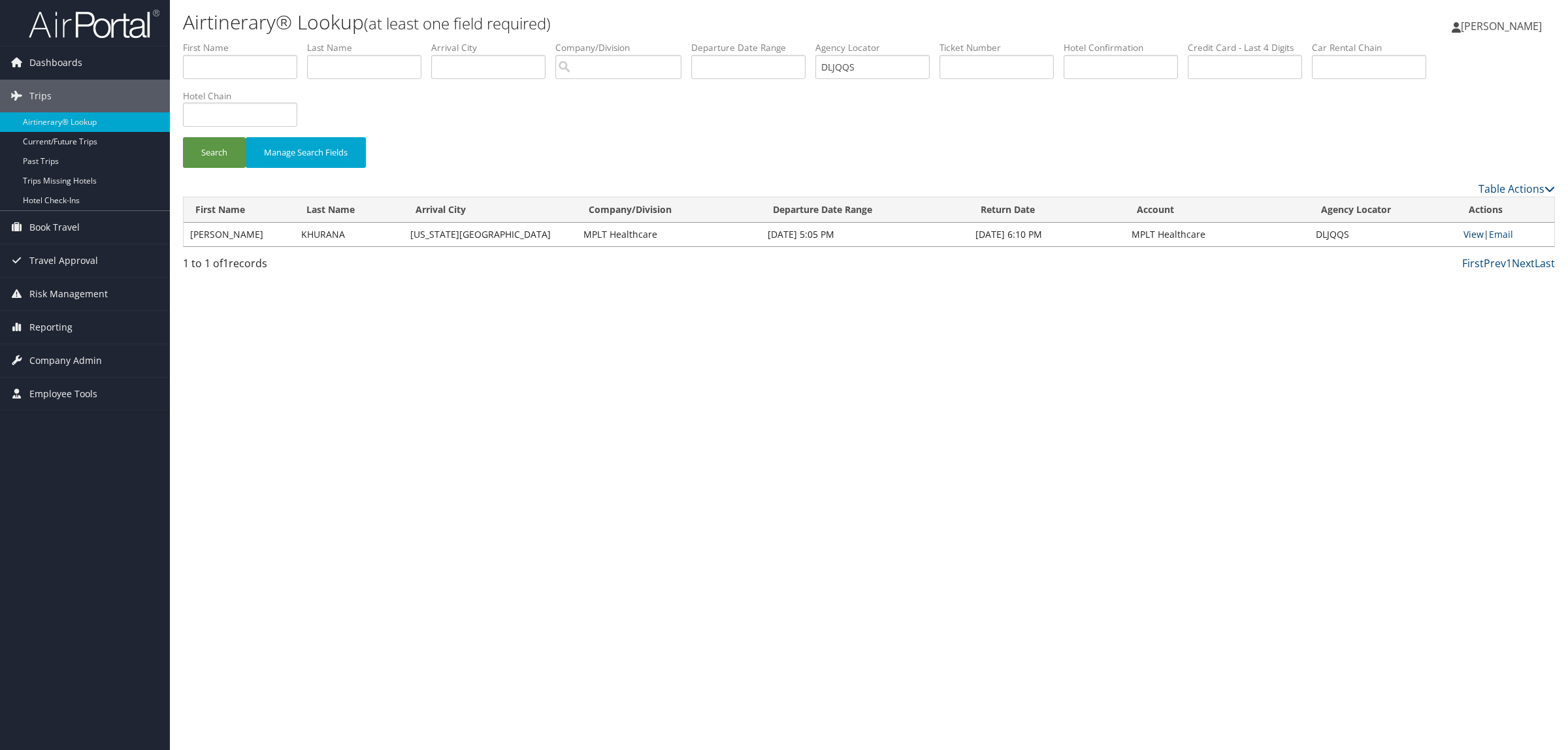
click at [1474, 228] on link "View" at bounding box center [1473, 234] width 20 height 13
drag, startPoint x: 886, startPoint y: 71, endPoint x: 572, endPoint y: 113, distance: 316.8
click at [678, 41] on ul "First Name Last Name Departure City Arrival City Company/Division Airport/City …" at bounding box center [868, 41] width 1372 height 0
paste input "KV2LY"
drag, startPoint x: 207, startPoint y: 161, endPoint x: 392, endPoint y: 229, distance: 197.1
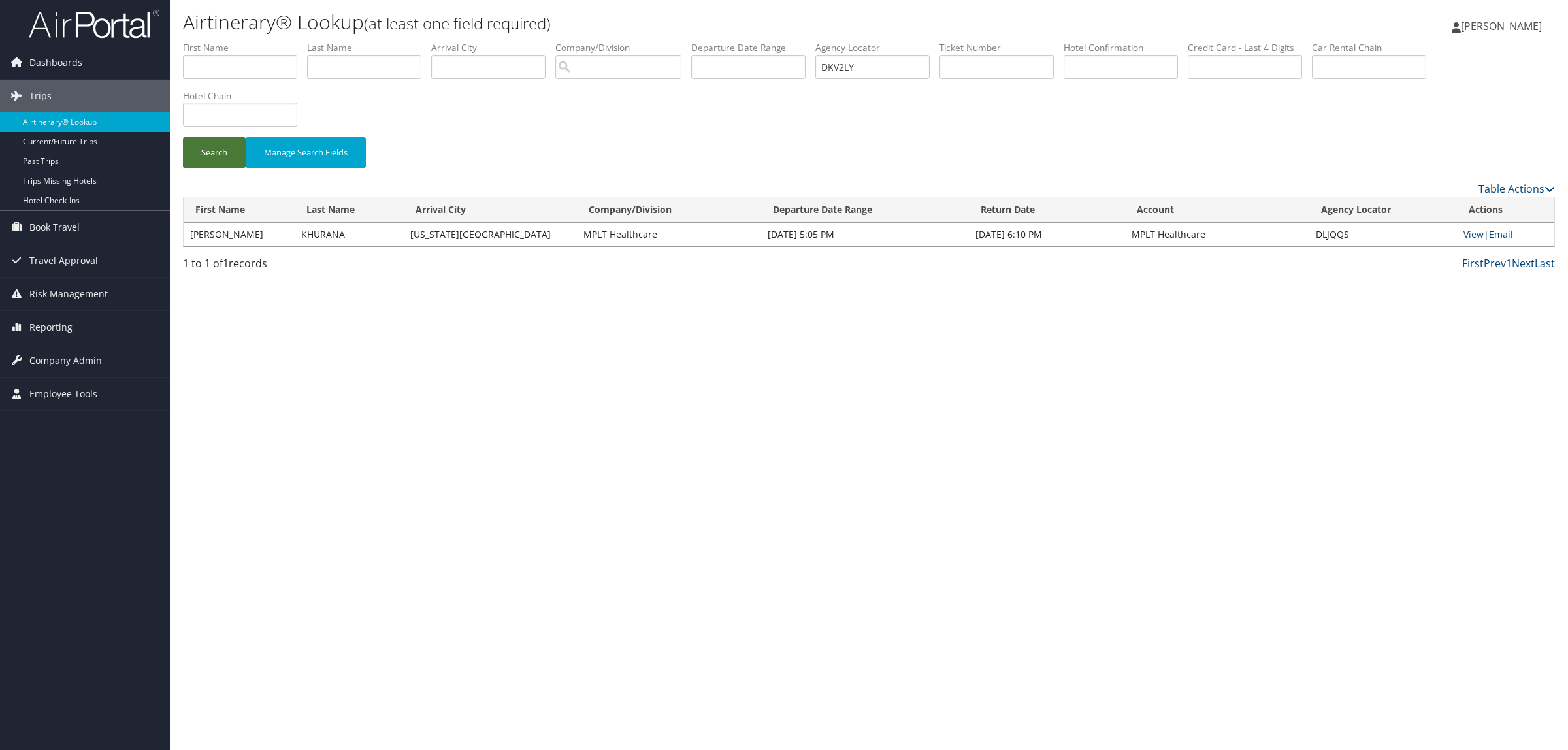
click at [206, 161] on button "Search" at bounding box center [214, 152] width 63 height 31
click at [1468, 232] on link "View" at bounding box center [1469, 234] width 20 height 13
drag, startPoint x: 898, startPoint y: 57, endPoint x: 799, endPoint y: 54, distance: 99.0
click at [787, 41] on ul "First Name Last Name Departure City Arrival City Company/Division Airport/City …" at bounding box center [868, 41] width 1372 height 0
paste input "HHBV8"
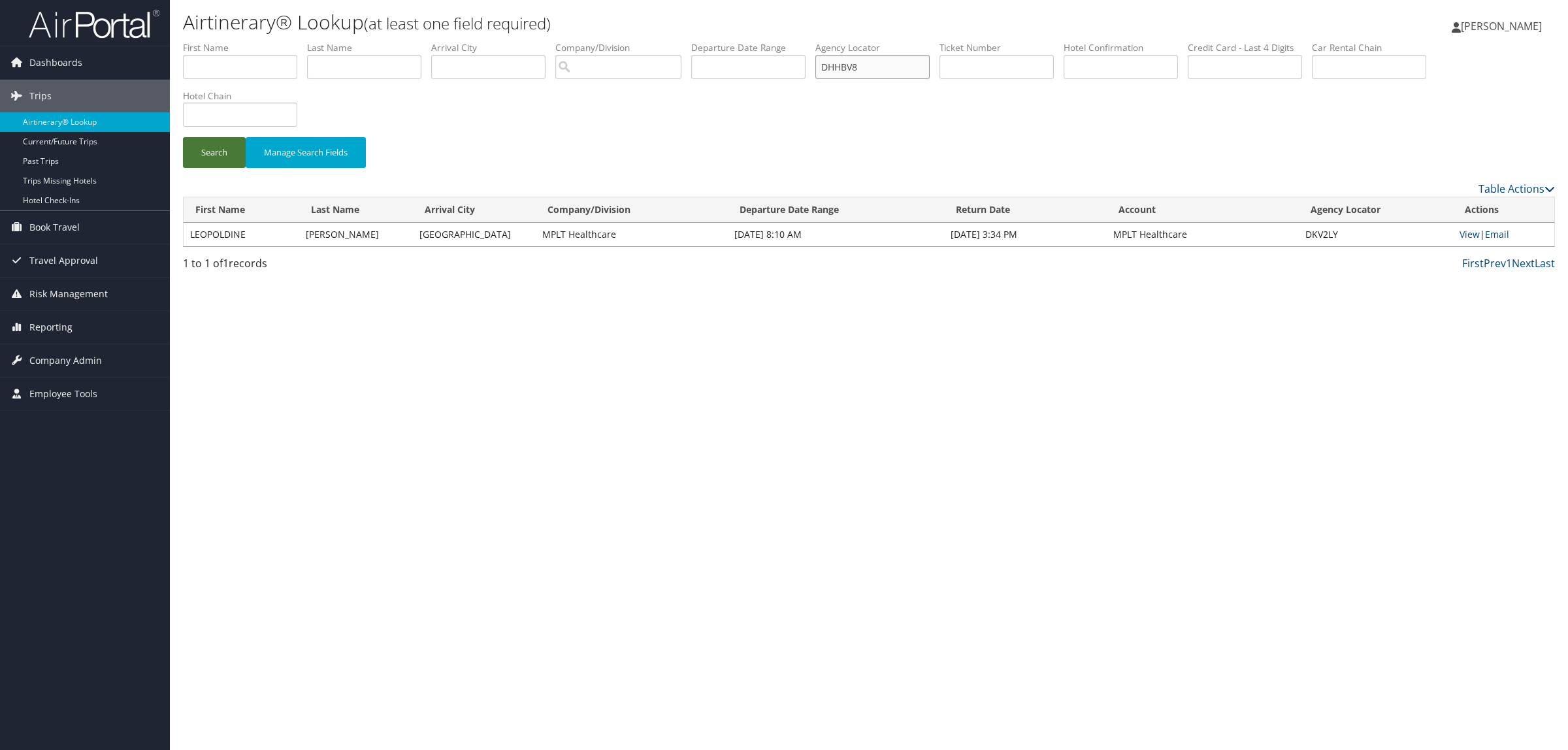
type input "DHHBV8"
click at [208, 152] on button "Search" at bounding box center [214, 152] width 63 height 31
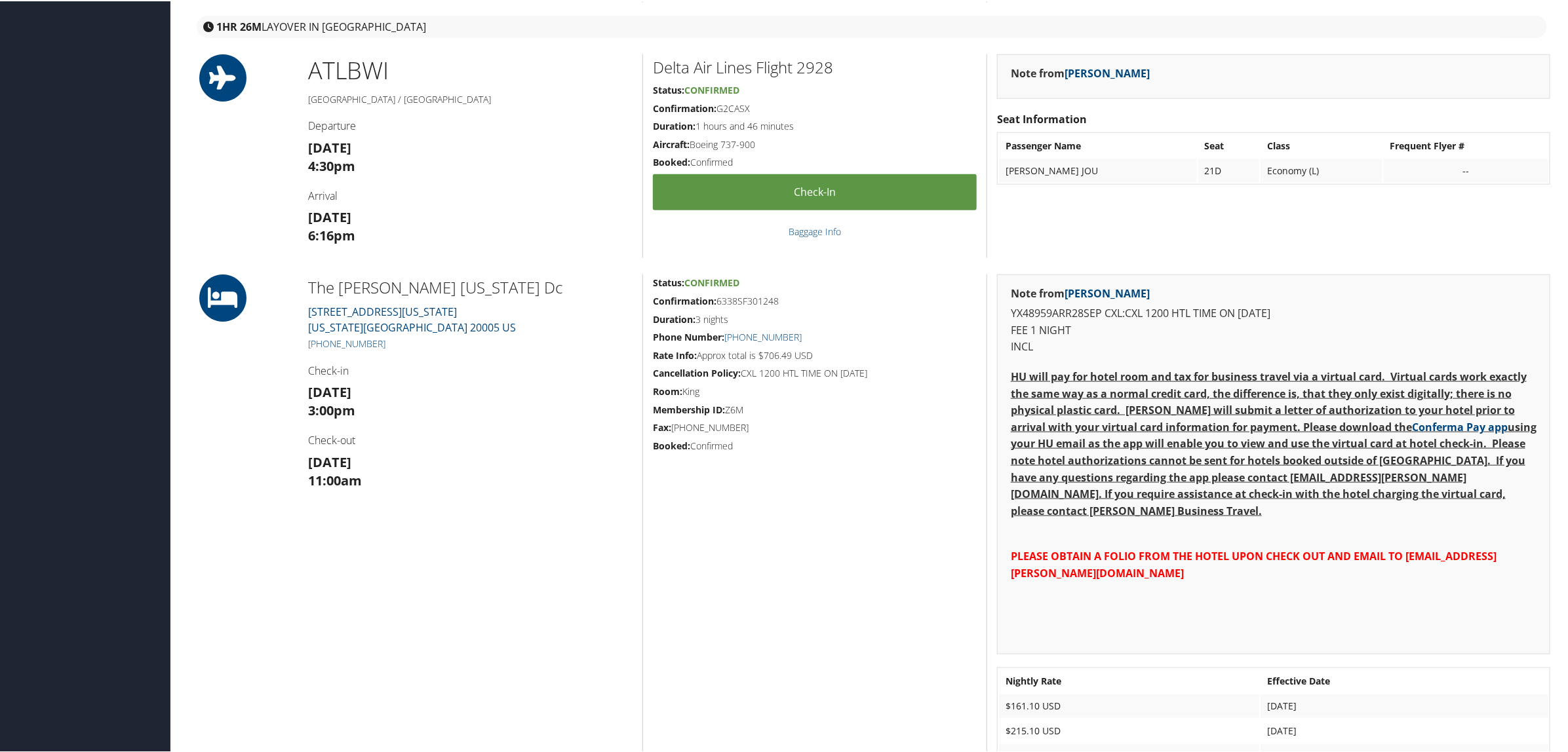
scroll to position [737, 0]
drag, startPoint x: 390, startPoint y: 342, endPoint x: 321, endPoint y: 341, distance: 69.0
click at [321, 341] on h5 "[PHONE_NUMBER]" at bounding box center [470, 343] width 325 height 13
copy link "[PHONE_NUMBER]"
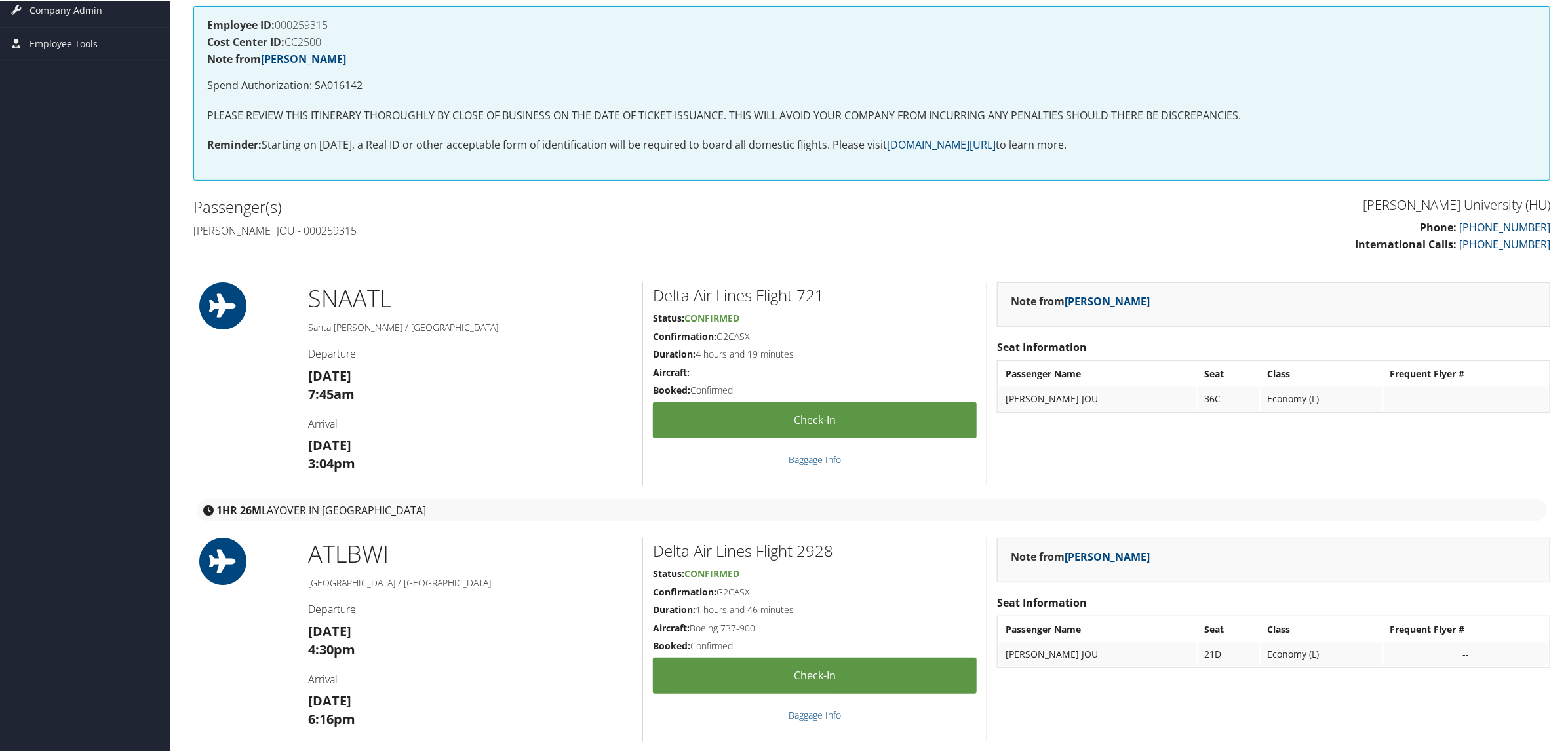
scroll to position [82, 0]
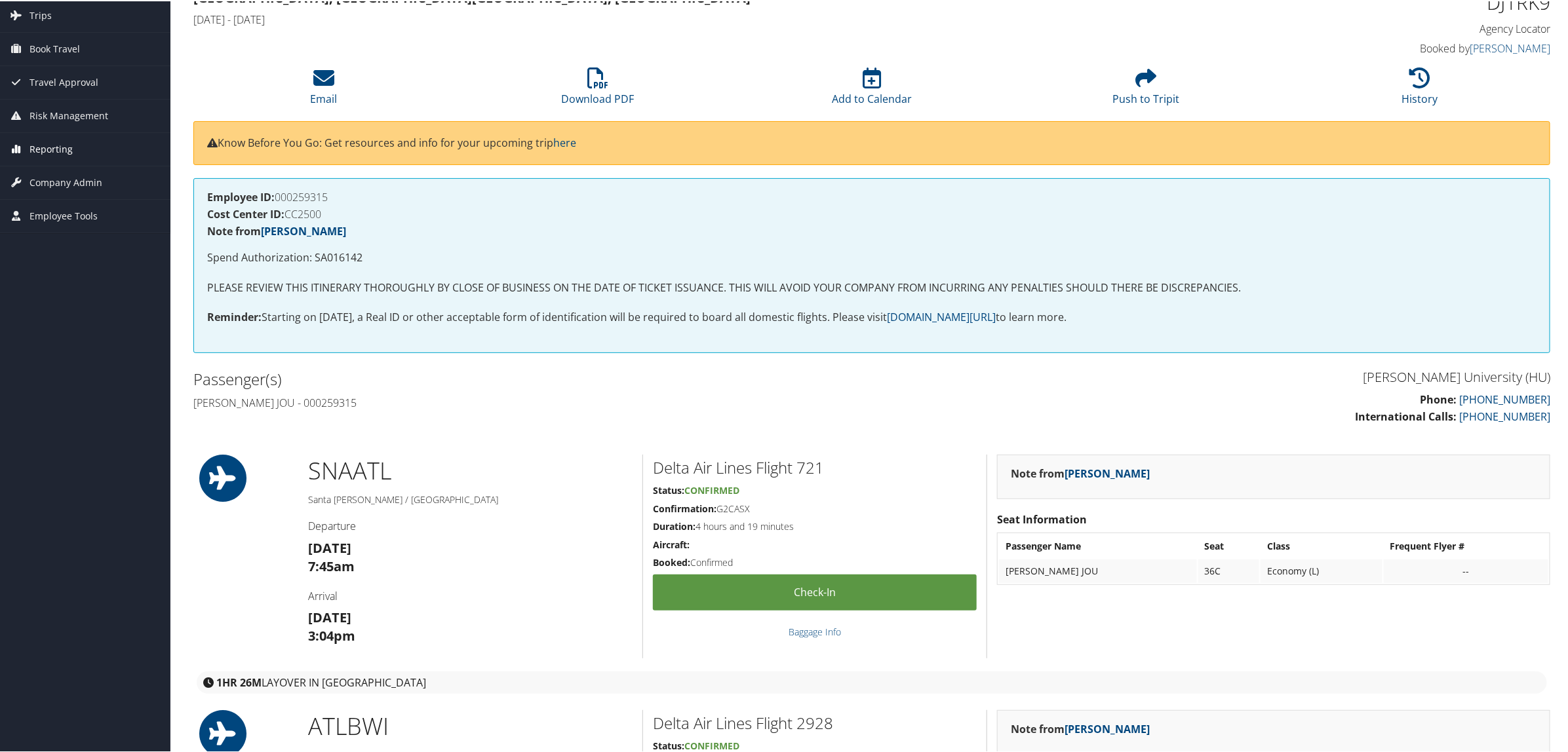
click at [80, 154] on link "Reporting" at bounding box center [85, 148] width 170 height 33
click at [92, 232] on link "Virtual Pay Lookup" at bounding box center [85, 233] width 170 height 20
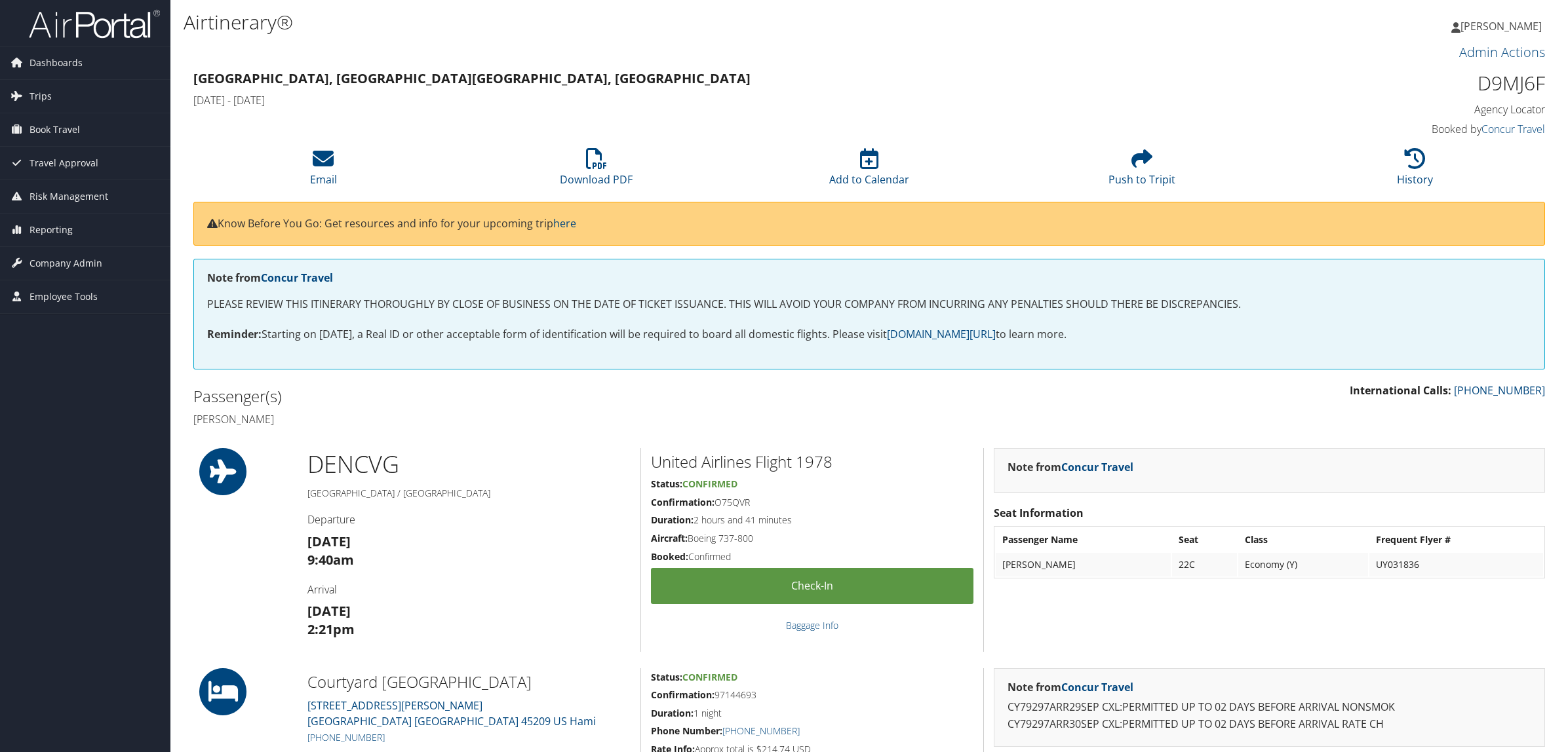
scroll to position [246, 0]
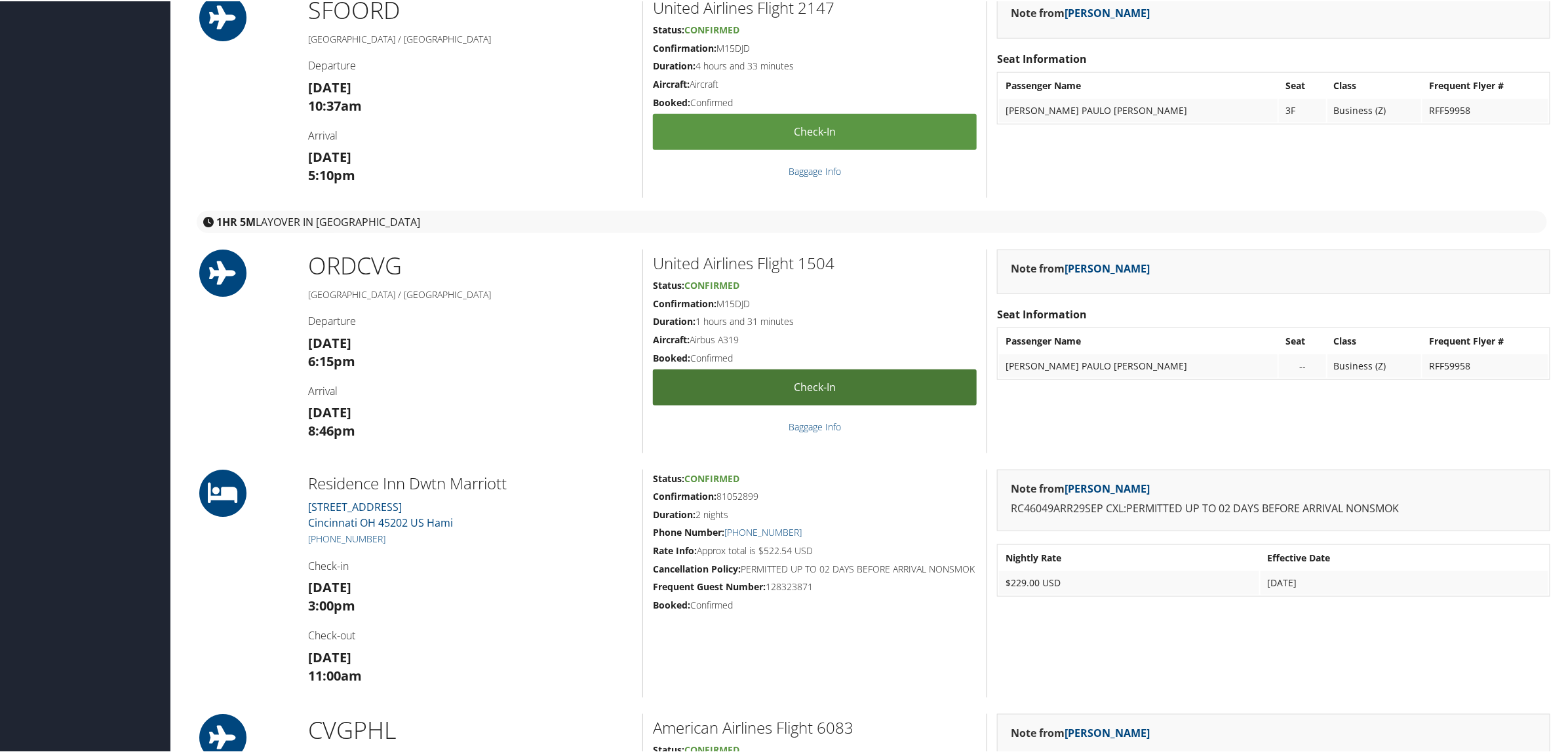
scroll to position [901, 0]
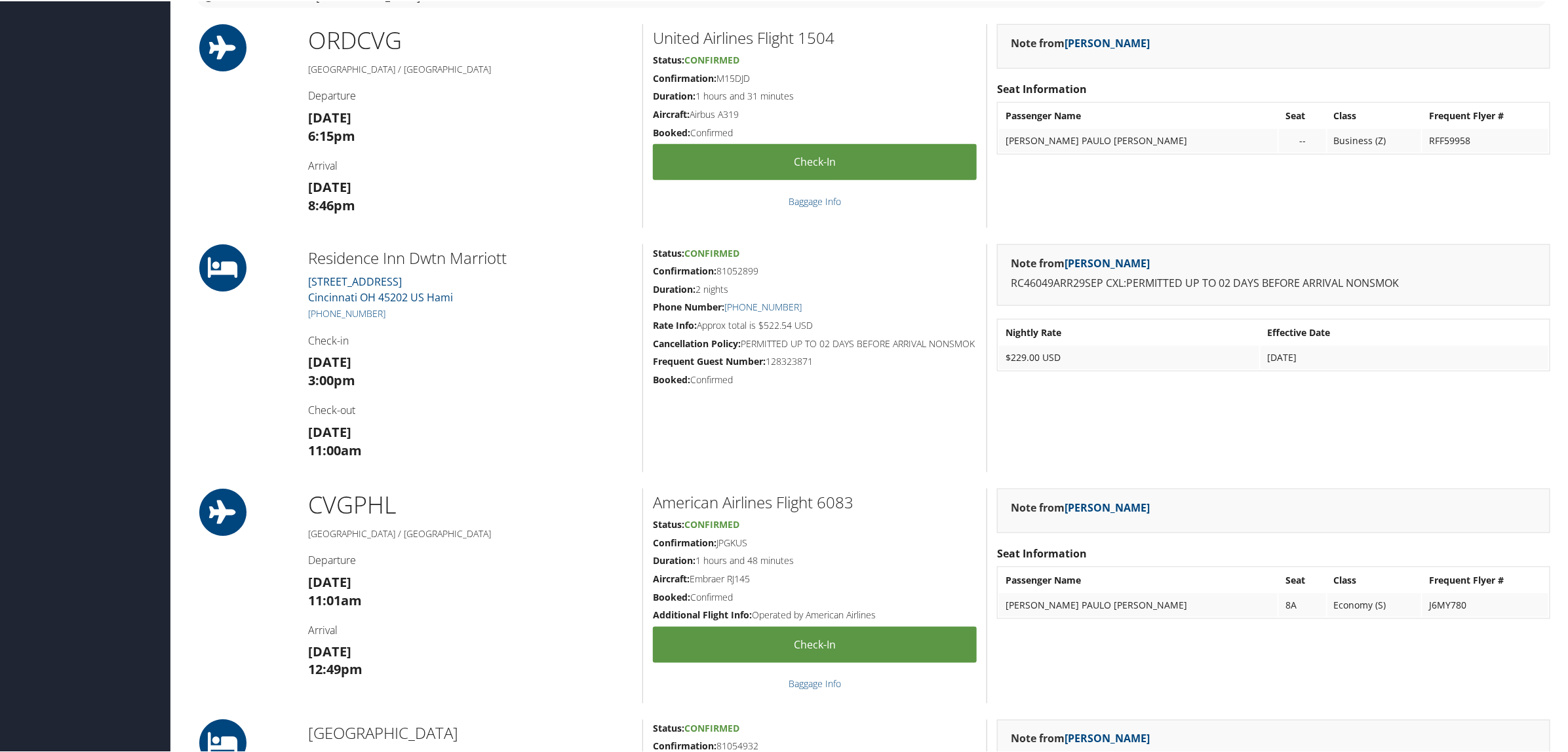
drag, startPoint x: 719, startPoint y: 269, endPoint x: 757, endPoint y: 269, distance: 38.0
click at [757, 269] on h5 "Confirmation: 81052899" at bounding box center [815, 269] width 324 height 13
copy h5 "81052899"
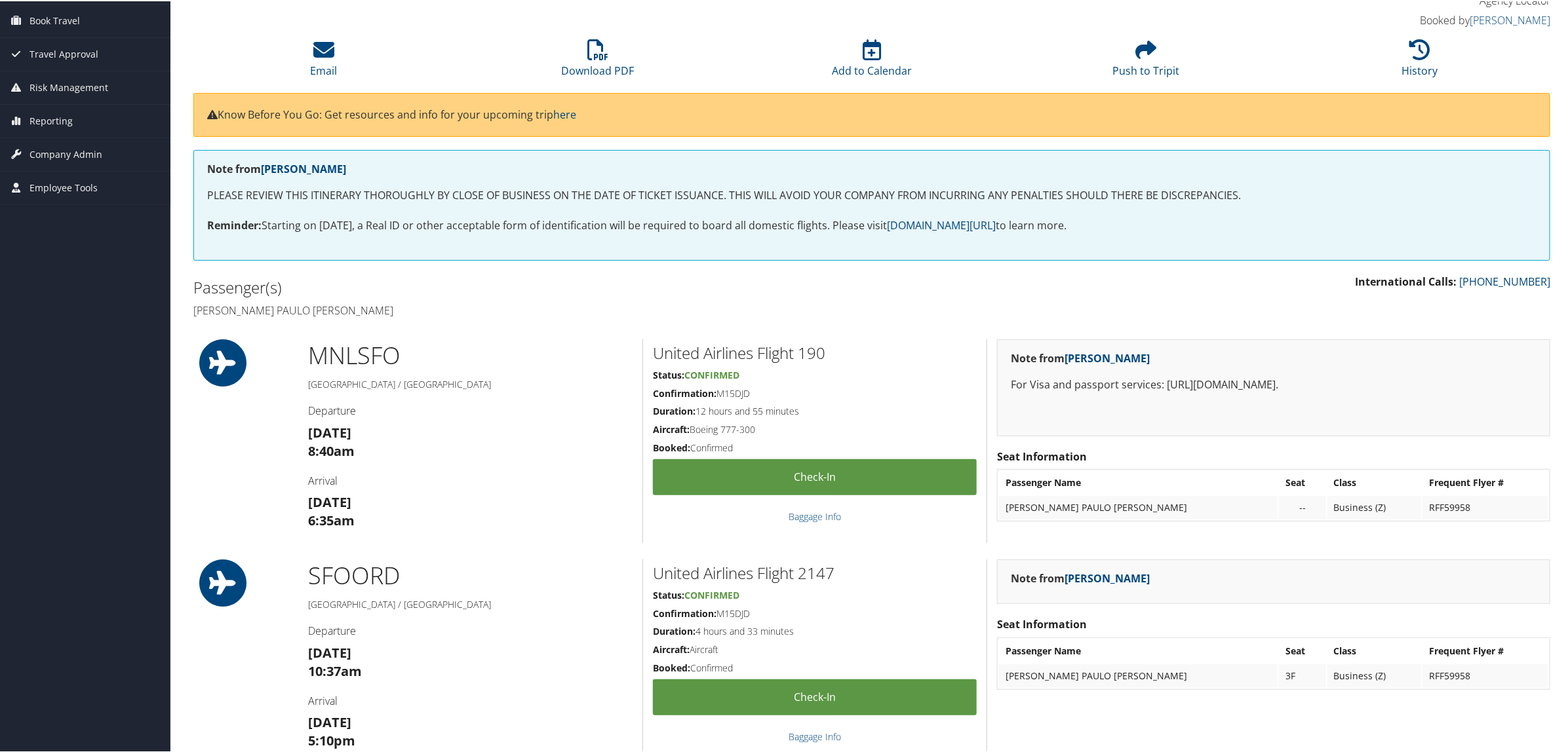
scroll to position [82, 0]
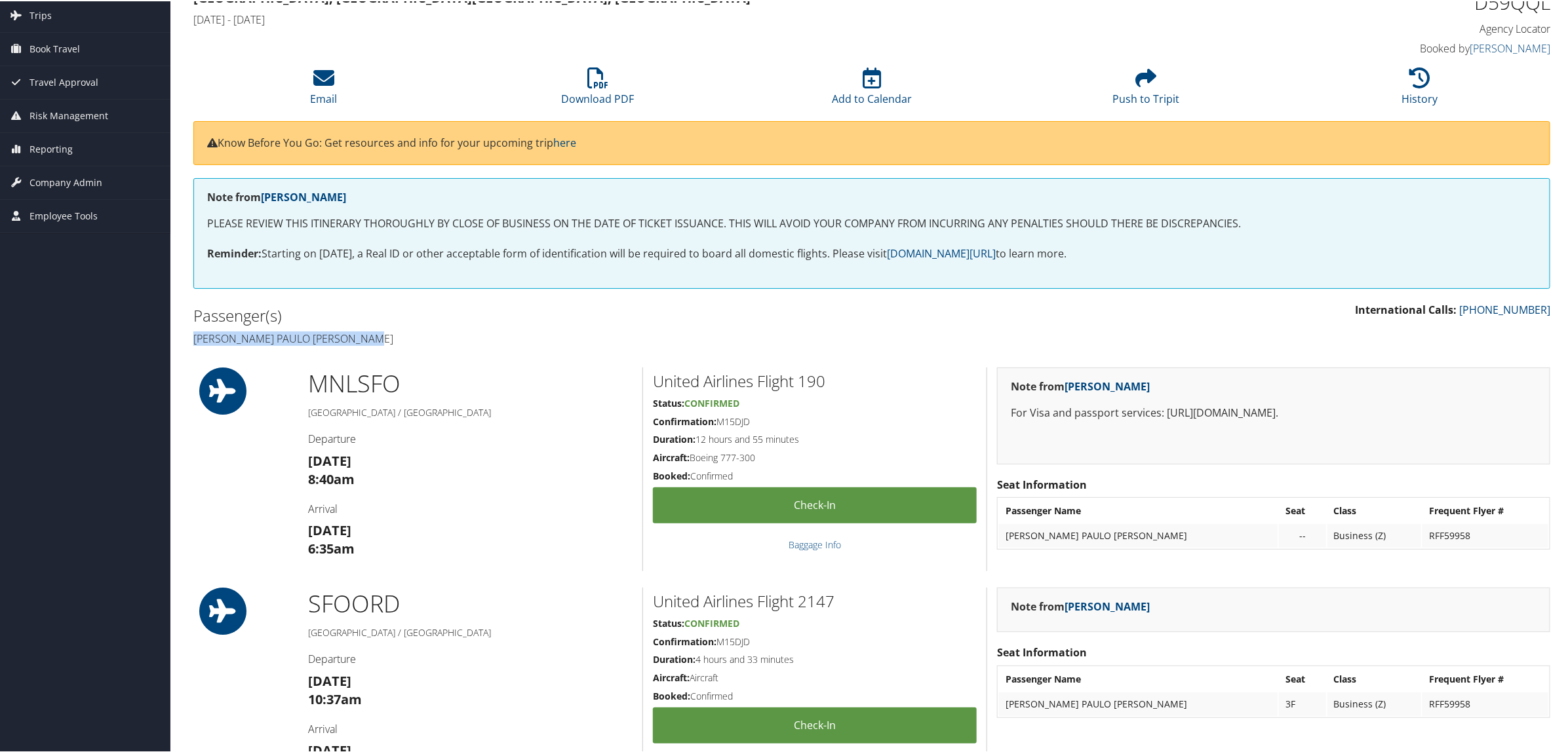
drag, startPoint x: 185, startPoint y: 339, endPoint x: 379, endPoint y: 333, distance: 194.1
click at [379, 333] on div "Passenger(s) [PERSON_NAME] paulo [PERSON_NAME]" at bounding box center [527, 325] width 688 height 49
copy h4 "[PERSON_NAME] paulo [PERSON_NAME]"
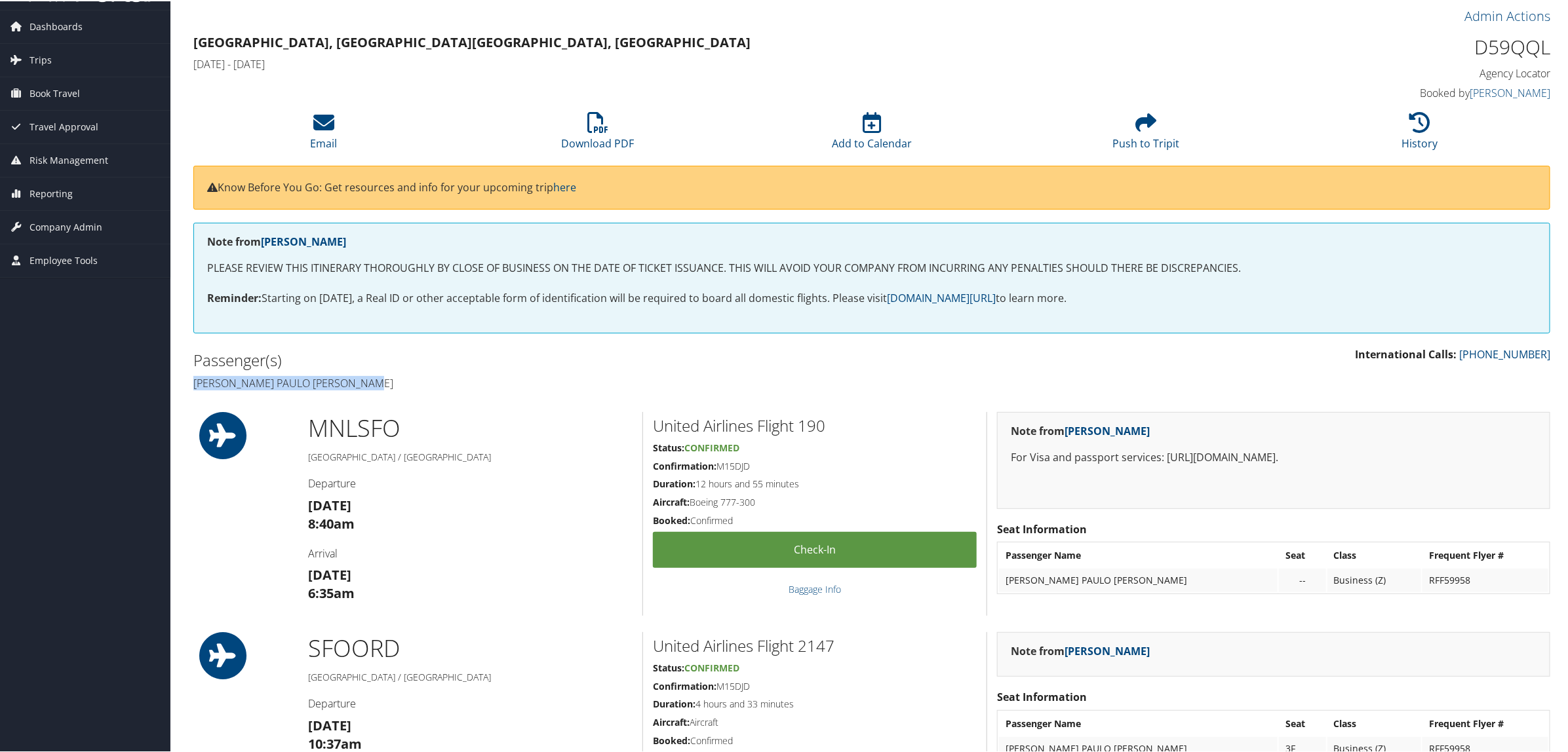
scroll to position [0, 0]
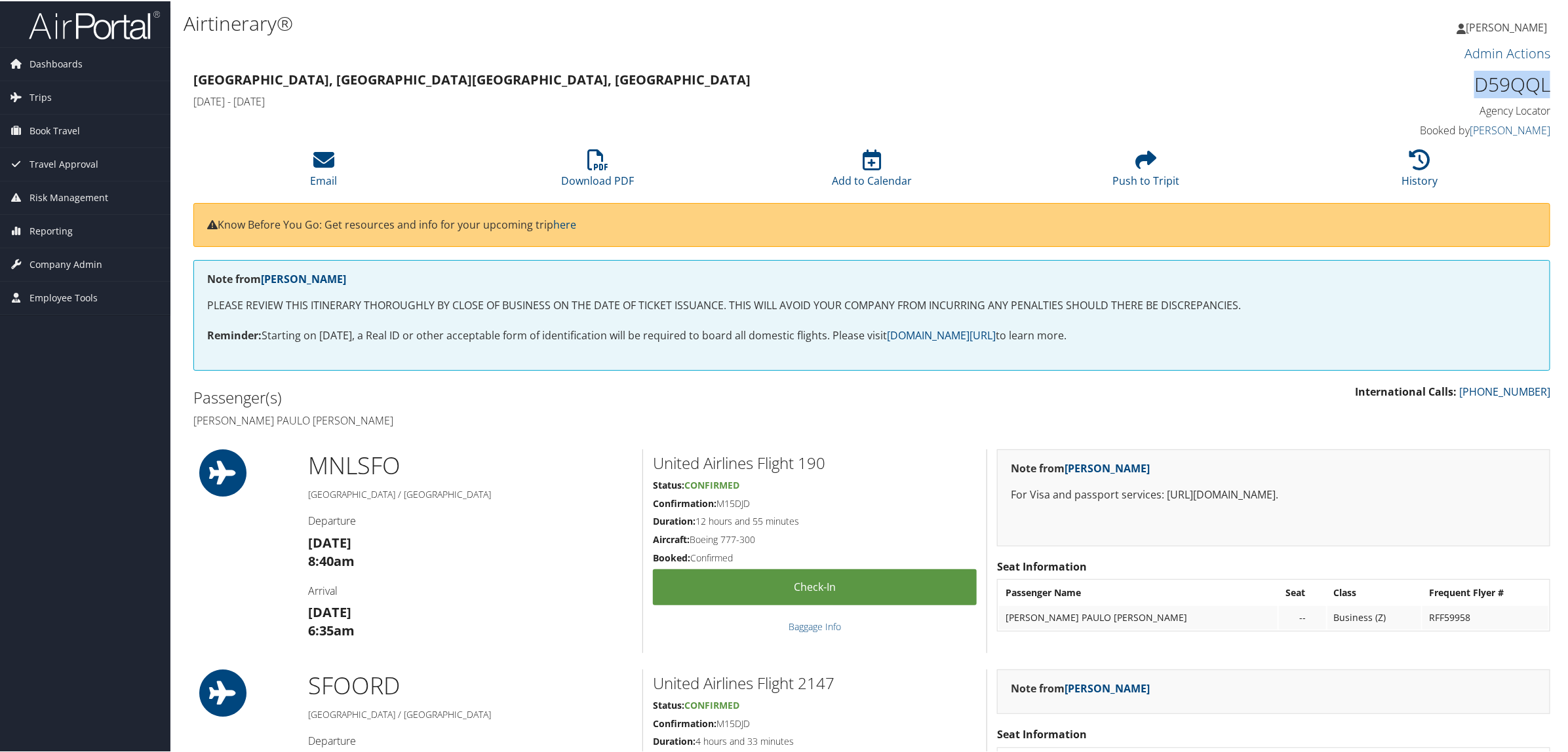
drag, startPoint x: 1472, startPoint y: 86, endPoint x: 1558, endPoint y: 77, distance: 86.5
copy h1 "D59QQL"
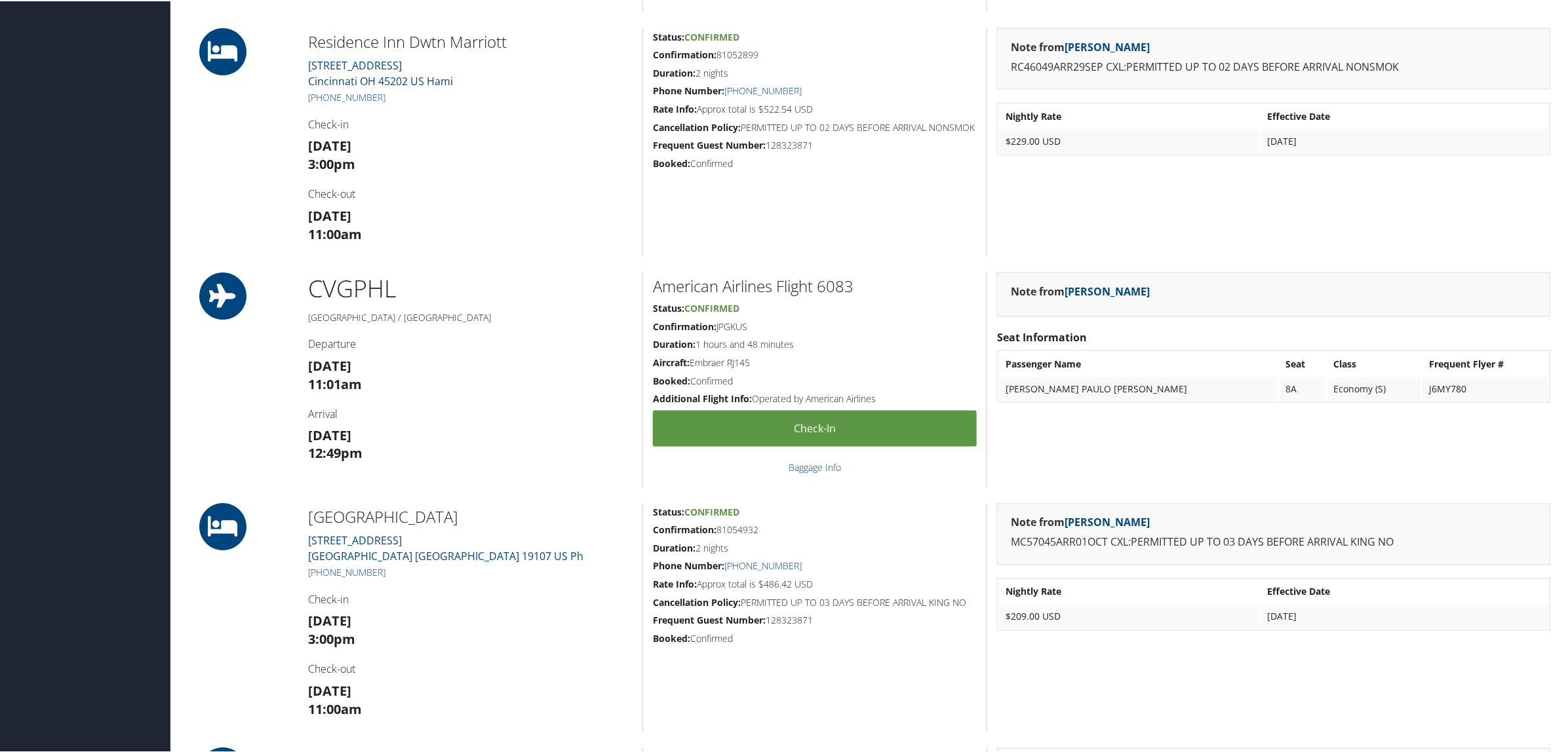
scroll to position [1147, 0]
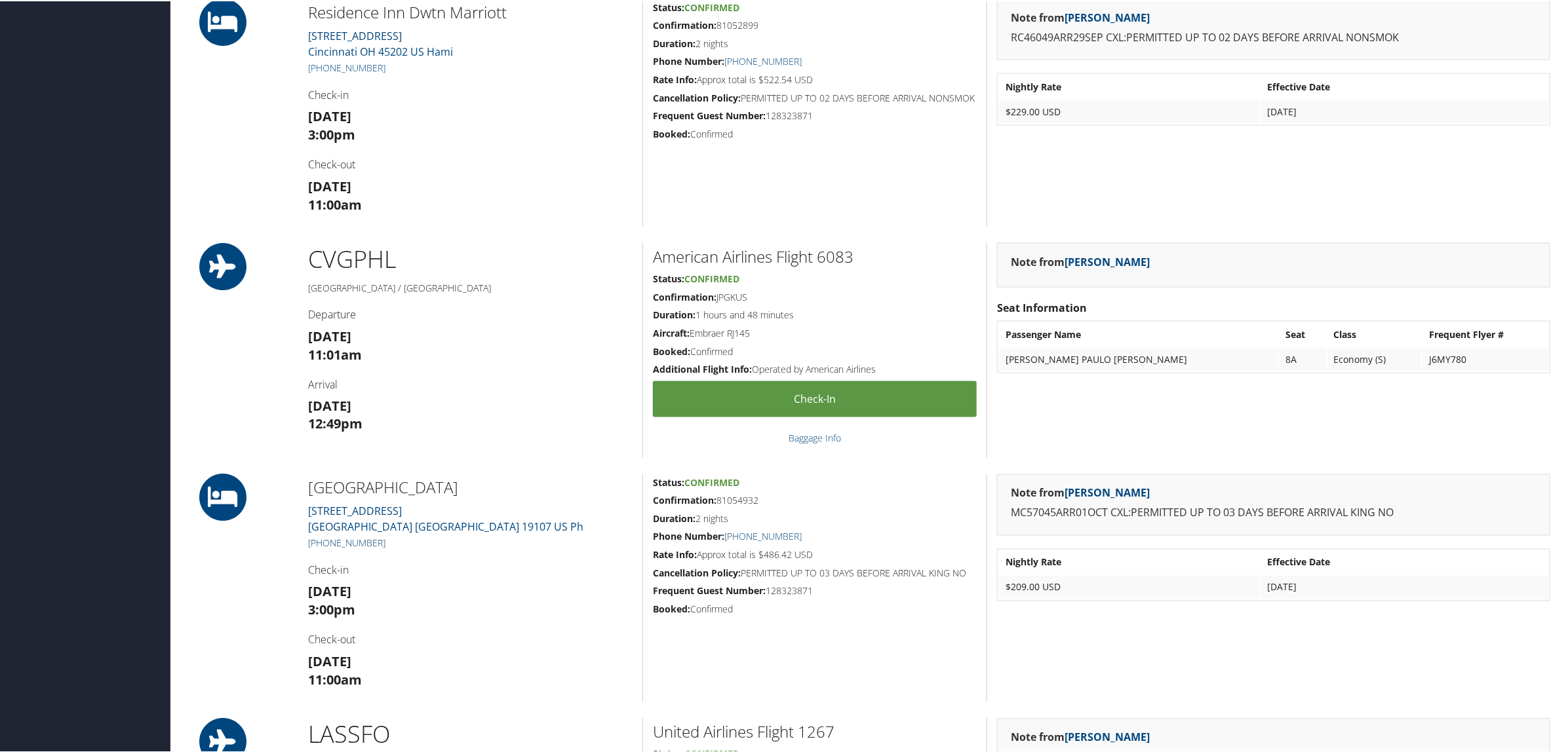
drag, startPoint x: 387, startPoint y: 545, endPoint x: 325, endPoint y: 539, distance: 62.3
click at [325, 539] on h5 "[PHONE_NUMBER]" at bounding box center [470, 542] width 325 height 13
copy link "215) 625-2900"
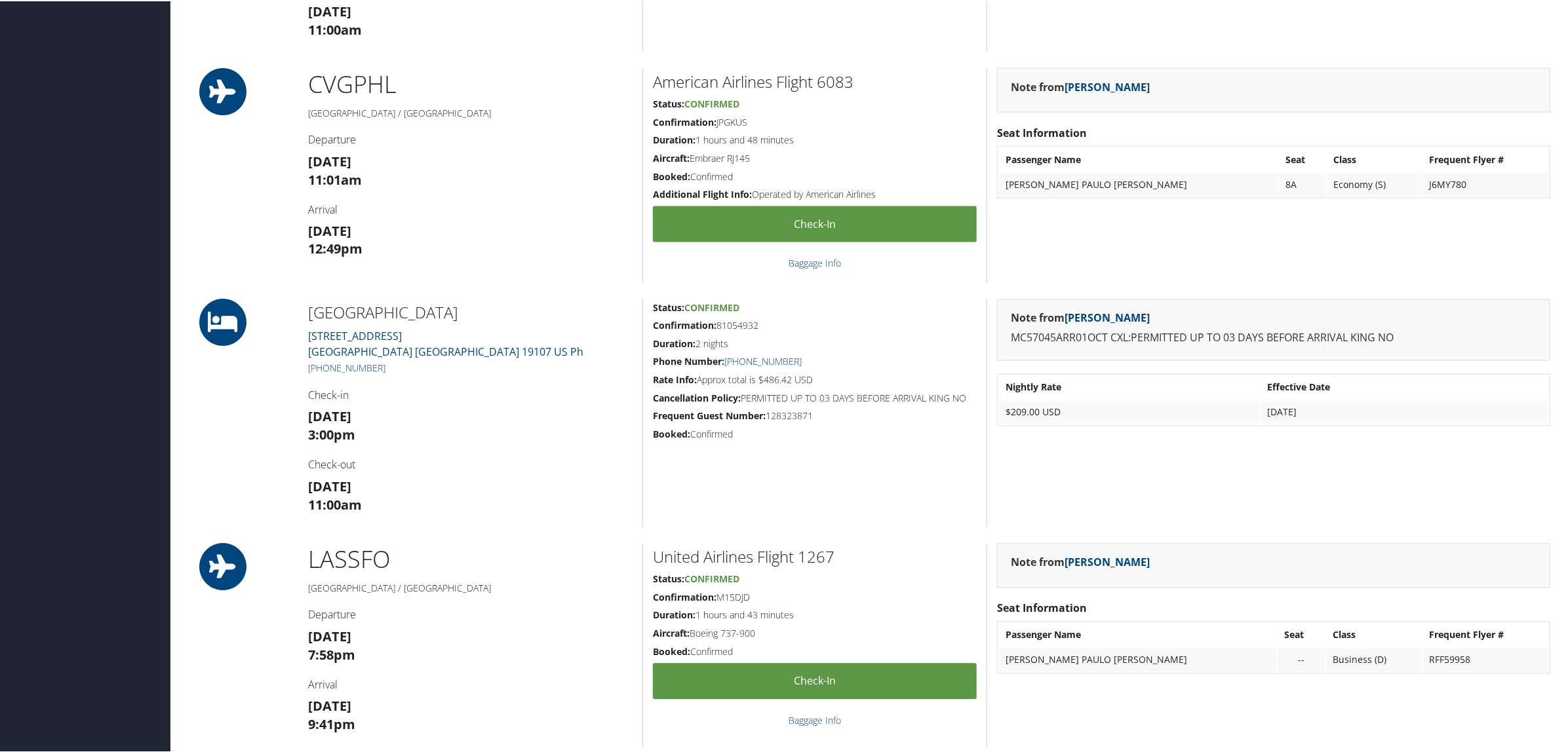
scroll to position [1392, 0]
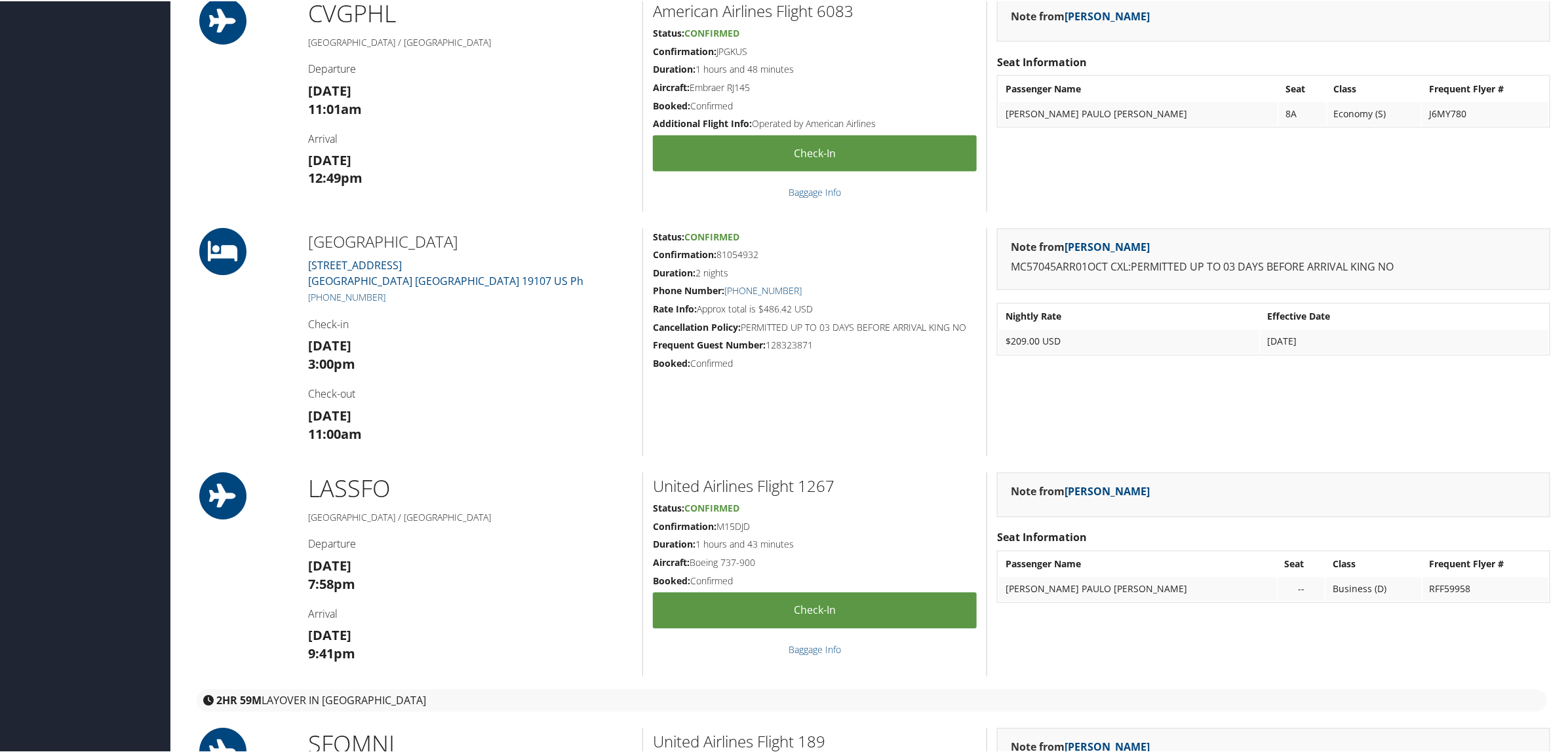
click at [1217, 429] on div "Note from [PERSON_NAME] MC57045ARR01OCT CXL:PERMITTED UP TO 03 DAYS BEFORE ARRI…" at bounding box center [1273, 342] width 574 height 228
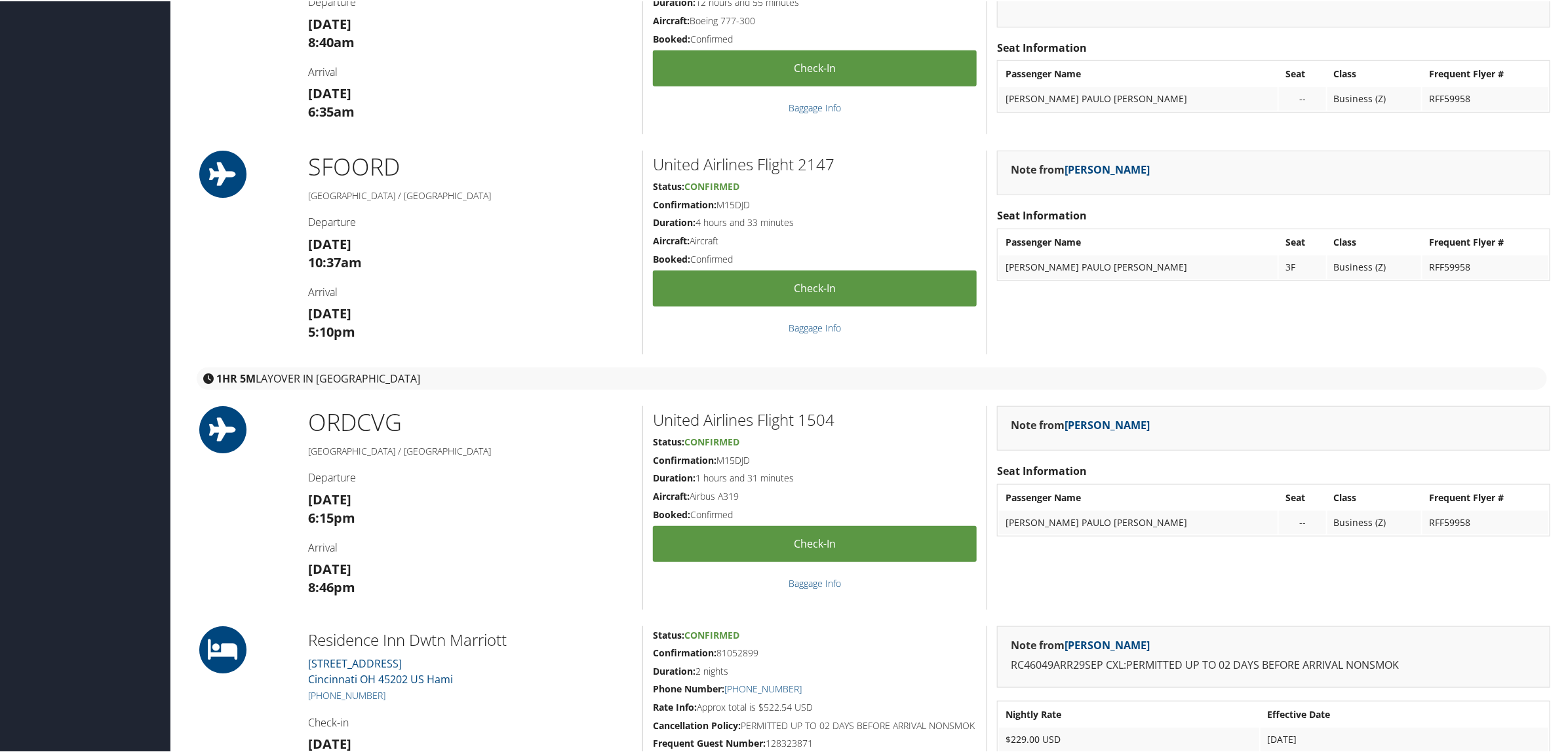
scroll to position [737, 0]
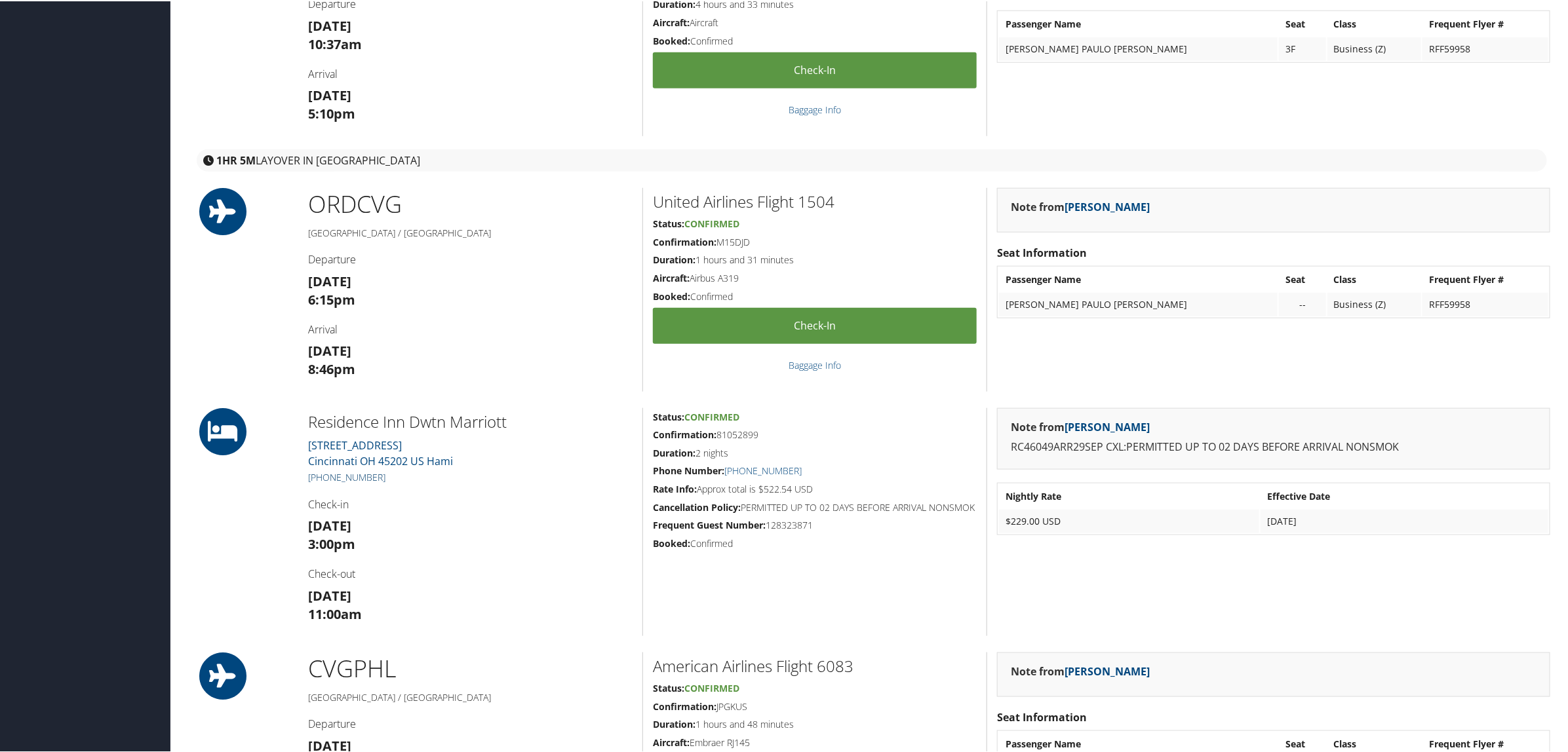
drag, startPoint x: 388, startPoint y: 477, endPoint x: 320, endPoint y: 478, distance: 68.0
click at [320, 478] on h5 "[PHONE_NUMBER]" at bounding box center [470, 476] width 325 height 13
copy link "[PHONE_NUMBER]"
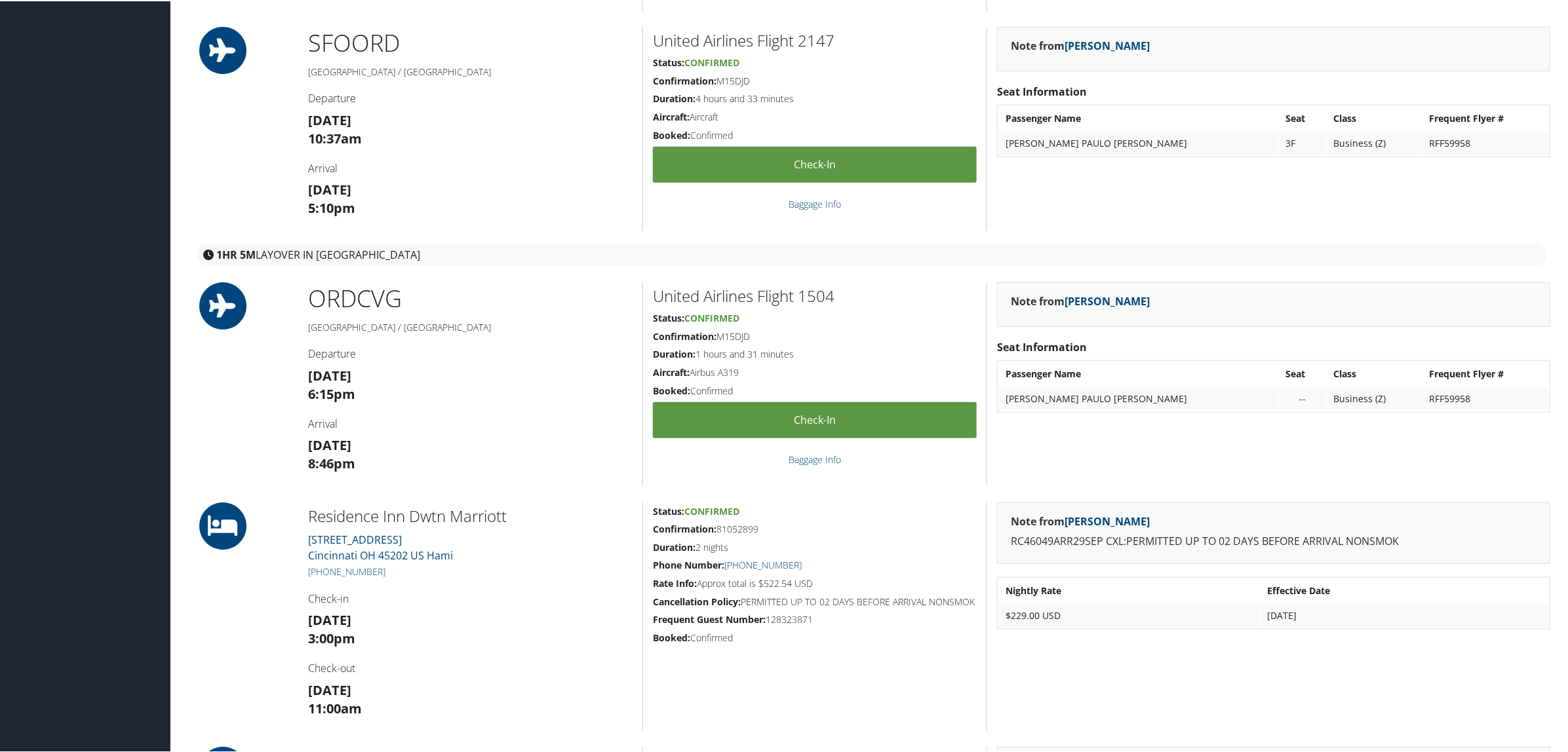
scroll to position [655, 0]
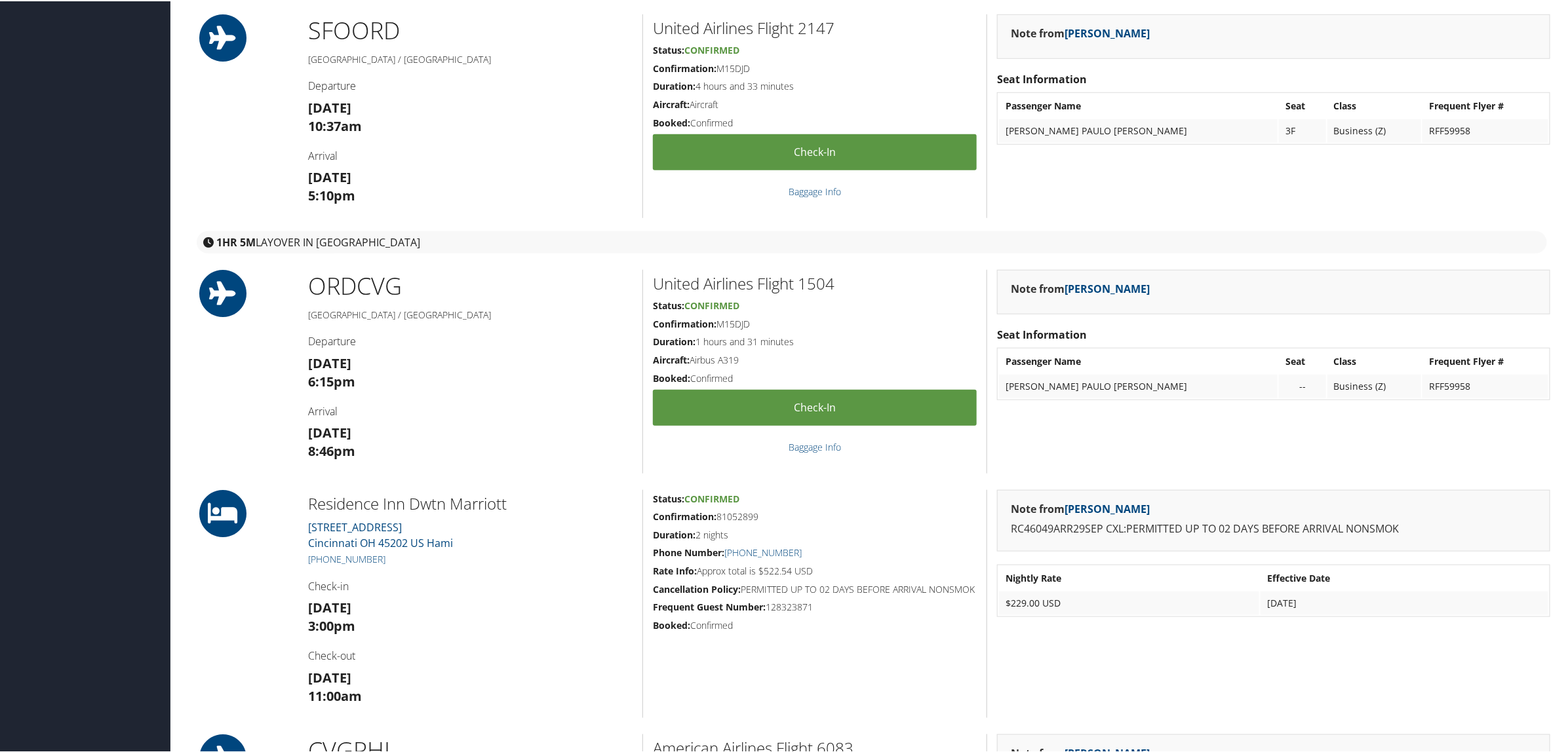
click at [552, 613] on h3 "[DATE] 3:00pm" at bounding box center [470, 616] width 325 height 37
drag, startPoint x: 475, startPoint y: 602, endPoint x: 436, endPoint y: 491, distance: 117.7
click at [475, 602] on h3 "[DATE] 3:00pm" at bounding box center [470, 616] width 325 height 37
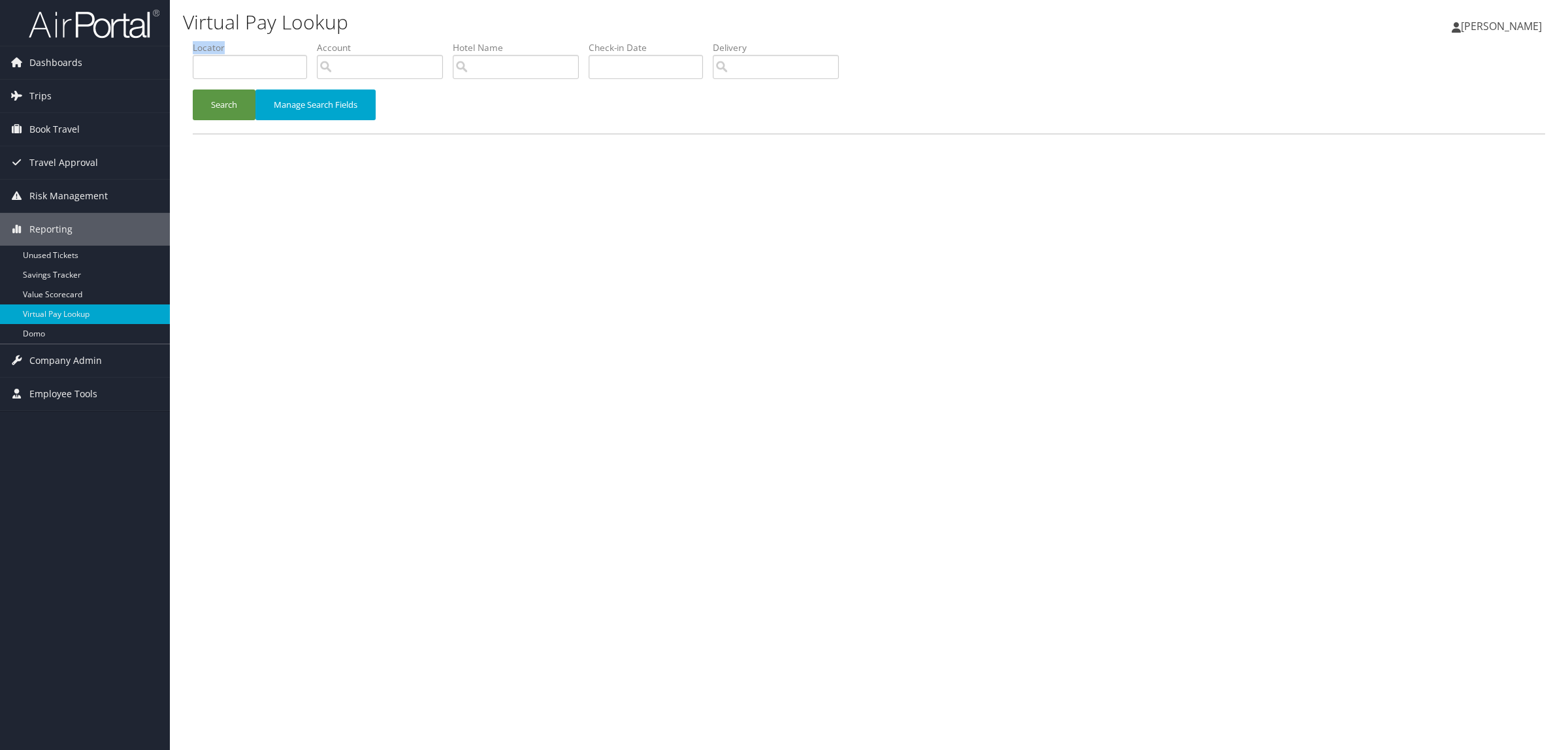
drag, startPoint x: 299, startPoint y: 51, endPoint x: 278, endPoint y: 63, distance: 24.2
click at [279, 60] on li "Locator" at bounding box center [254, 64] width 124 height 48
click at [278, 63] on input "text" at bounding box center [250, 67] width 115 height 24
paste input "DK2QZ7"
type input "DK2QZ7"
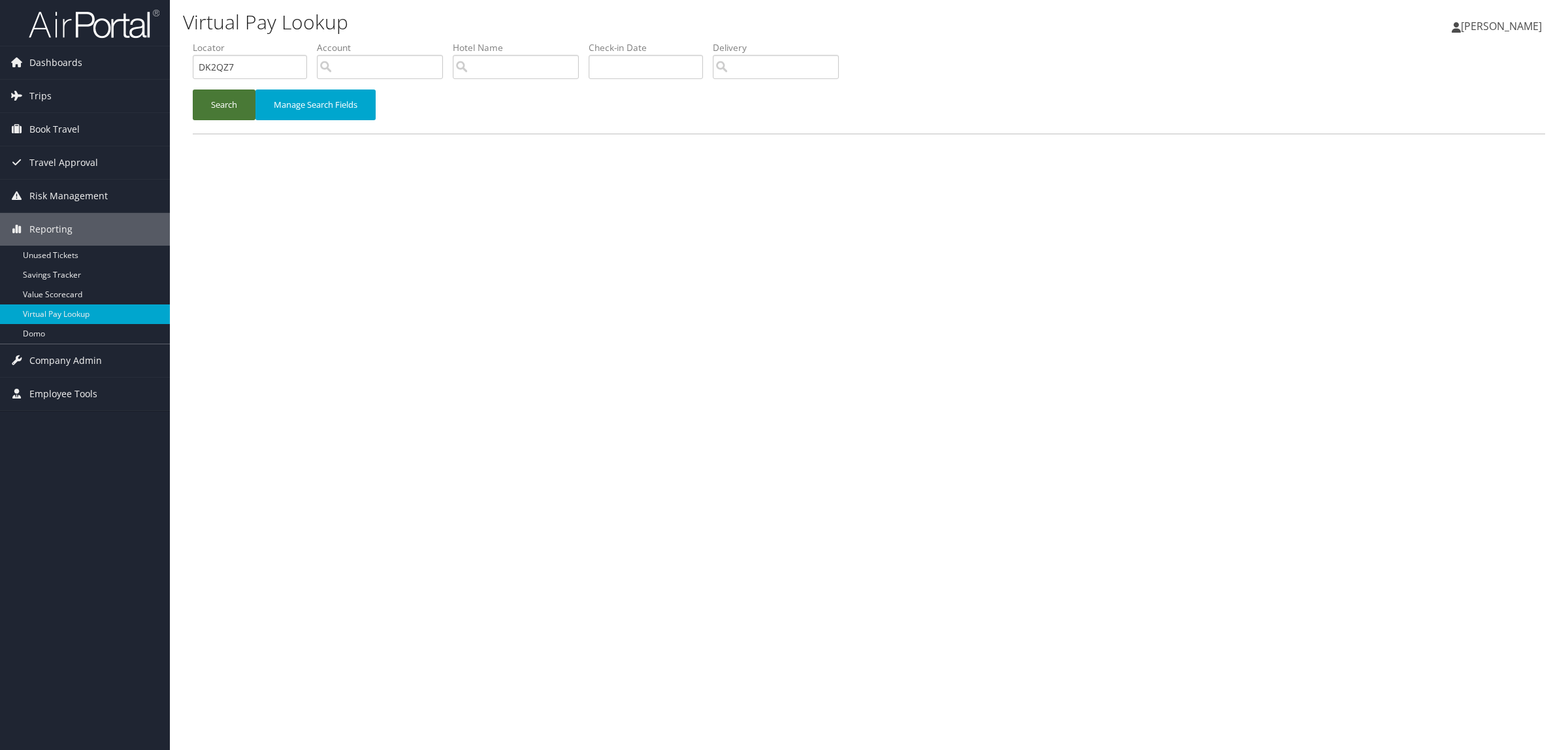
click at [210, 104] on button "Search" at bounding box center [224, 104] width 63 height 31
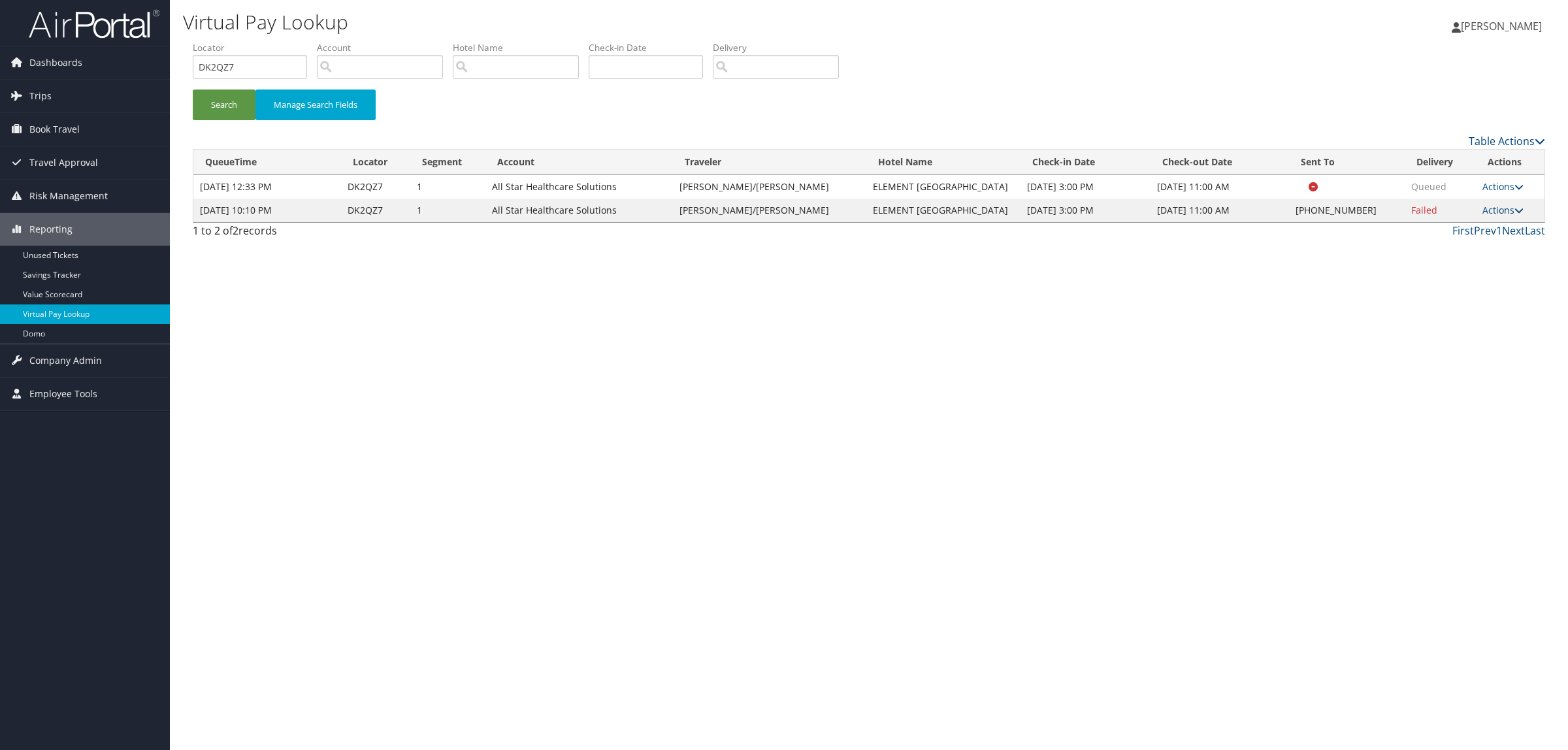
click at [1494, 212] on link "Actions" at bounding box center [1503, 210] width 41 height 13
click at [1482, 221] on link "Resend" at bounding box center [1462, 229] width 111 height 22
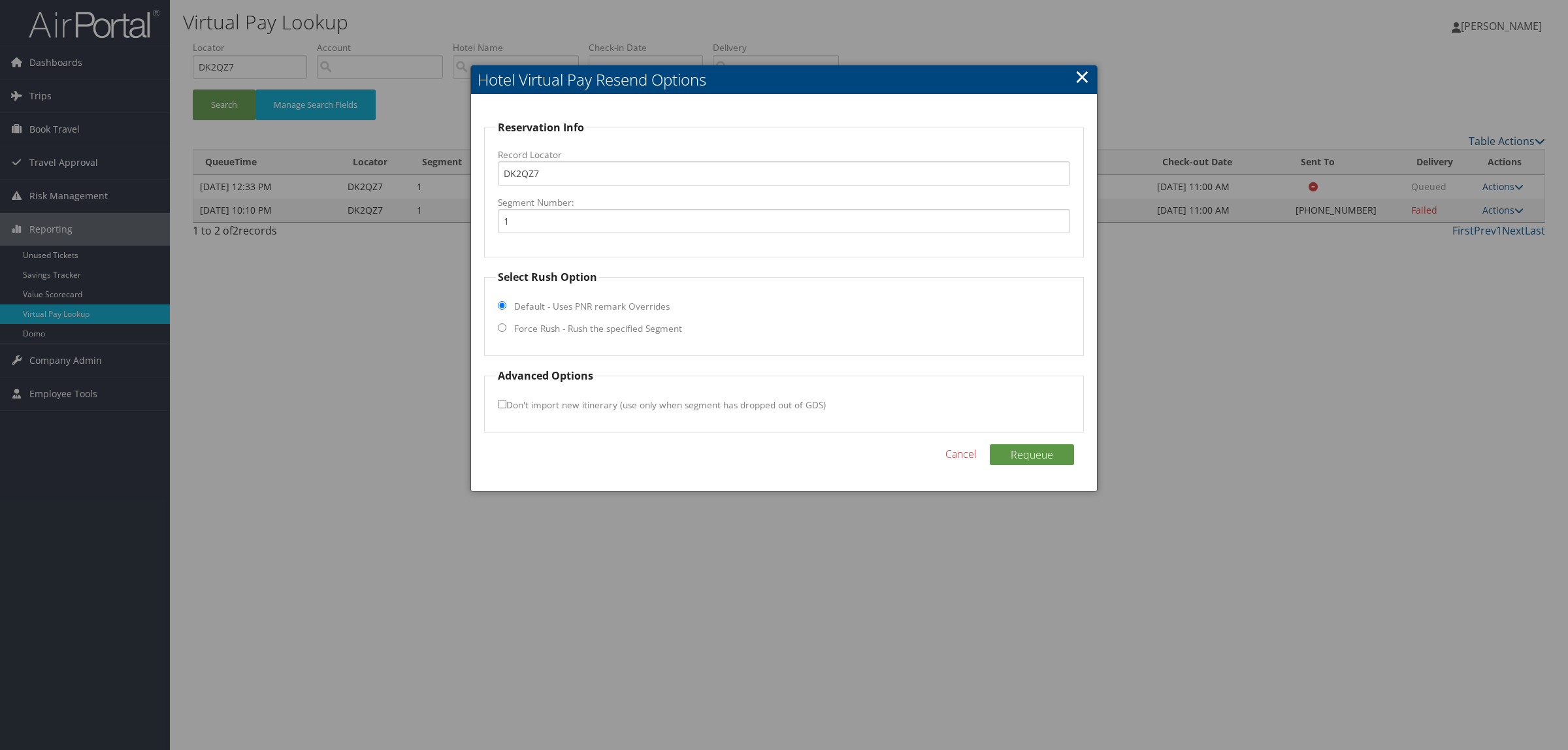
click at [616, 327] on label "Force Rush - Rush the specified Segment" at bounding box center [598, 328] width 168 height 13
click at [506, 327] on input "Force Rush - Rush the specified Segment" at bounding box center [502, 327] width 9 height 9
radio input "true"
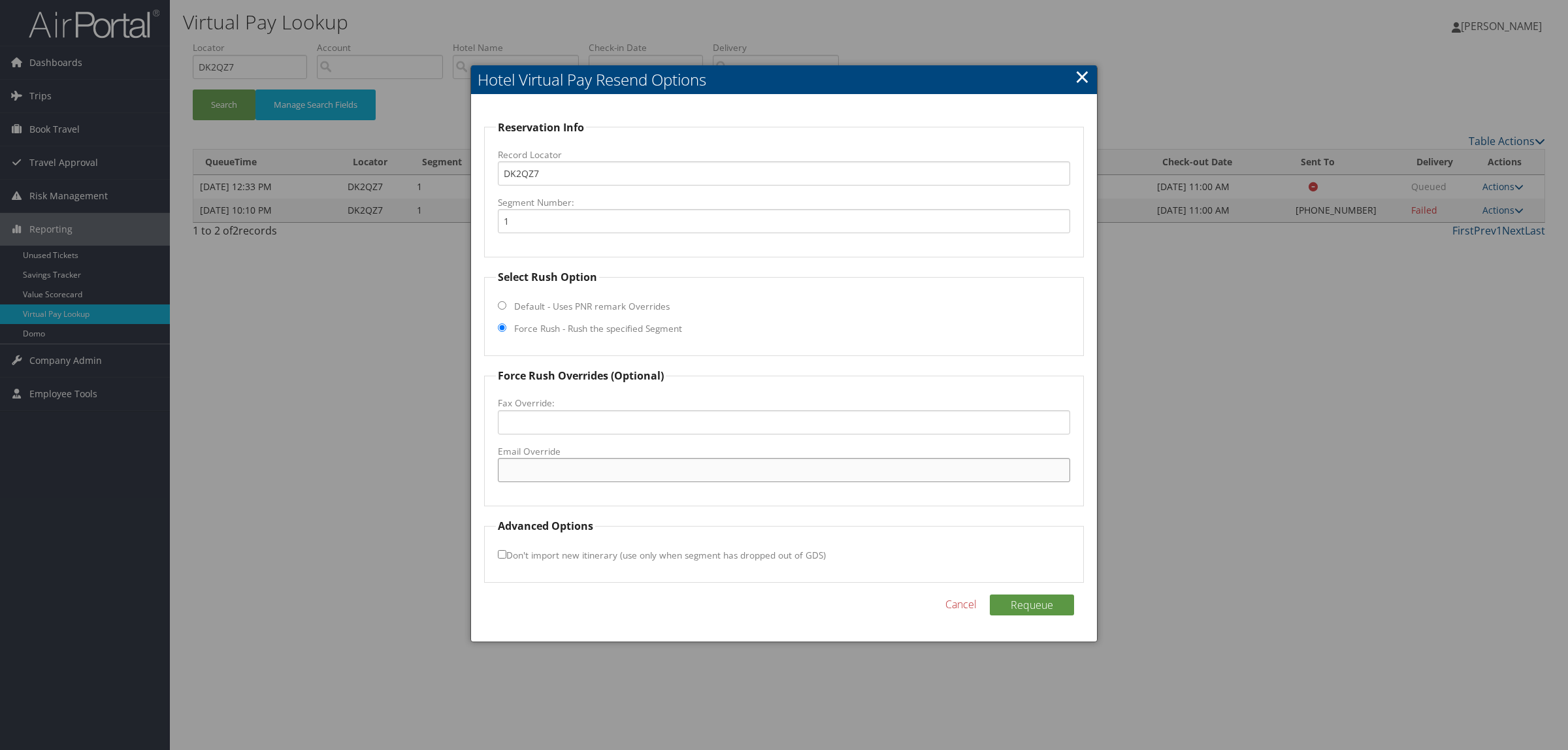
click at [562, 471] on input "Email Override" at bounding box center [784, 470] width 572 height 24
type input "guestservices.elementchs@gmail.com"
click at [1049, 605] on button "Requeue" at bounding box center [1031, 605] width 84 height 21
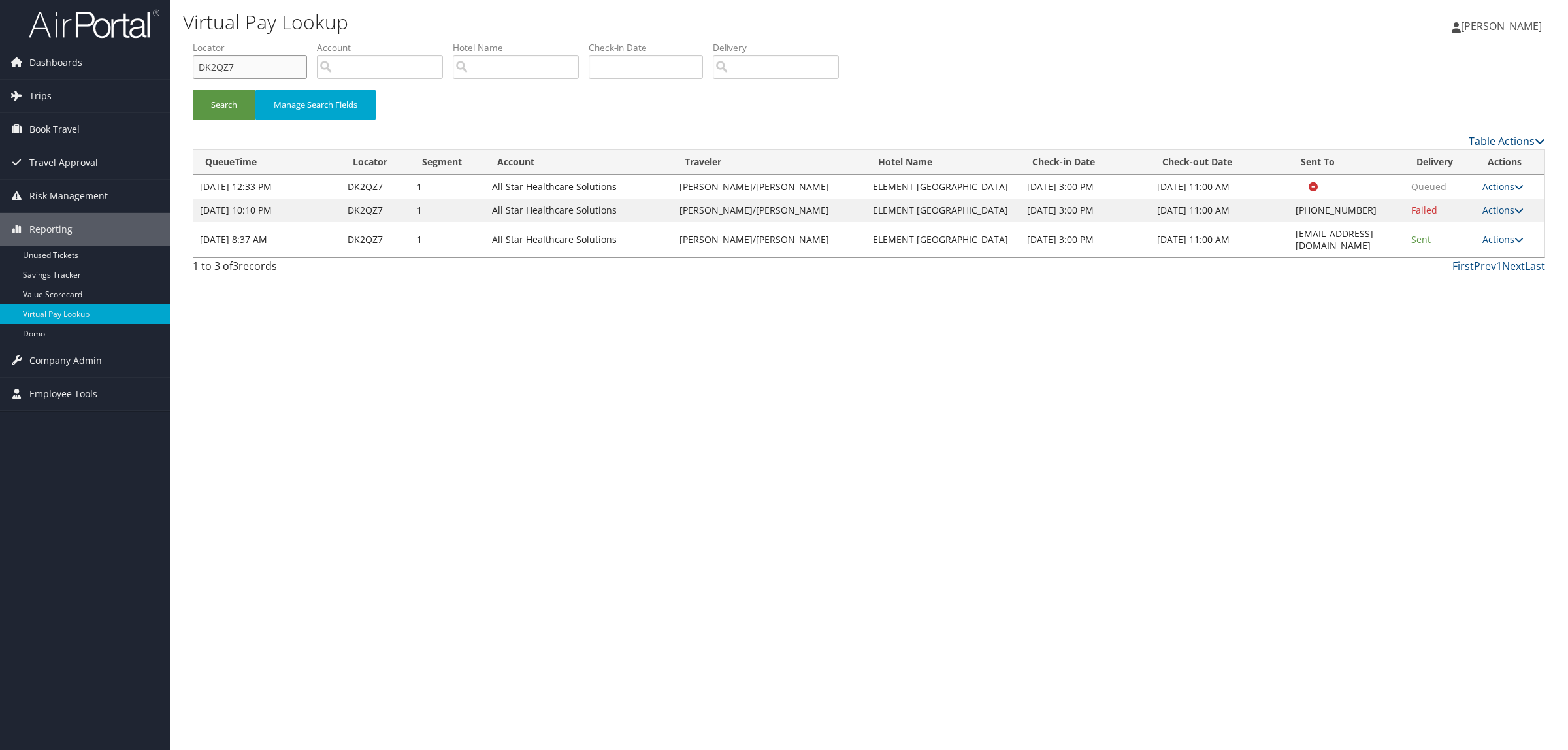
drag, startPoint x: 253, startPoint y: 68, endPoint x: 184, endPoint y: 79, distance: 69.9
click at [192, 79] on form "QueueTime Locator DK2QZ7 Segment Account Traveler Hotel Name Check-in Date Chec…" at bounding box center [868, 86] width 1352 height 91
paste input "CYV3TV"
type input "CYV3TV"
click at [222, 99] on button "Search" at bounding box center [224, 104] width 63 height 31
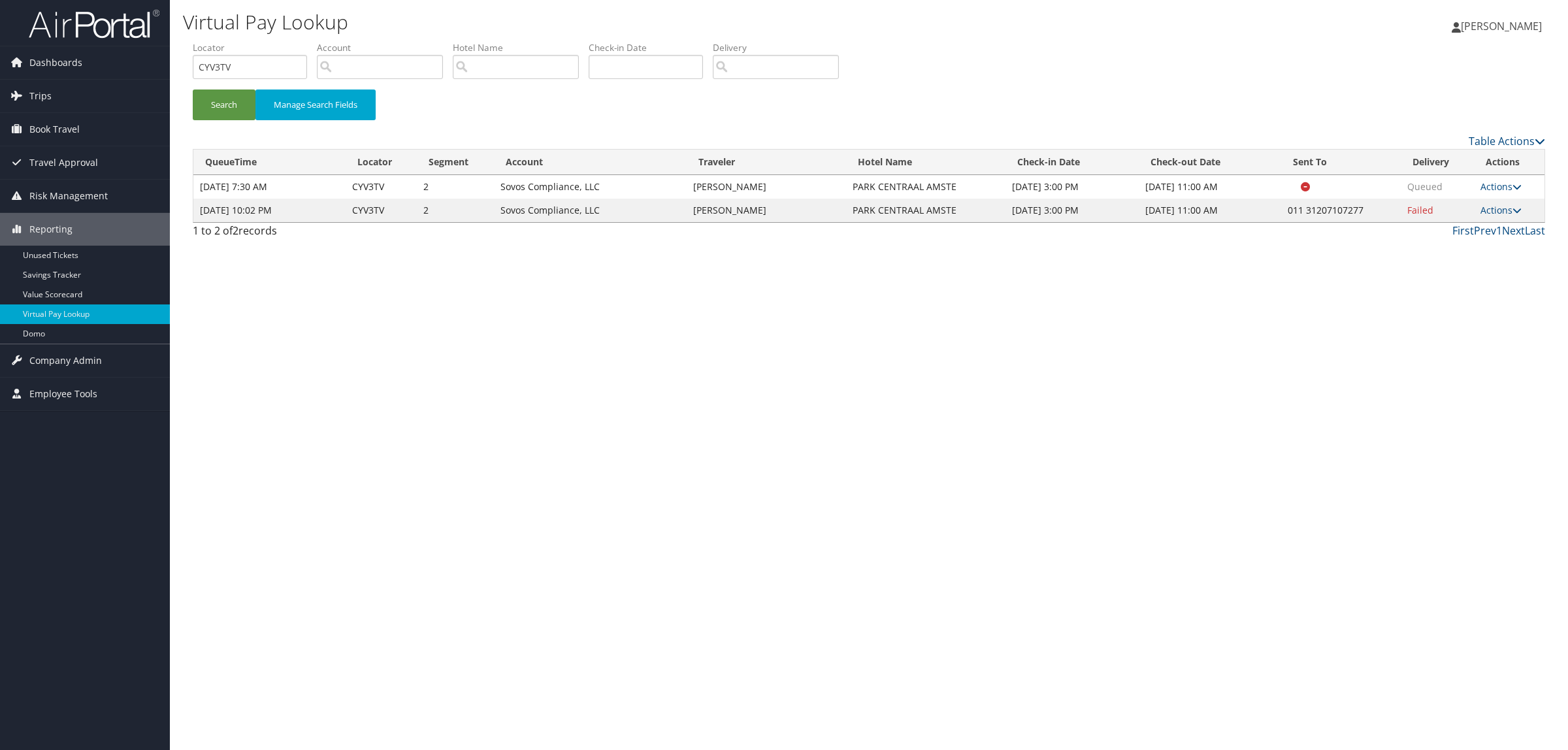
drag, startPoint x: 1499, startPoint y: 207, endPoint x: 1490, endPoint y: 243, distance: 37.1
click at [1499, 210] on link "Actions" at bounding box center [1500, 210] width 41 height 13
click at [1467, 237] on link "Resend" at bounding box center [1462, 229] width 111 height 22
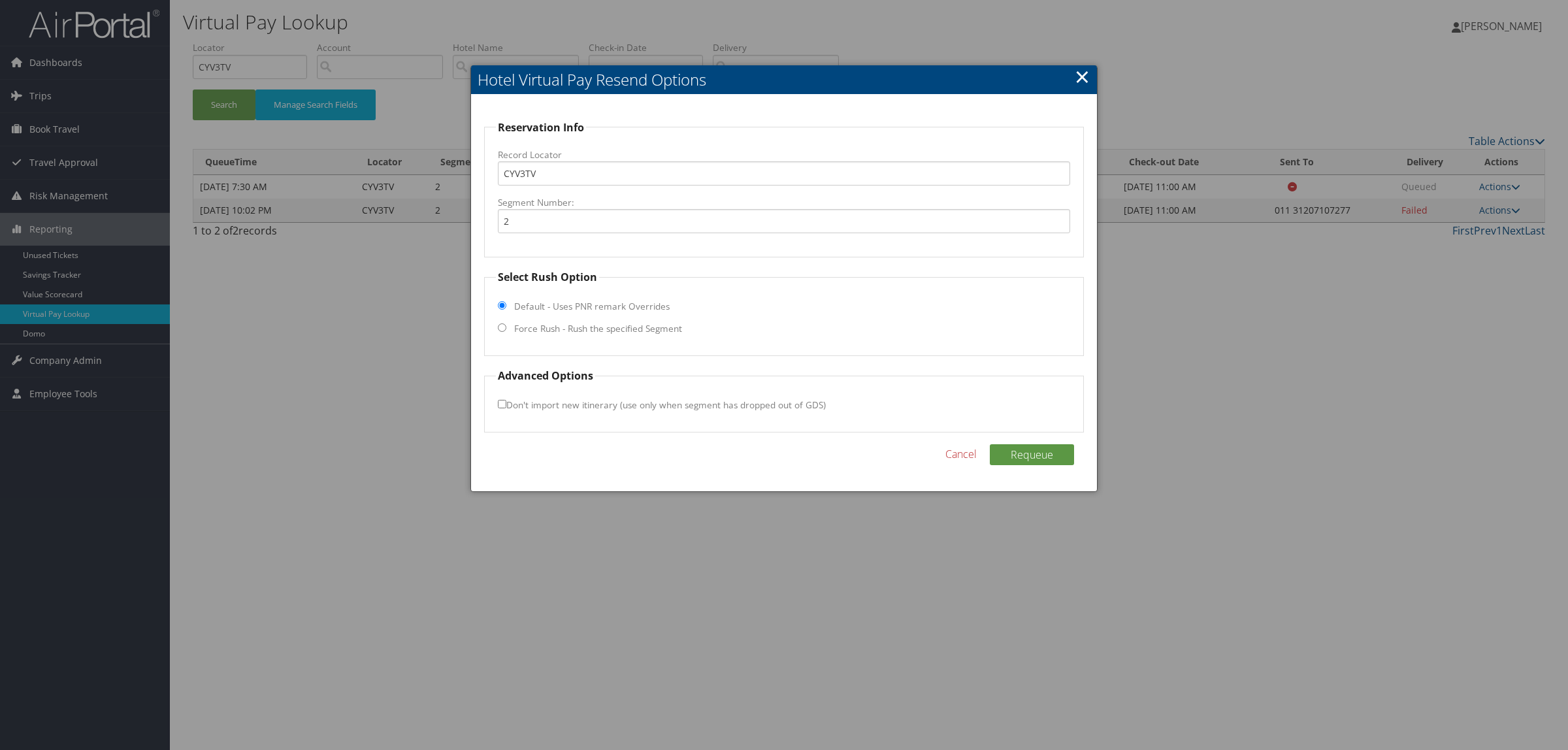
click at [663, 327] on label "Force Rush - Rush the specified Segment" at bounding box center [598, 328] width 168 height 13
click at [506, 327] on input "Force Rush - Rush the specified Segment" at bounding box center [502, 327] width 9 height 9
radio input "true"
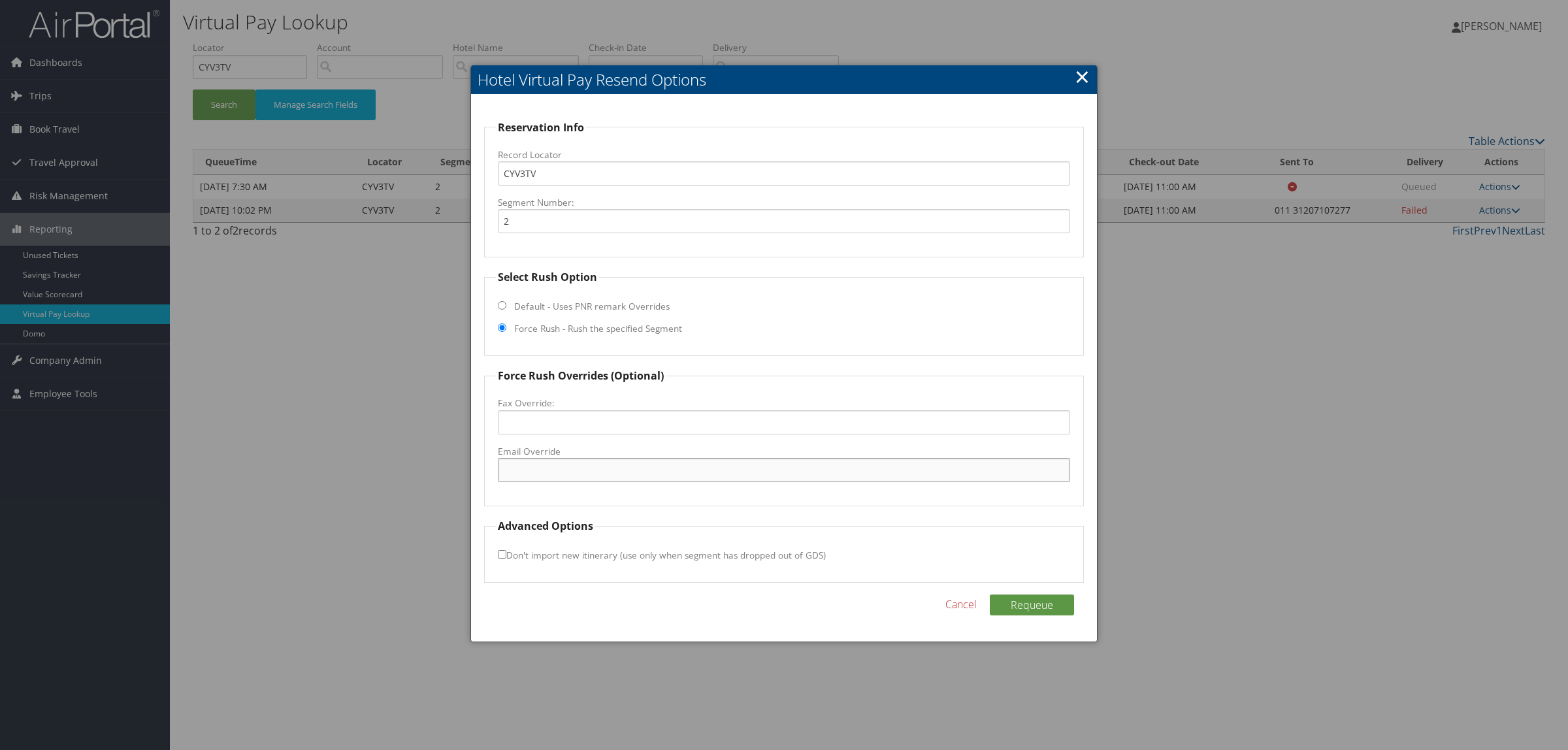
click at [593, 469] on input "Email Override" at bounding box center [784, 470] width 572 height 24
paste input ""hello.ams@parkcentraal.com" <hello.ams@parkcentraal.com>"
drag, startPoint x: 627, startPoint y: 468, endPoint x: 814, endPoint y: 481, distance: 187.5
click at [814, 481] on input ""hello.ams@parkcentraal.com" <hello.ams@parkcentraal.com>" at bounding box center [784, 470] width 572 height 24
drag, startPoint x: 507, startPoint y: 471, endPoint x: 475, endPoint y: 463, distance: 33.0
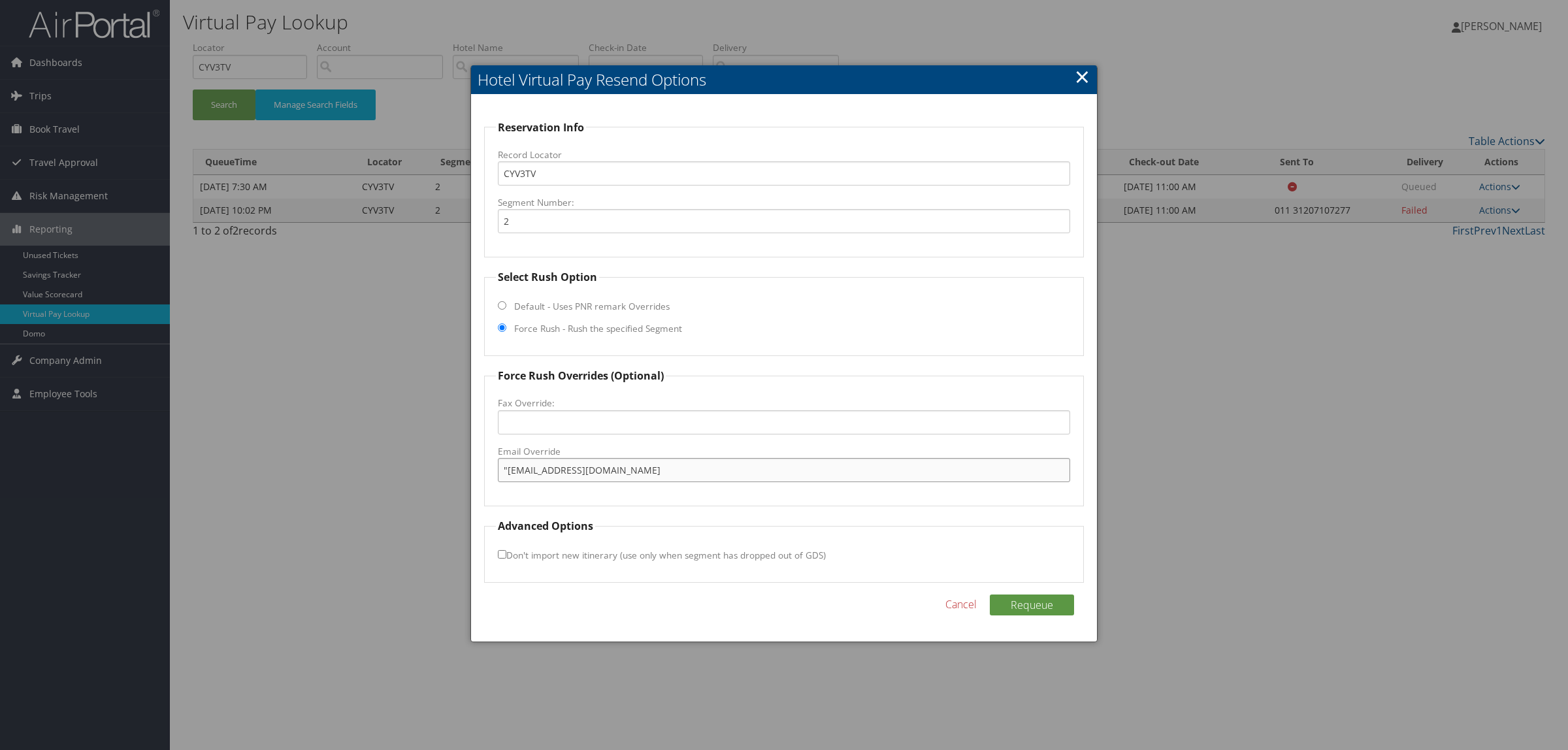
click at [475, 463] on div "Reservation Info Record Locator CYV3TV Segment Number: 2 Select Rush Option Def…" at bounding box center [784, 368] width 626 height 547
type input "hello.ams@parkcentraal.com"
click at [1049, 598] on button "Requeue" at bounding box center [1031, 605] width 84 height 21
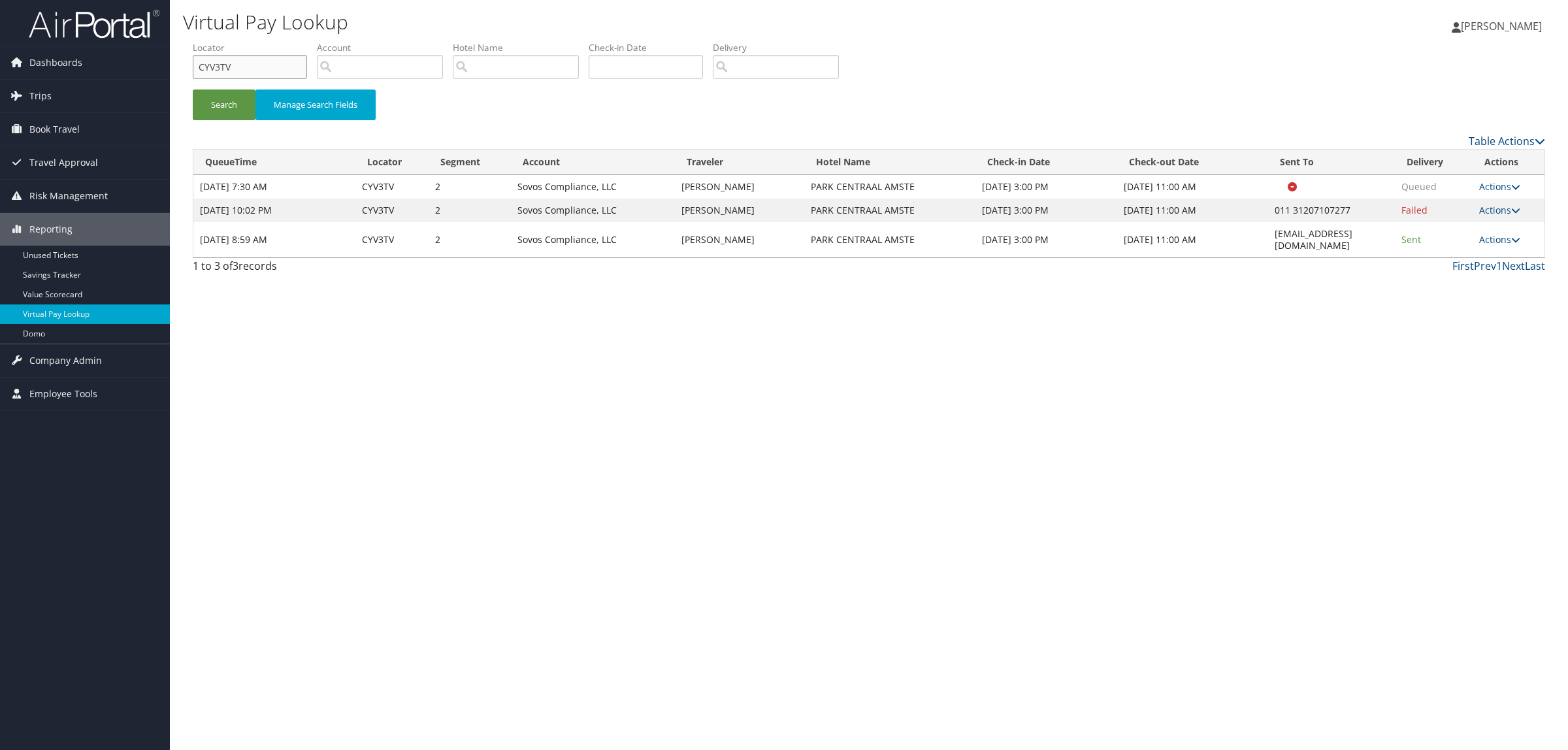
drag, startPoint x: 232, startPoint y: 73, endPoint x: 181, endPoint y: 89, distance: 53.5
click at [159, 79] on div "Dashboards AirPortal 360™ (Manager) AirPortal 360™ (Agent) My Travel Dashboard …" at bounding box center [784, 375] width 1568 height 750
paste input "DJ1THN"
type input "DJ1THN"
click at [217, 107] on button "Search" at bounding box center [224, 104] width 63 height 31
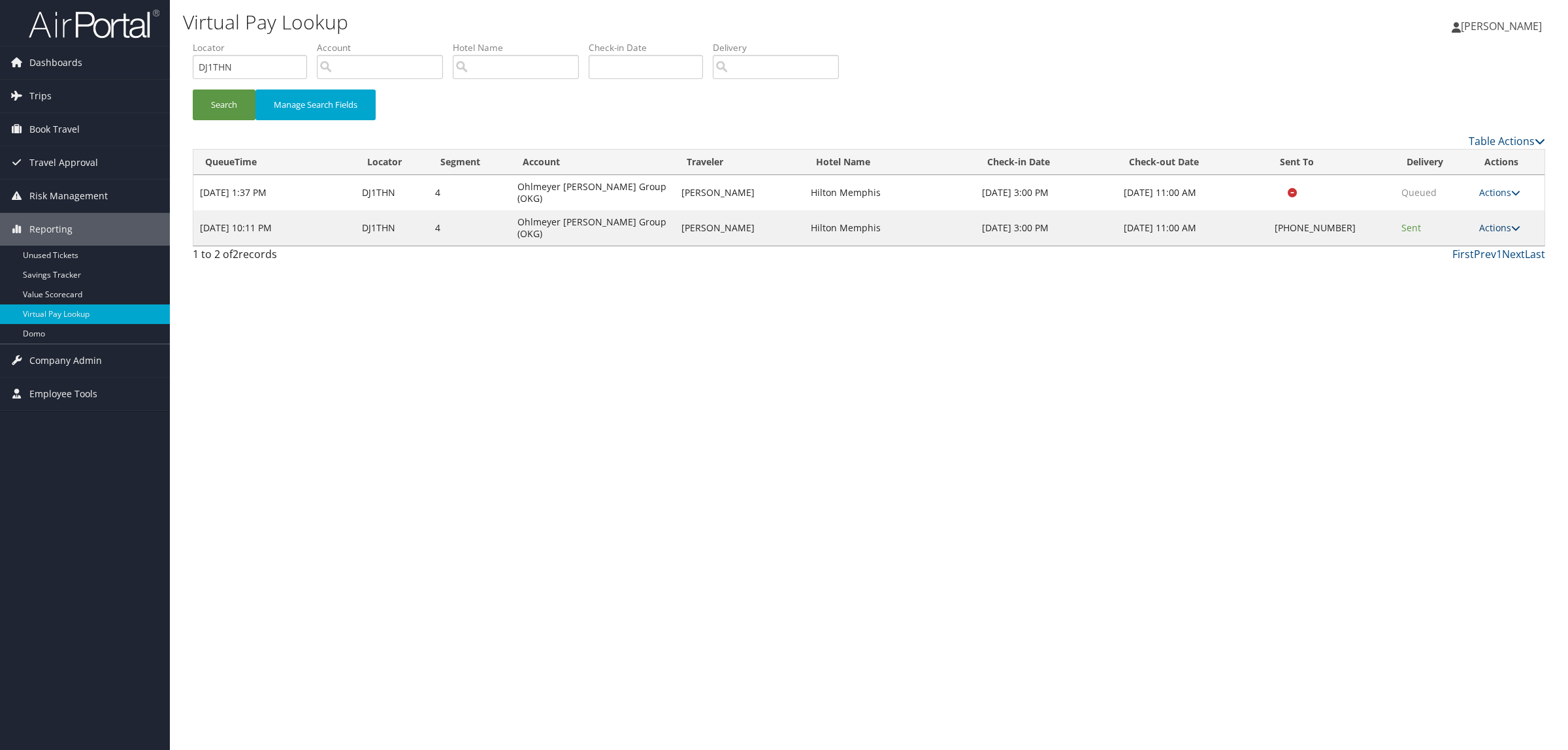
click at [1496, 221] on link "Actions" at bounding box center [1499, 228] width 41 height 13
click at [1471, 258] on link "Logs" at bounding box center [1460, 251] width 111 height 22
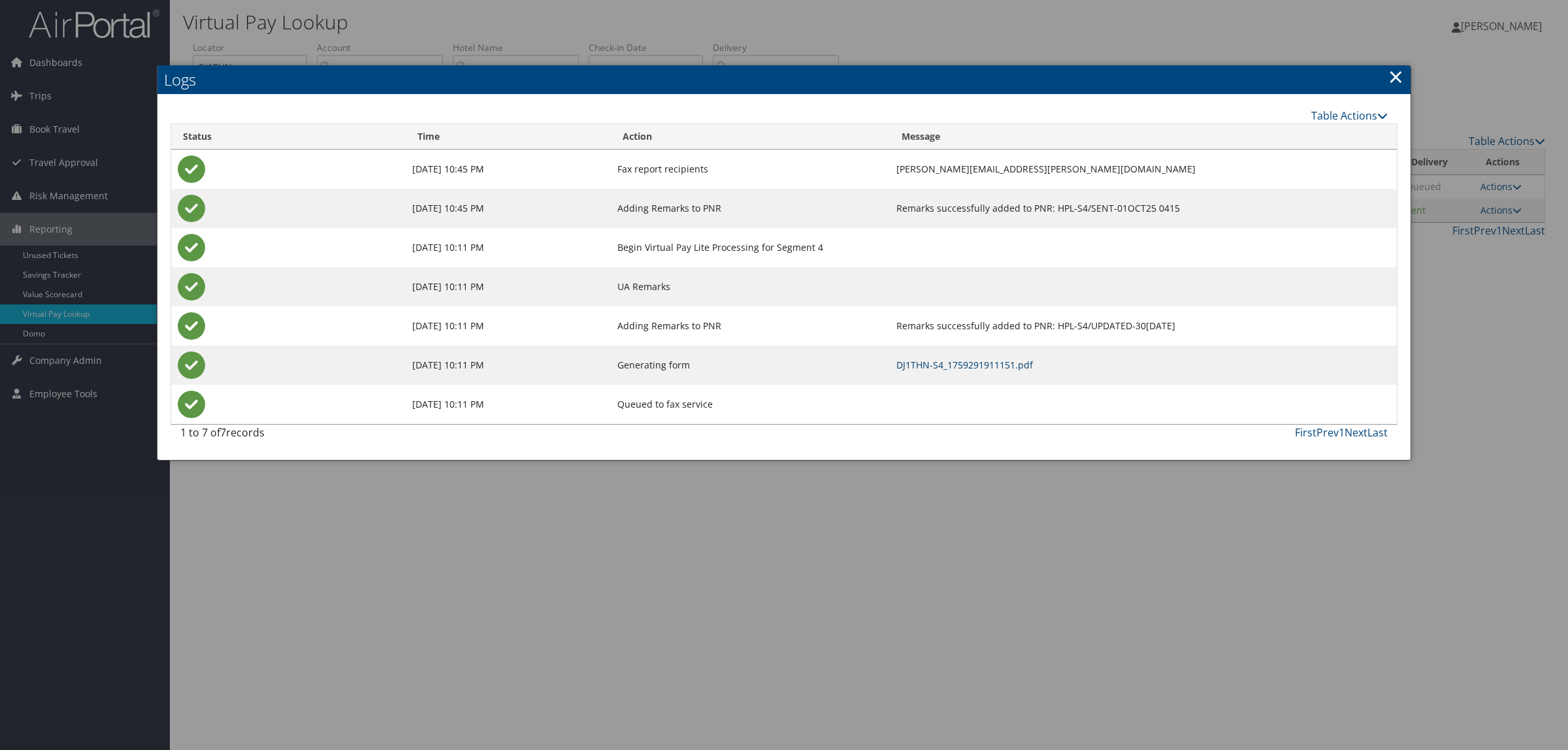
click at [930, 364] on link "DJ1THN-S4_1759291911151.pdf" at bounding box center [964, 365] width 137 height 13
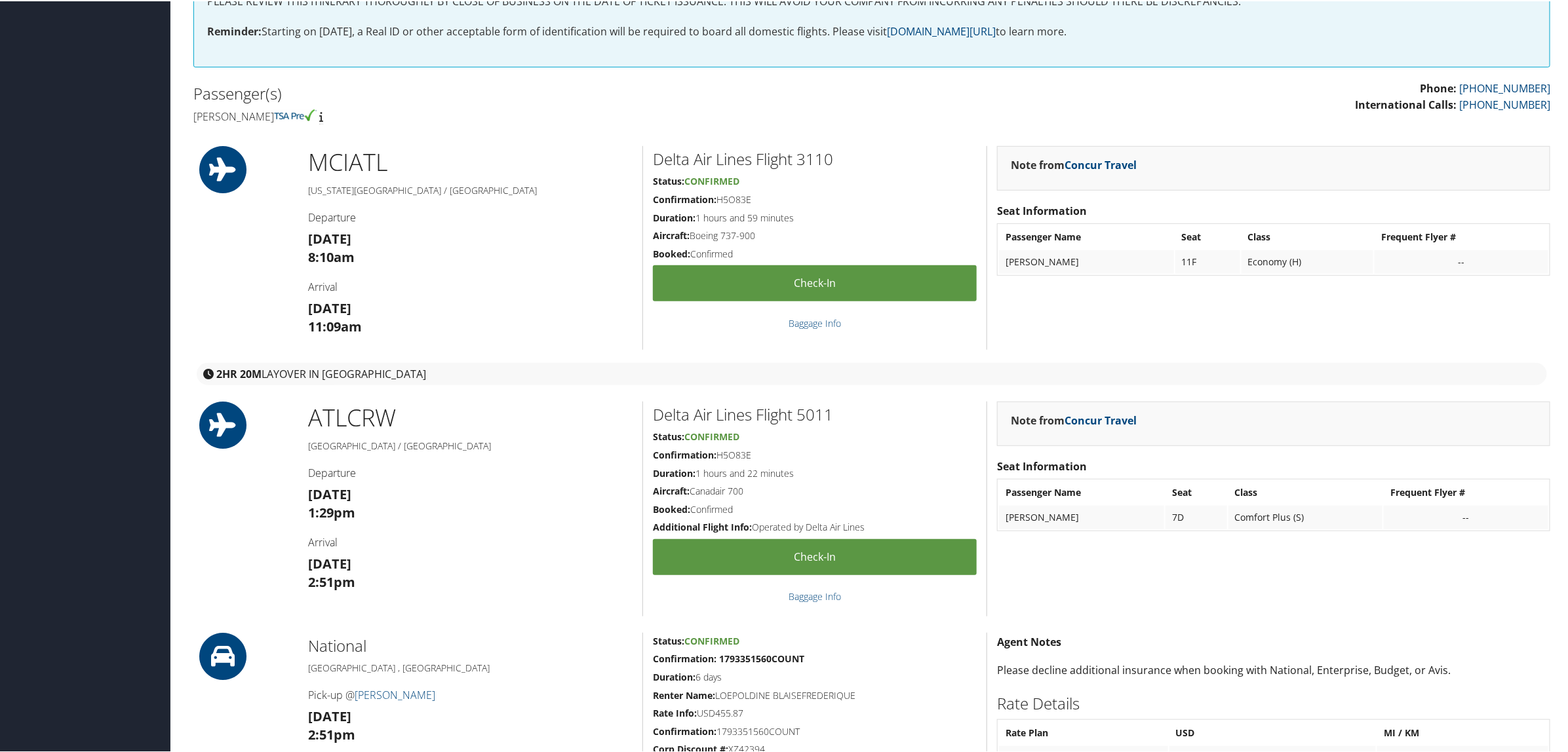
scroll to position [737, 0]
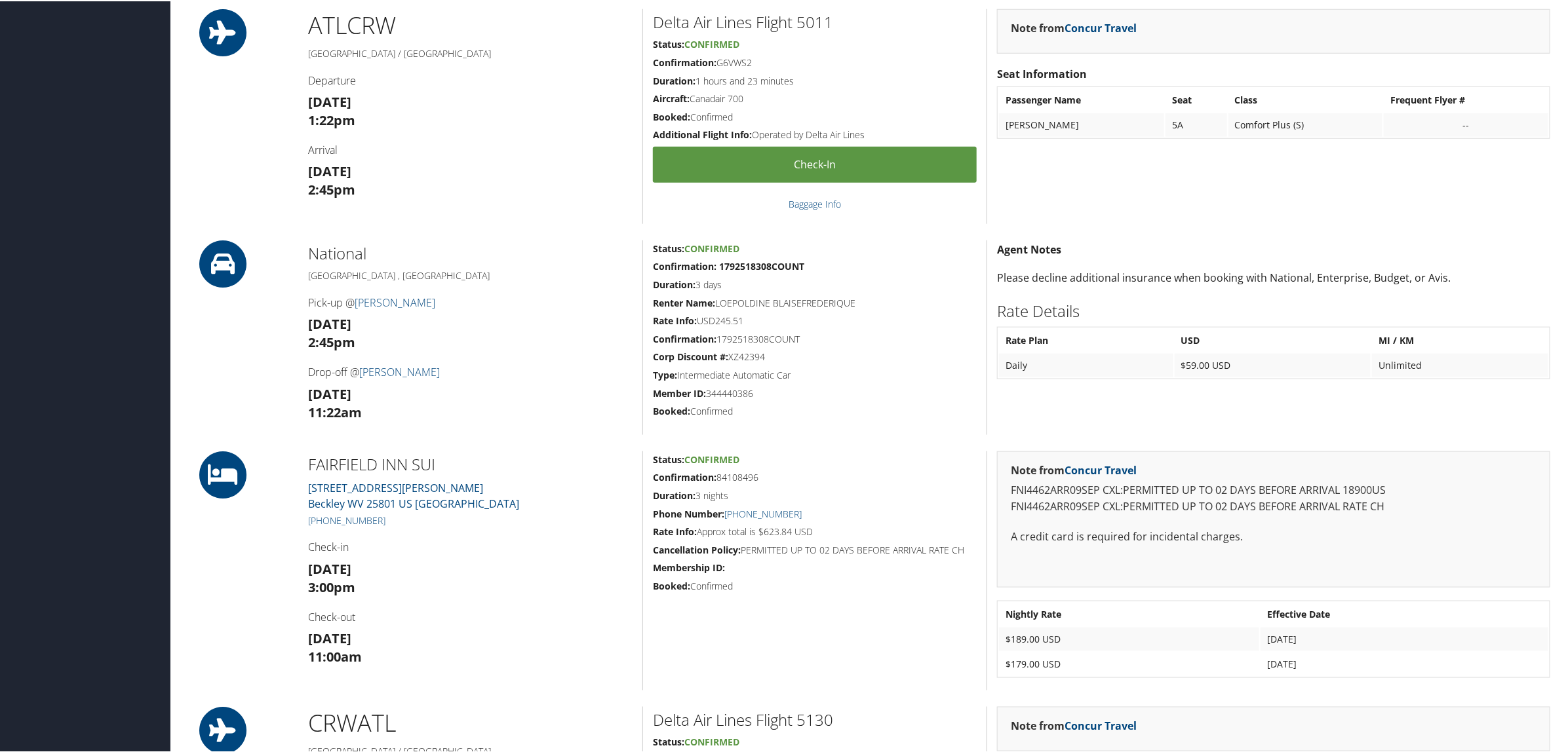
scroll to position [819, 0]
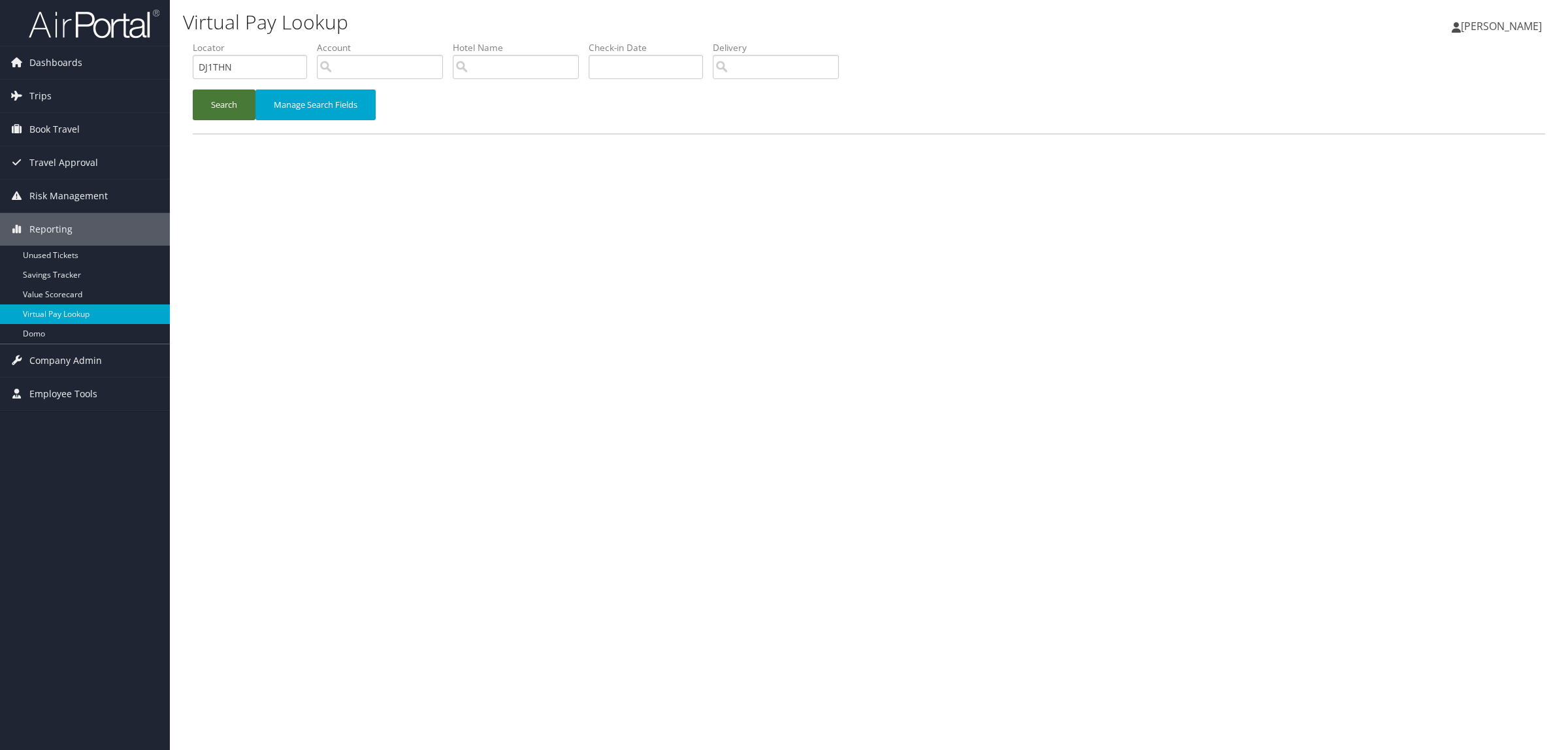
click at [237, 99] on button "Search" at bounding box center [224, 104] width 63 height 31
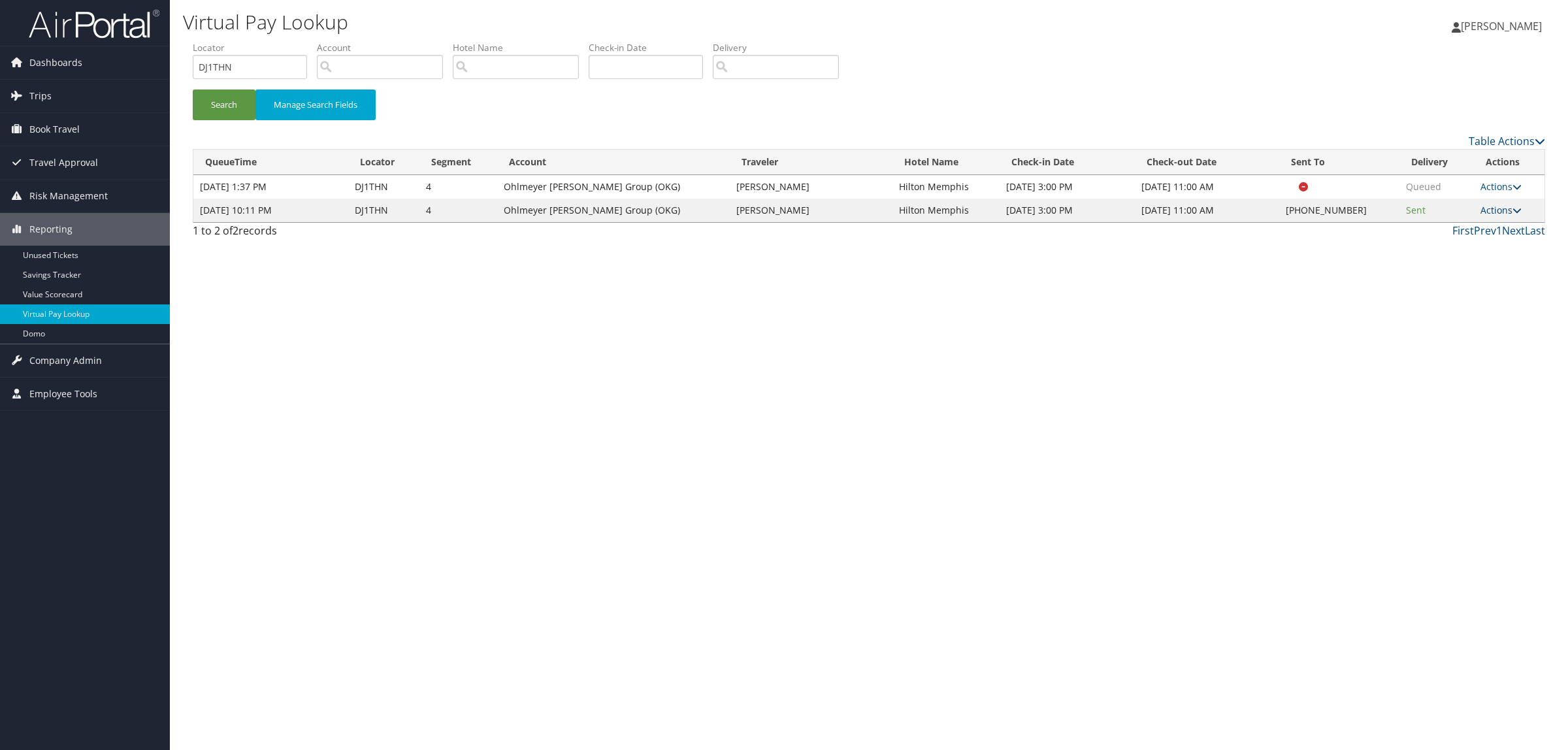
click at [1491, 204] on link "Actions" at bounding box center [1500, 210] width 41 height 13
click at [1420, 233] on link "Resend" at bounding box center [1462, 229] width 111 height 22
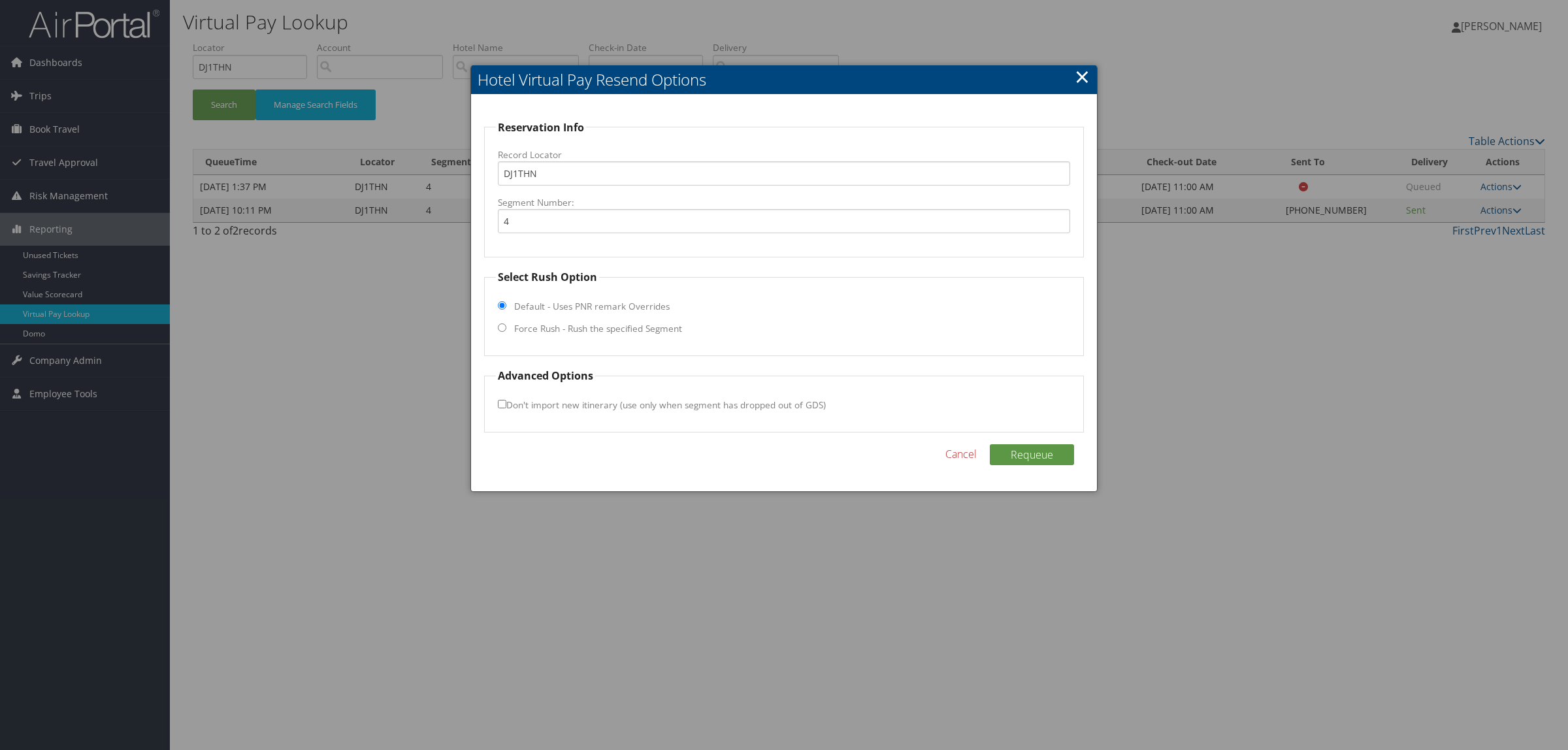
click at [572, 328] on label "Force Rush - Rush the specified Segment" at bounding box center [598, 328] width 168 height 13
click at [506, 328] on input "Force Rush - Rush the specified Segment" at bounding box center [502, 327] width 9 height 9
radio input "true"
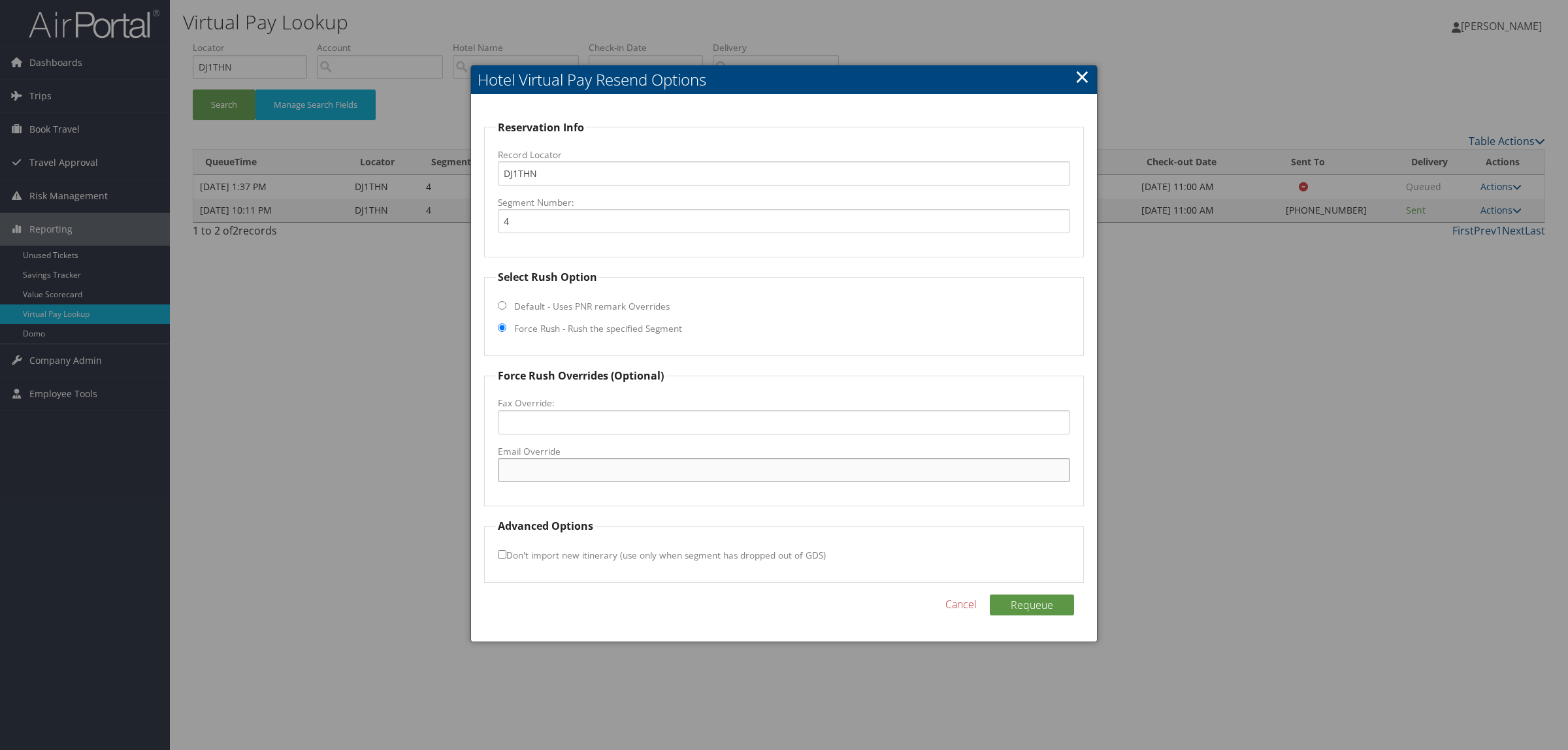
click at [552, 480] on input "Email Override" at bounding box center [784, 470] width 572 height 24
type input "CUSTOMERCARE@CBTRAVEL.COM"
click at [1020, 609] on button "Requeue" at bounding box center [1031, 605] width 84 height 21
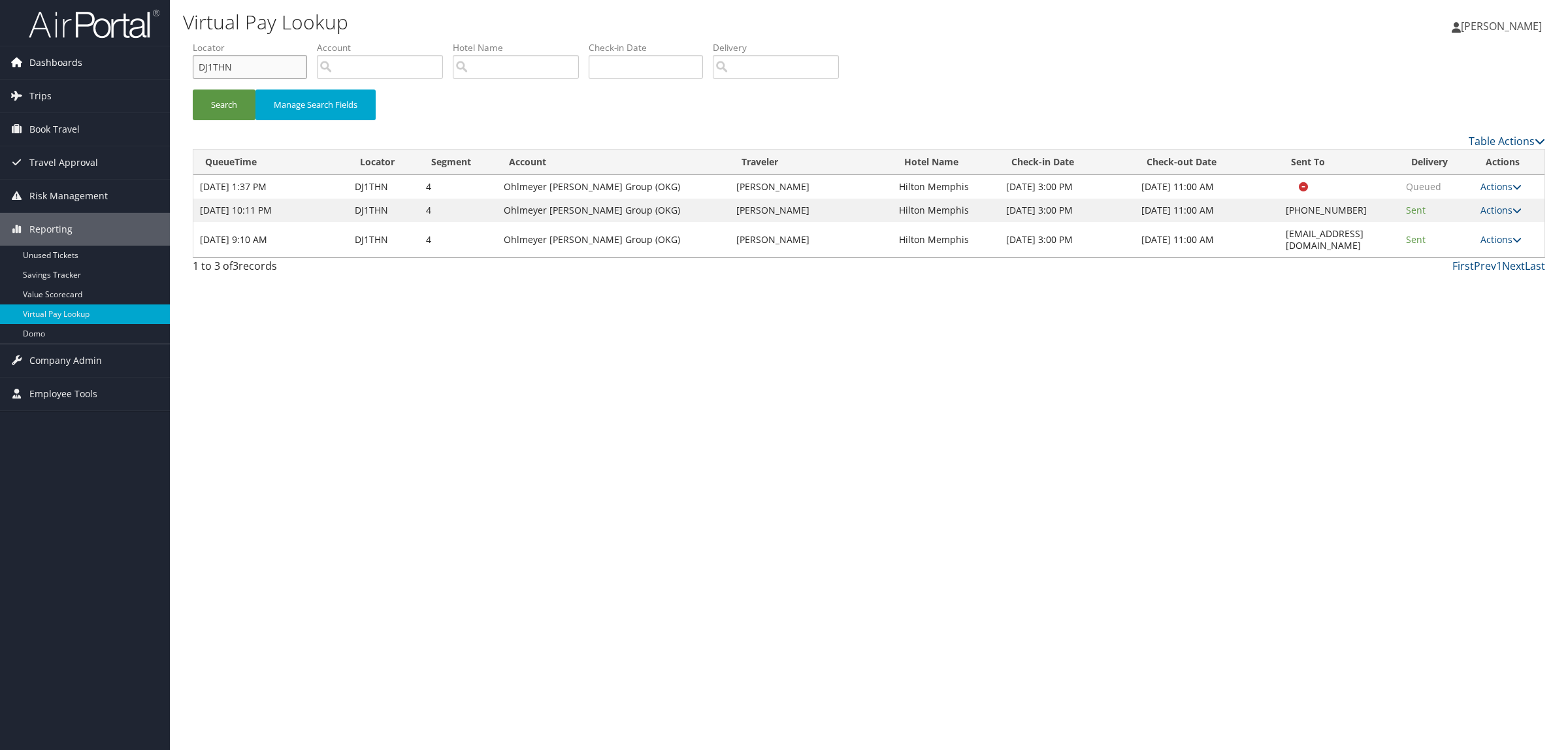
drag, startPoint x: 178, startPoint y: 71, endPoint x: 111, endPoint y: 71, distance: 67.0
click at [111, 71] on div "Dashboards AirPortal 360™ (Manager) AirPortal 360™ (Agent) My Travel Dashboard …" at bounding box center [784, 375] width 1568 height 750
paste input "HHBV8"
type input "DHHBV8"
click at [229, 109] on button "Search" at bounding box center [224, 104] width 63 height 31
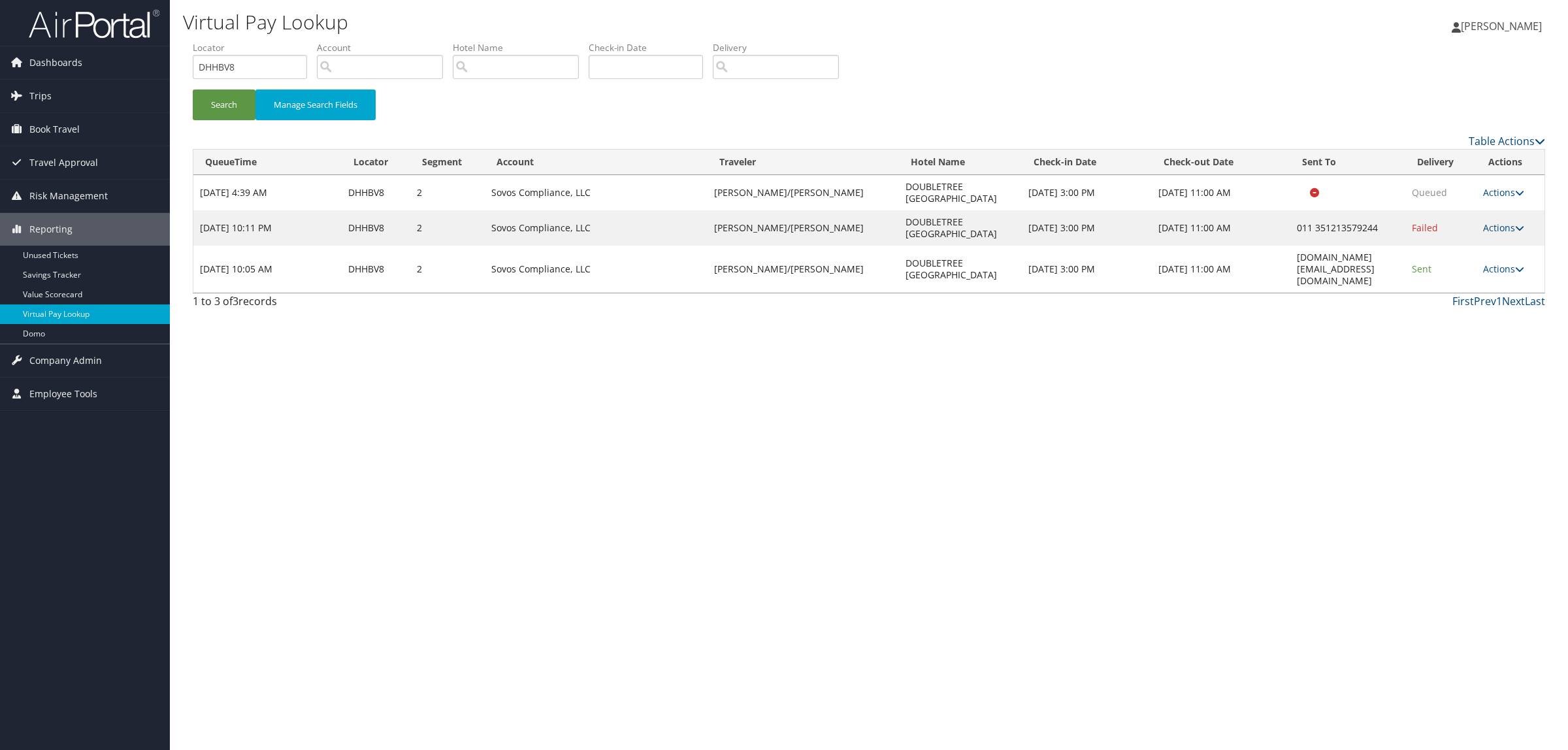
drag, startPoint x: 978, startPoint y: 682, endPoint x: 900, endPoint y: 707, distance: 81.9
click at [978, 681] on div "Virtual Pay Lookup Hope Ewing Hope Ewing My Settings Travel Agency Contacts Log…" at bounding box center [868, 375] width 1398 height 750
click at [507, 502] on div "Virtual Pay Lookup Hope Ewing Hope Ewing My Settings Travel Agency Contacts Log…" at bounding box center [868, 375] width 1398 height 750
click at [210, 98] on button "Search" at bounding box center [224, 104] width 63 height 31
click at [899, 638] on div "Virtual Pay Lookup Hope Ewing Hope Ewing My Settings Travel Agency Contacts Log…" at bounding box center [868, 375] width 1398 height 750
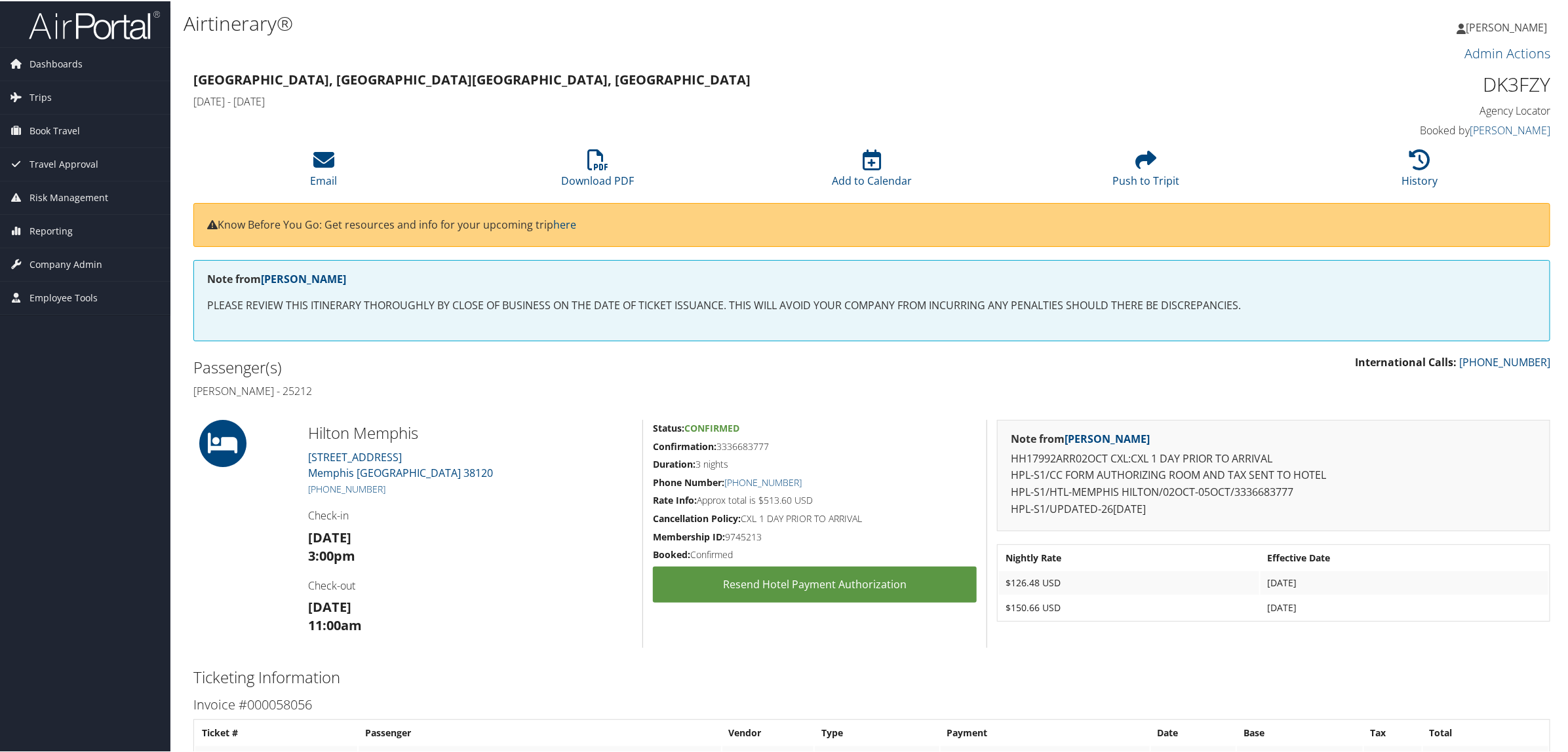
click at [1477, 69] on h1 "DK3FZY" at bounding box center [1388, 83] width 325 height 28
copy h1 "DK3FZY"
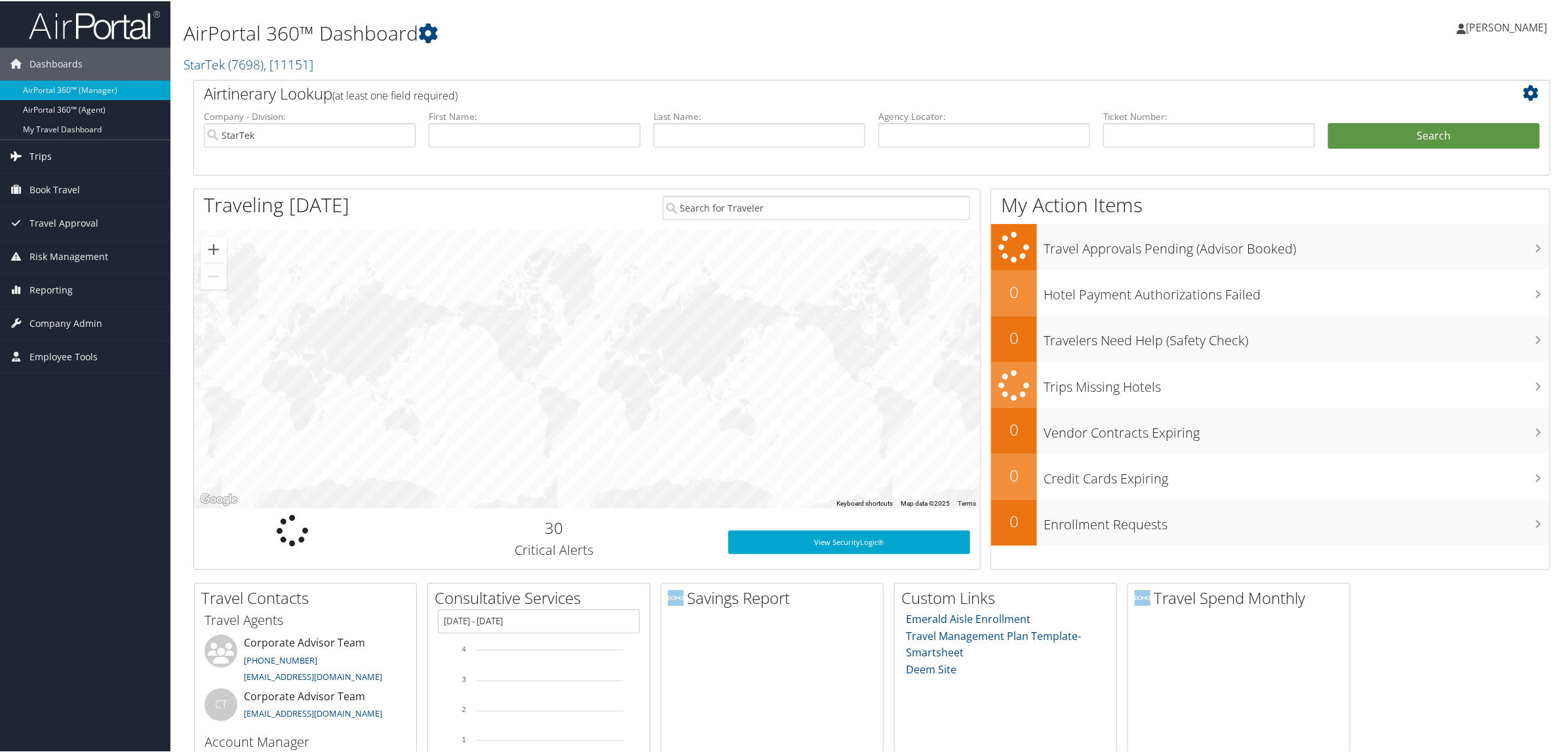
click at [71, 147] on link "Trips" at bounding box center [85, 155] width 170 height 33
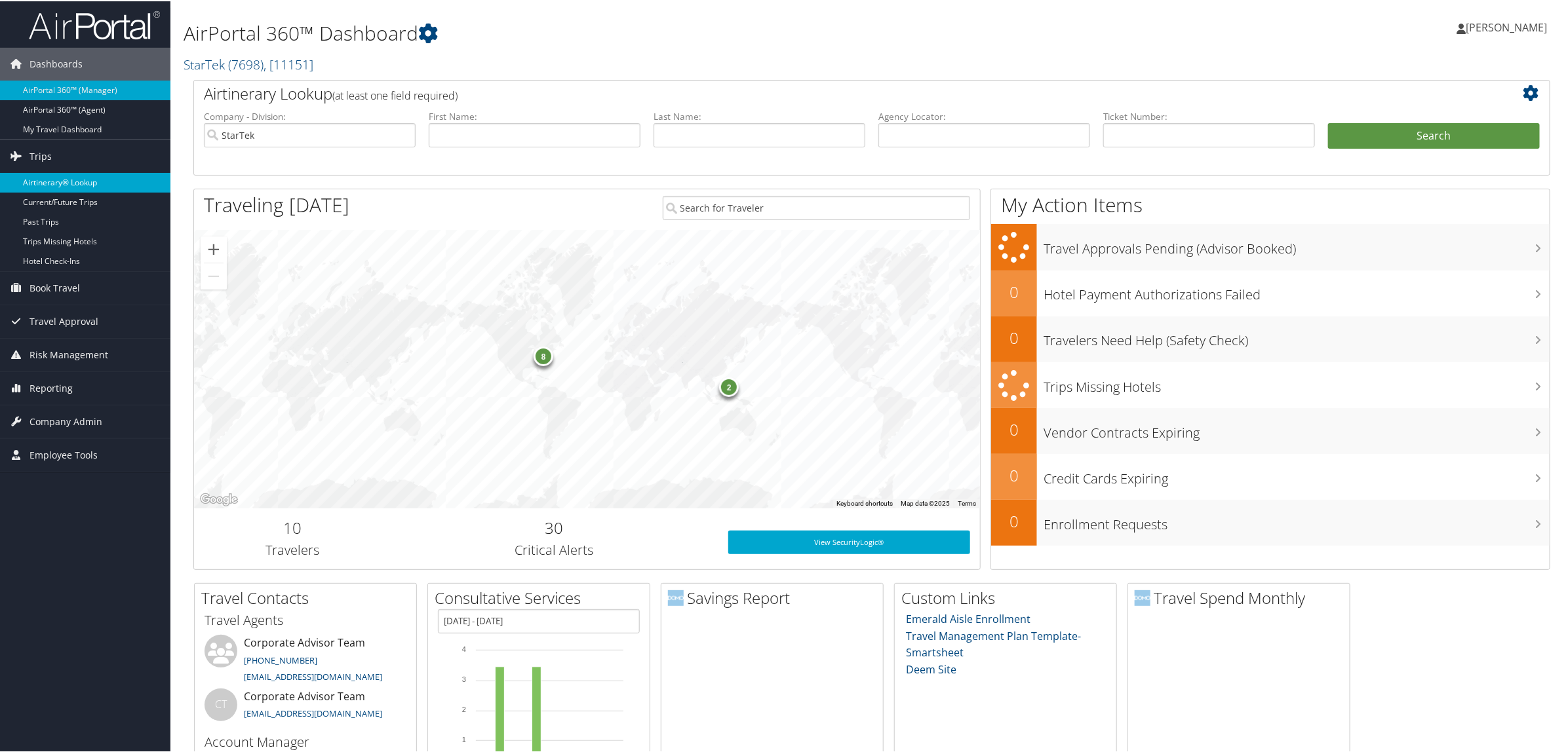
click at [76, 181] on link "Airtinerary® Lookup" at bounding box center [85, 181] width 170 height 20
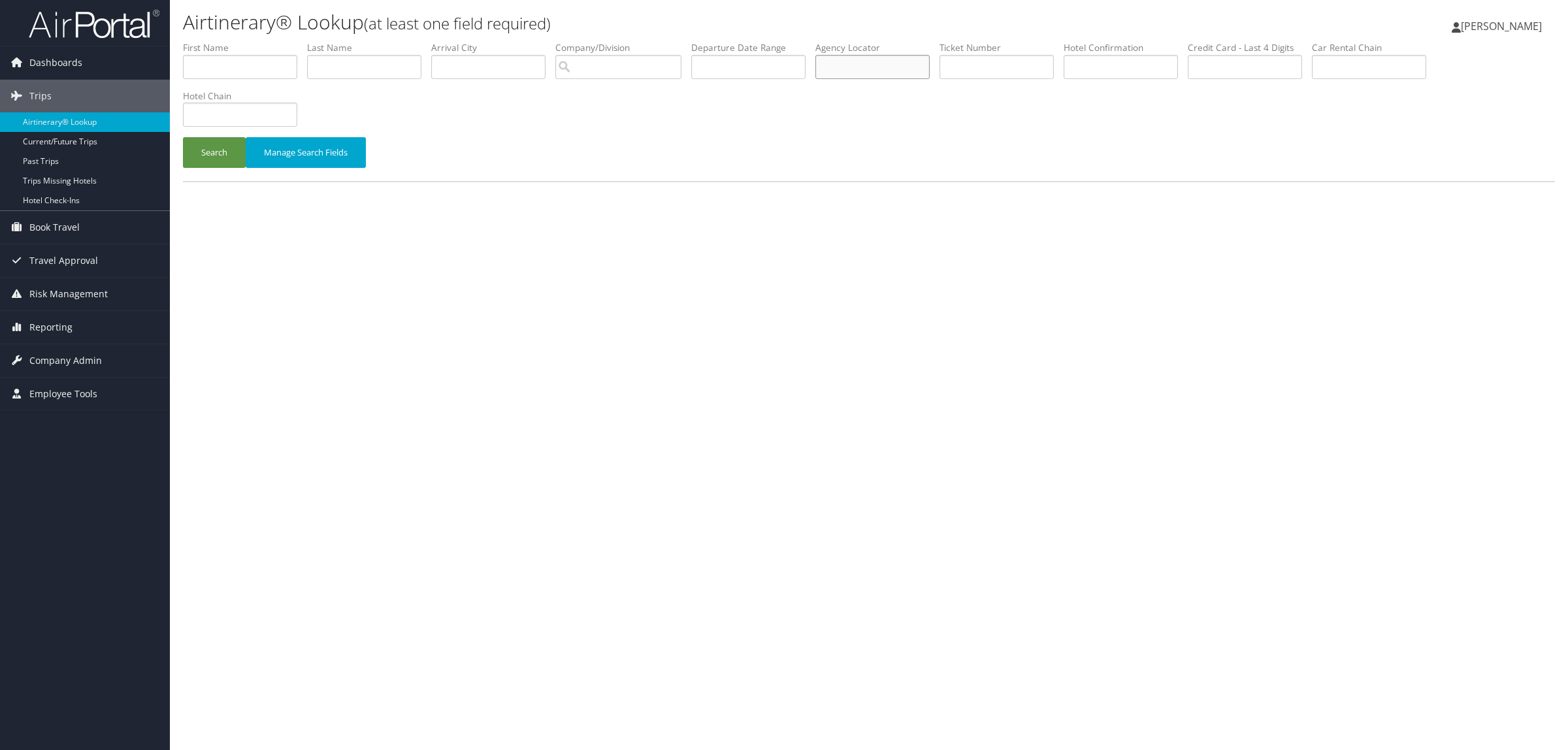
click at [894, 73] on input "text" at bounding box center [872, 67] width 115 height 24
paste input "DJFC1R"
type input "DJFC1R"
click at [217, 145] on button "Search" at bounding box center [214, 152] width 63 height 31
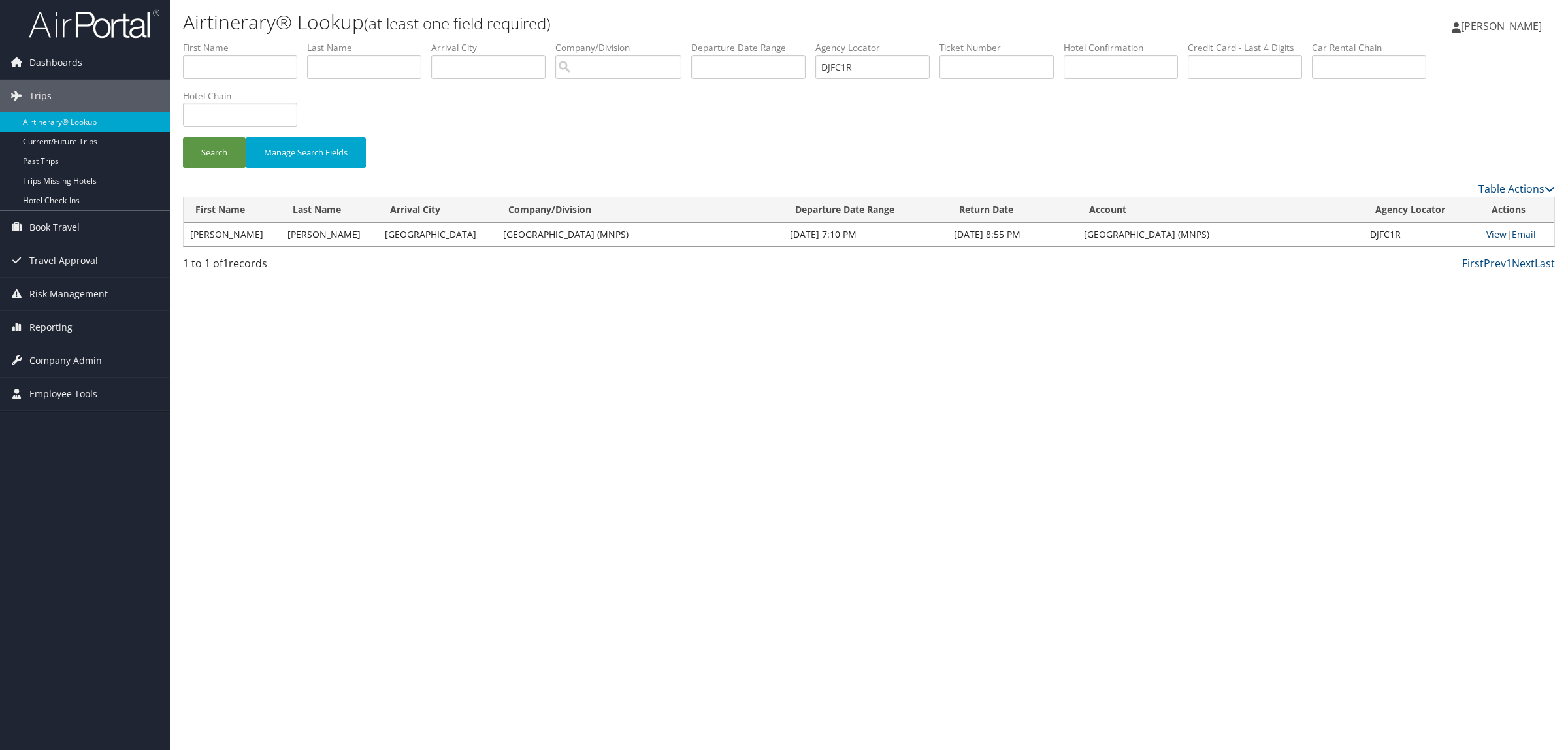
click at [1494, 228] on link "View" at bounding box center [1497, 234] width 20 height 13
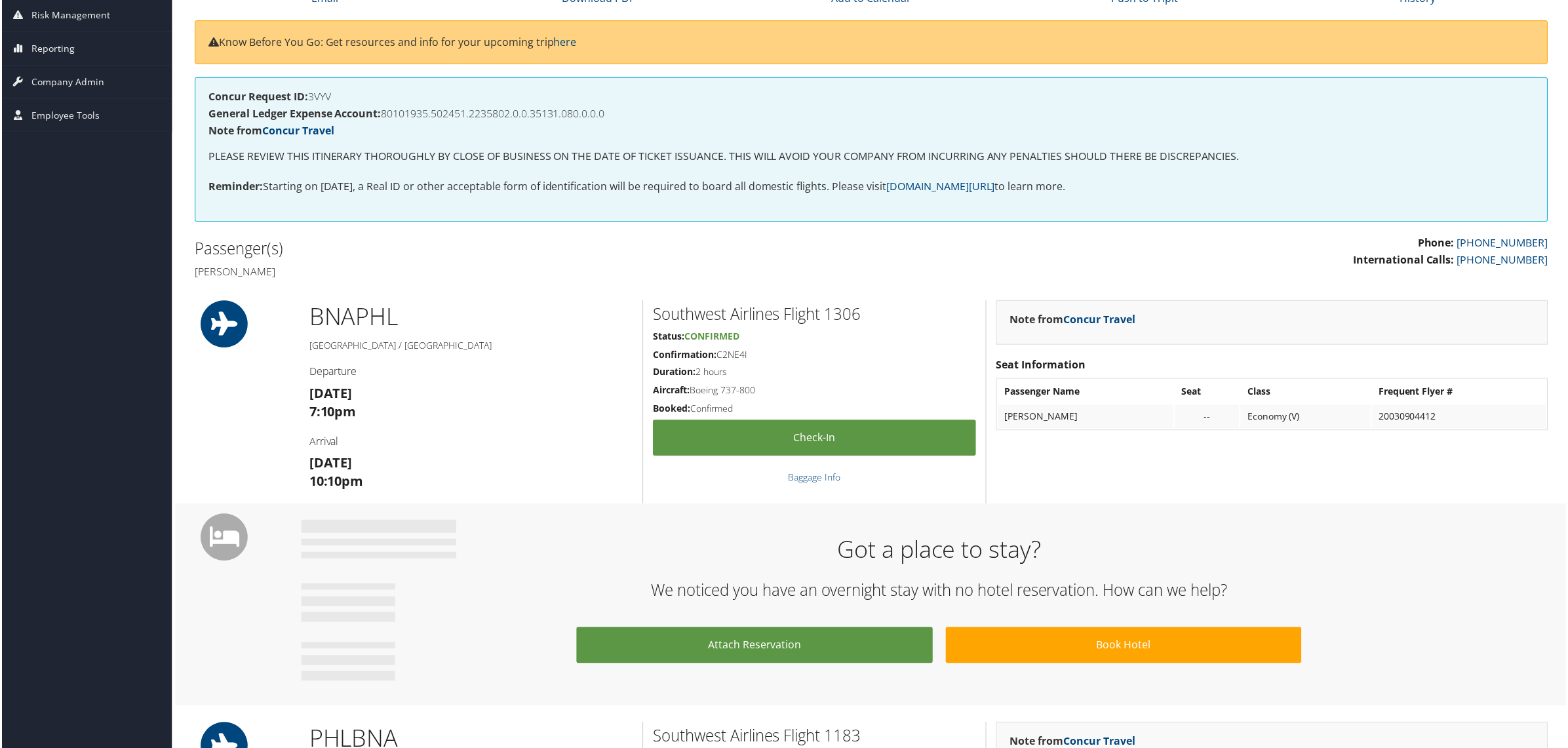
scroll to position [82, 0]
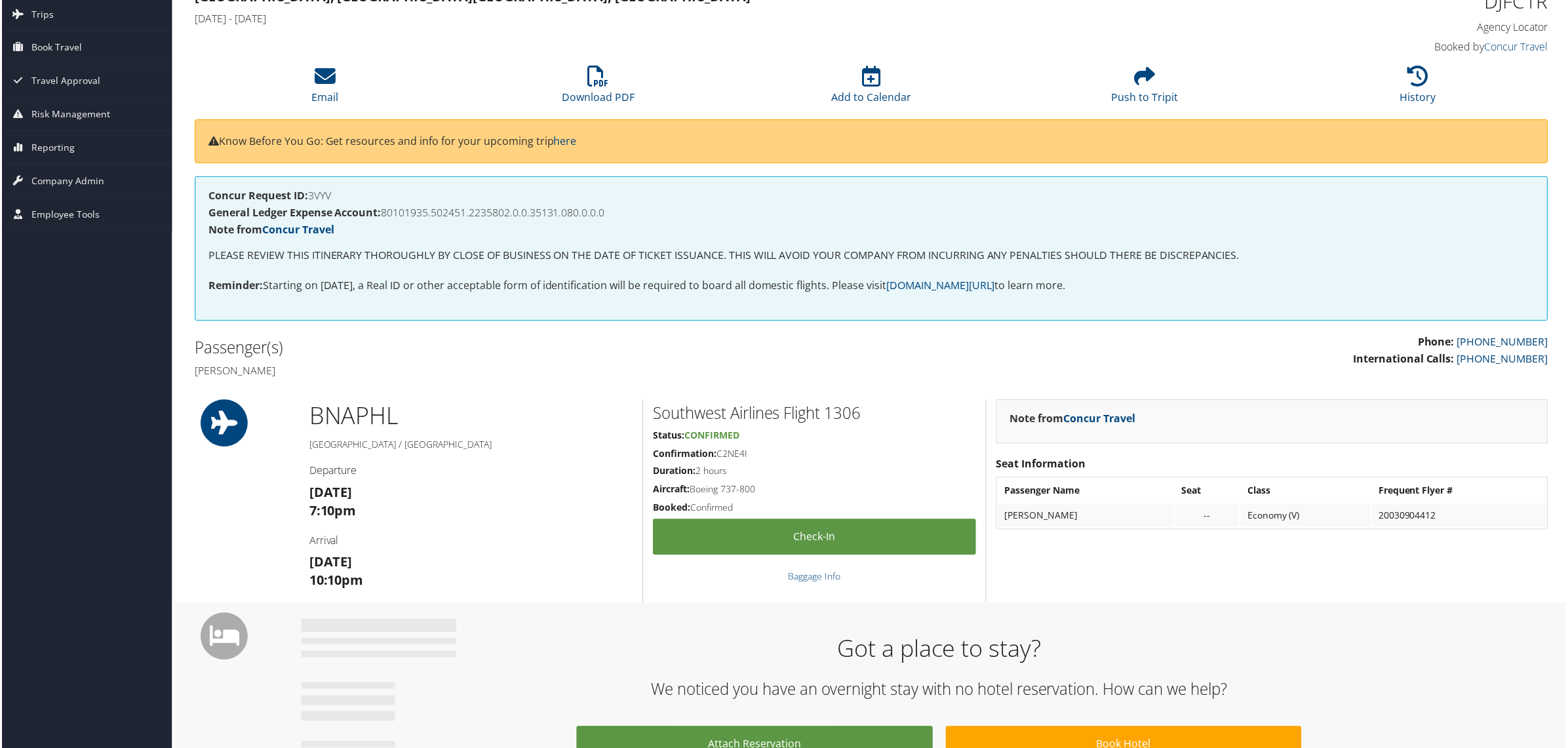
drag, startPoint x: 198, startPoint y: 369, endPoint x: 283, endPoint y: 375, distance: 85.2
click at [283, 375] on h4 "[PERSON_NAME]" at bounding box center [527, 372] width 669 height 14
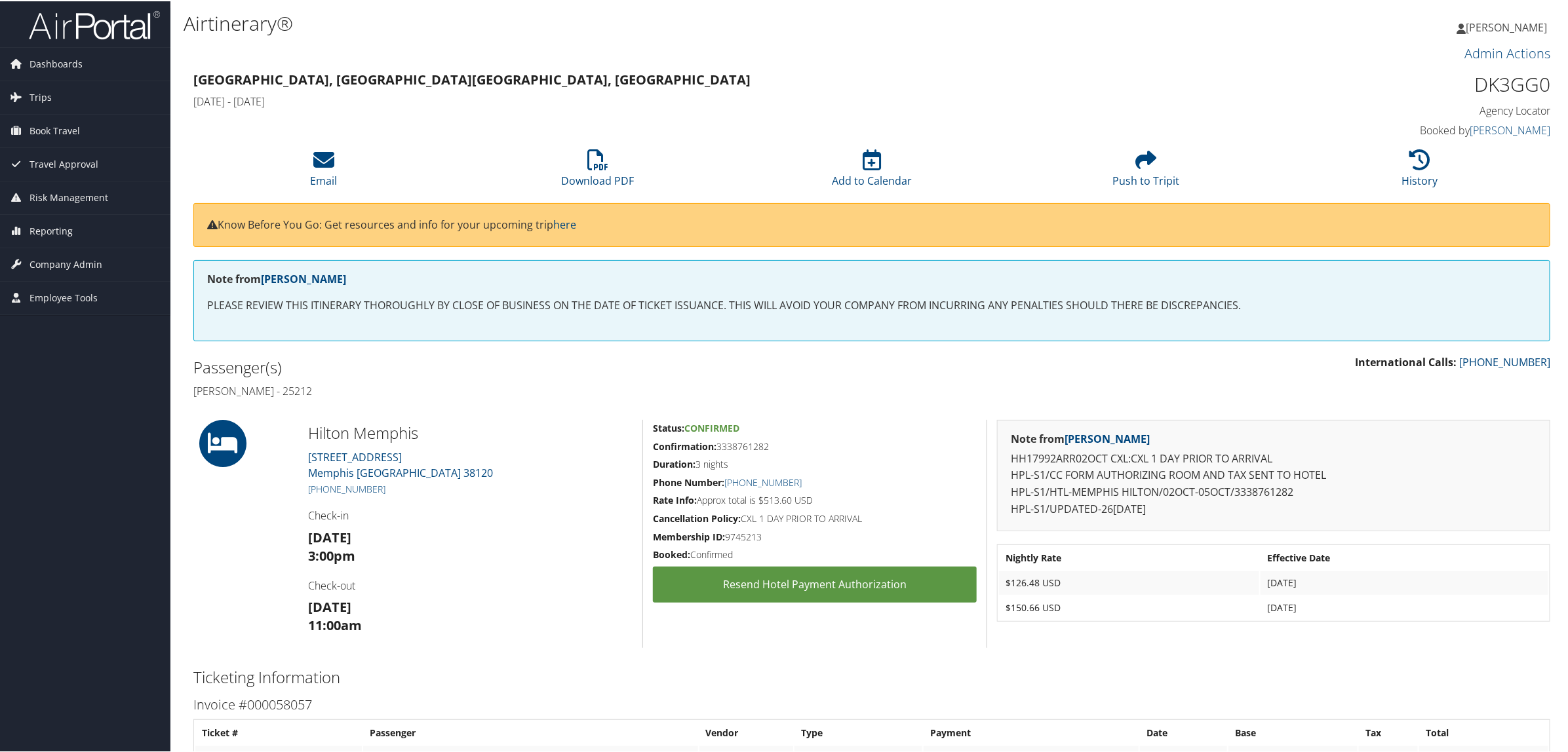
click at [1279, 395] on div "International Calls: [PHONE_NUMBER] Passenger(s) [PERSON_NAME] - 25212" at bounding box center [871, 377] width 1377 height 49
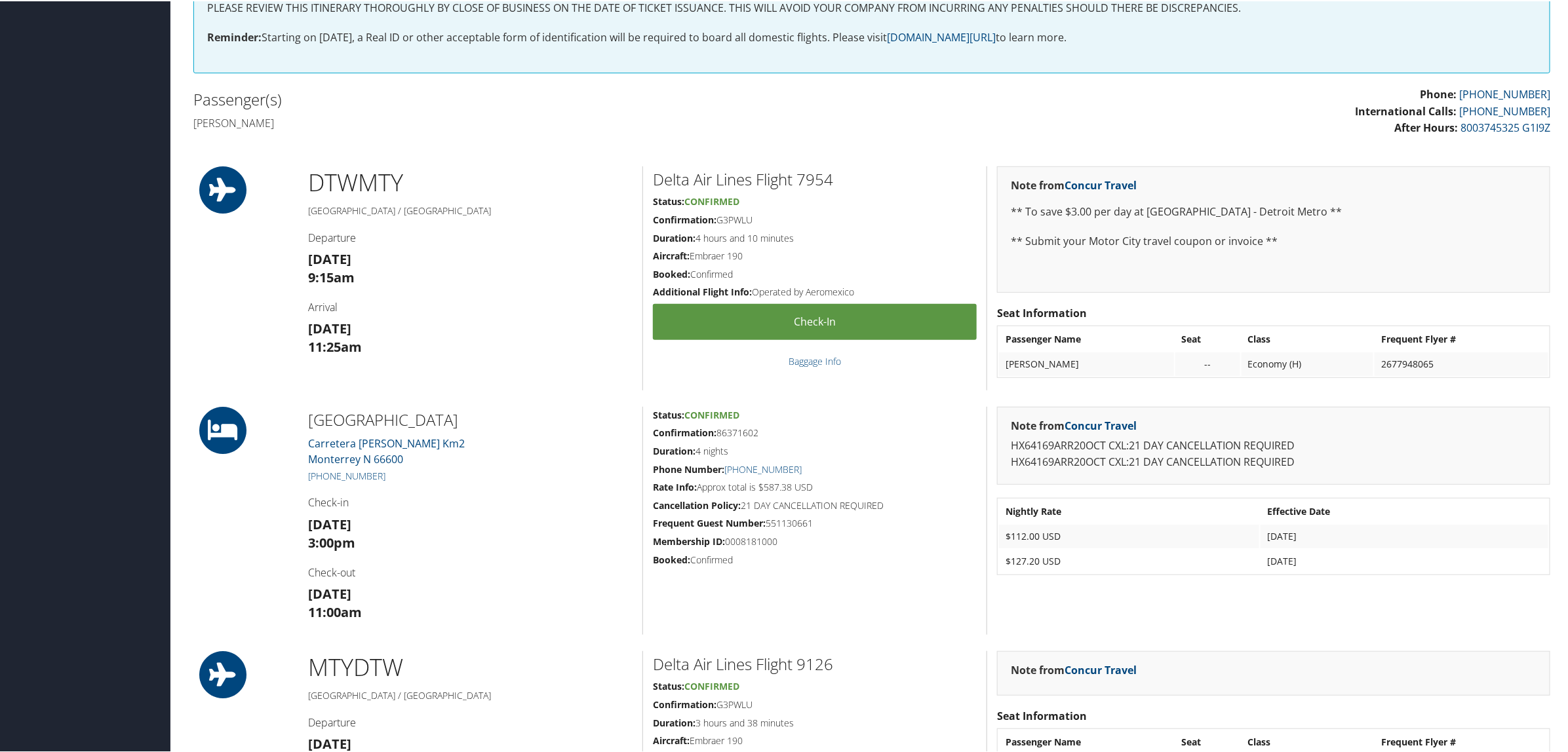
scroll to position [328, 0]
drag, startPoint x: 391, startPoint y: 477, endPoint x: 306, endPoint y: 473, distance: 85.1
click at [306, 473] on div "[GEOGRAPHIC_DATA] [GEOGRAPHIC_DATA][PERSON_NAME] [PHONE_NUMBER] Check-in [DATE]…" at bounding box center [470, 520] width 344 height 228
drag, startPoint x: 308, startPoint y: 415, endPoint x: 535, endPoint y: 423, distance: 227.1
click at [535, 423] on h2 "[GEOGRAPHIC_DATA]" at bounding box center [470, 418] width 325 height 22
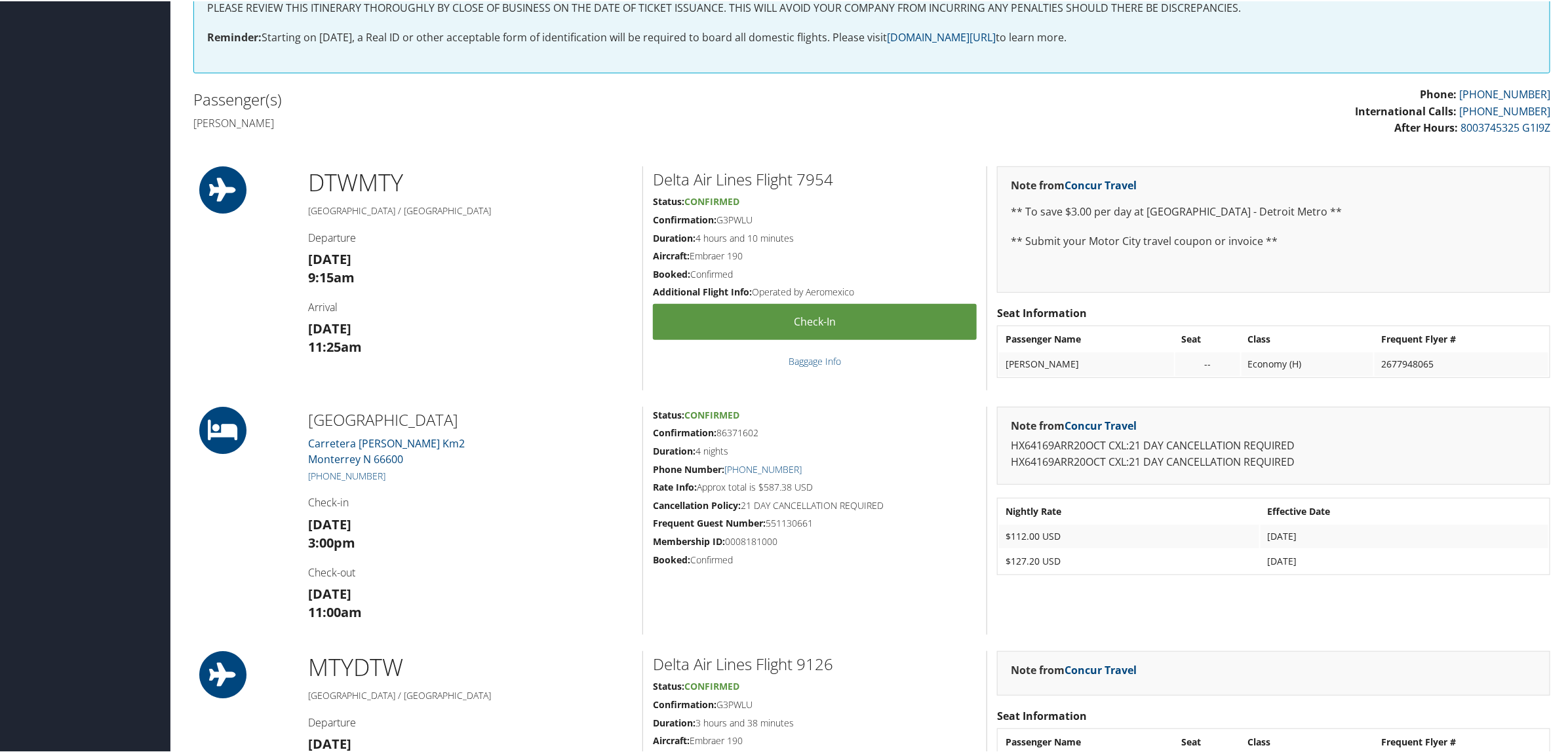
copy h2 "[GEOGRAPHIC_DATA]"
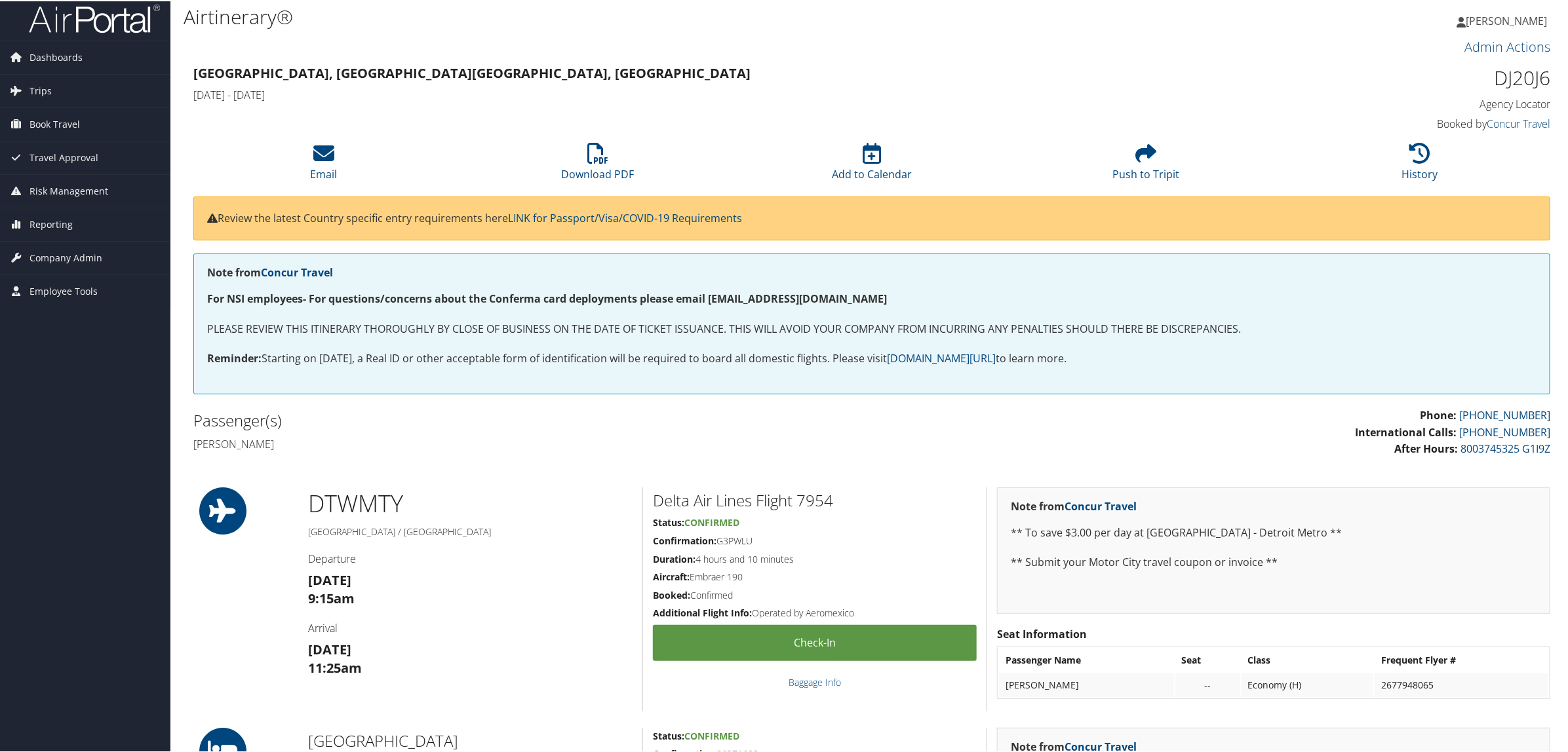
scroll to position [0, 0]
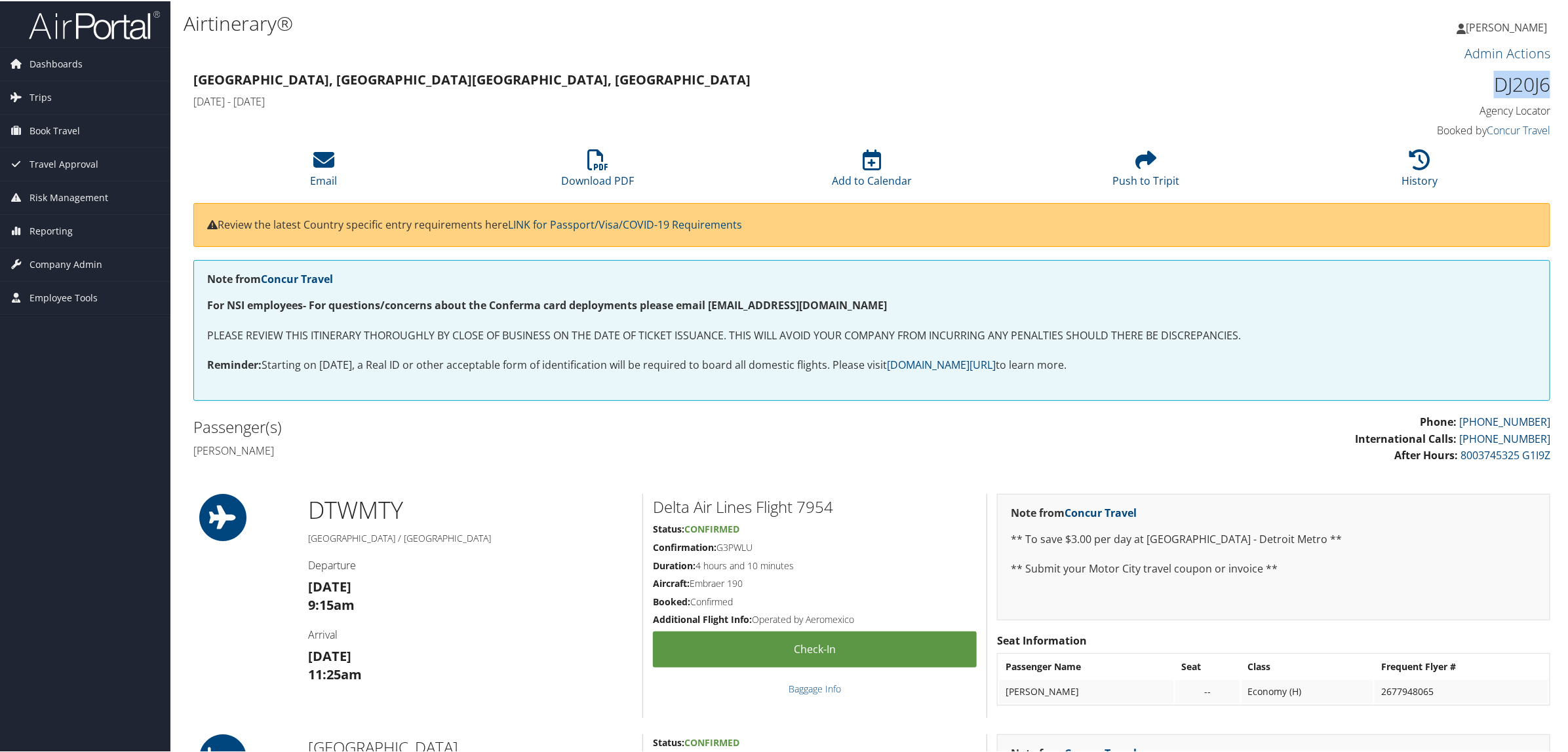
drag, startPoint x: 1489, startPoint y: 82, endPoint x: 1546, endPoint y: 92, distance: 57.9
click at [1546, 92] on div "DJ20J6 Agency Locator Agency Locator DJ20J6 Booked by Concur Travel Booked by C…" at bounding box center [1388, 104] width 344 height 75
copy h1 "DJ20J6"
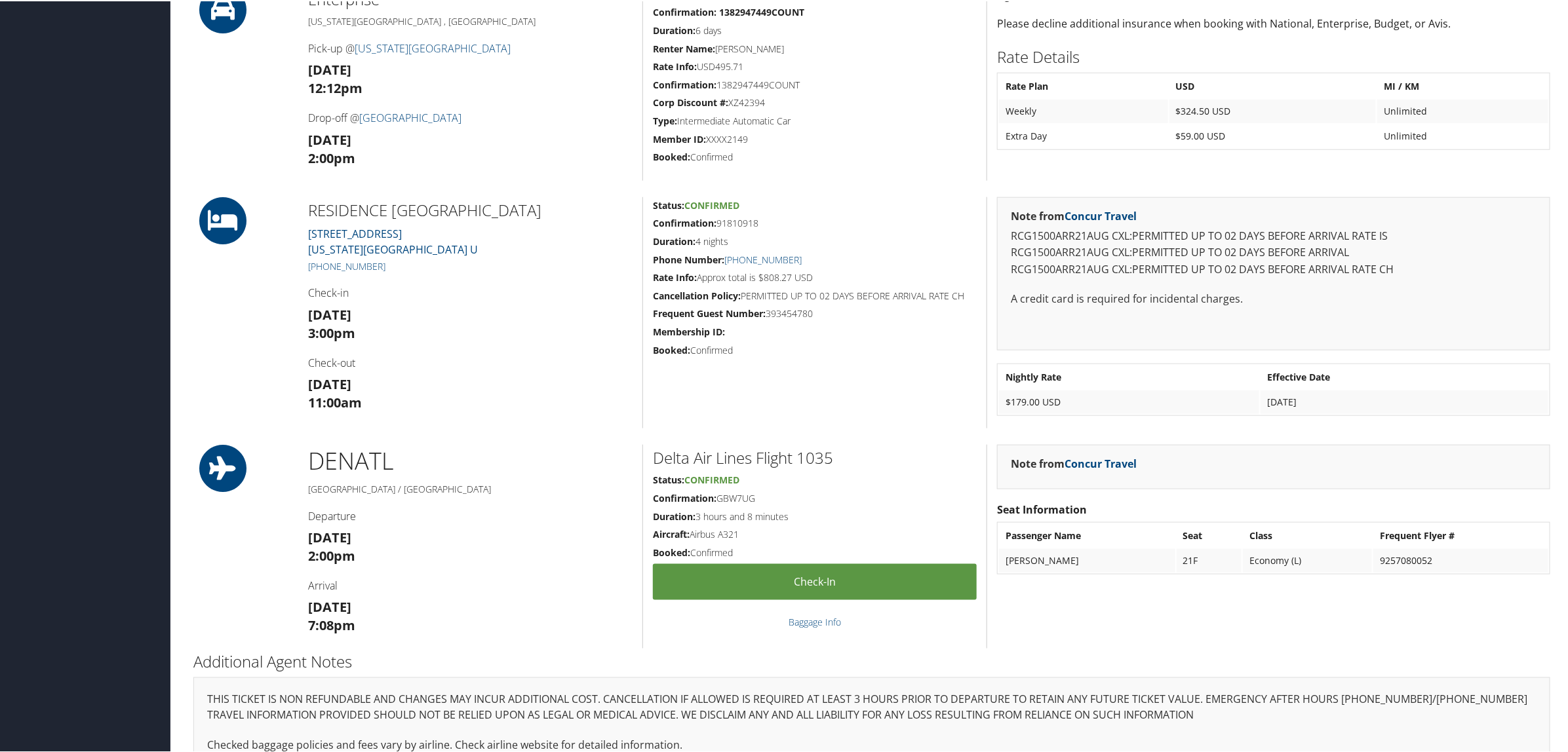
scroll to position [752, 0]
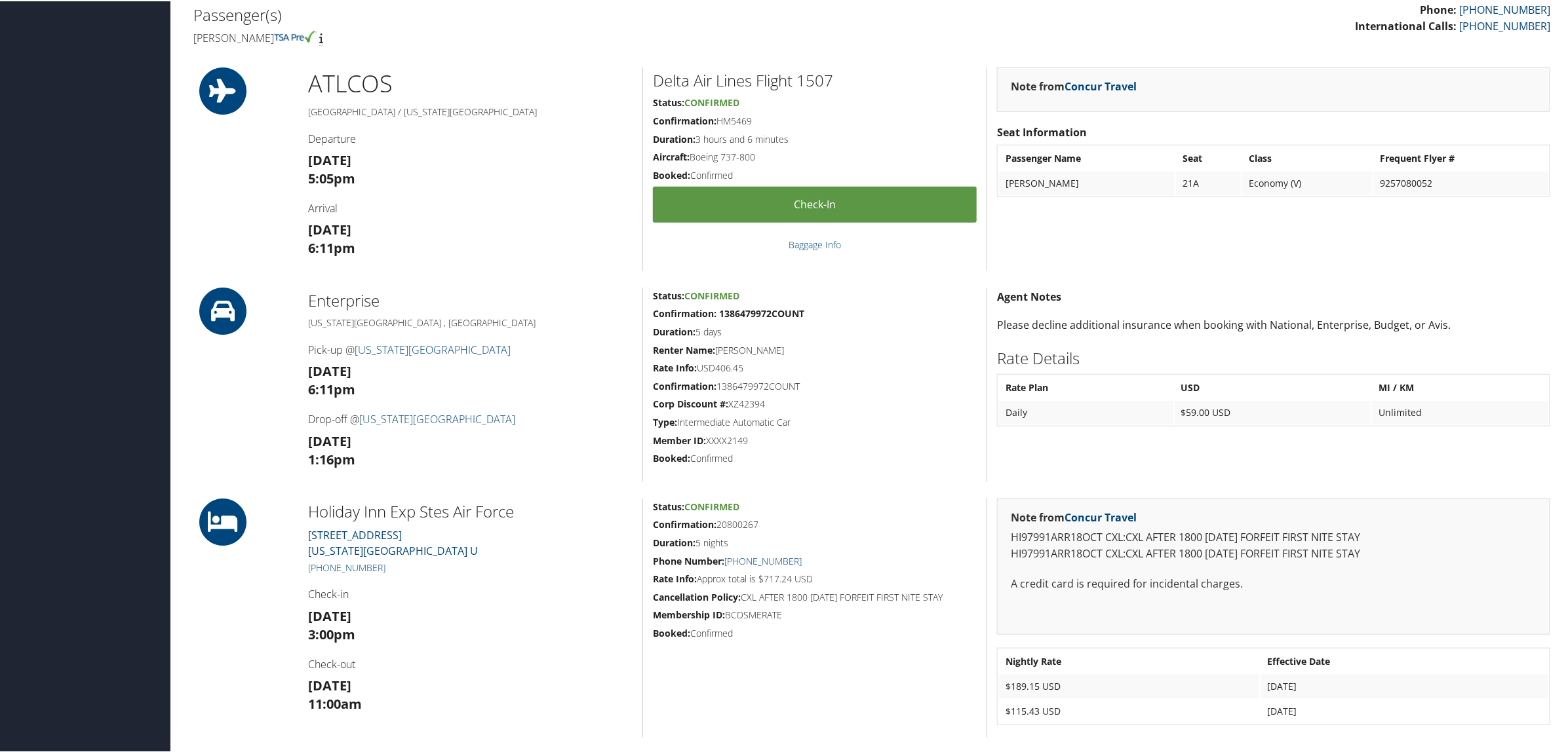
scroll to position [328, 0]
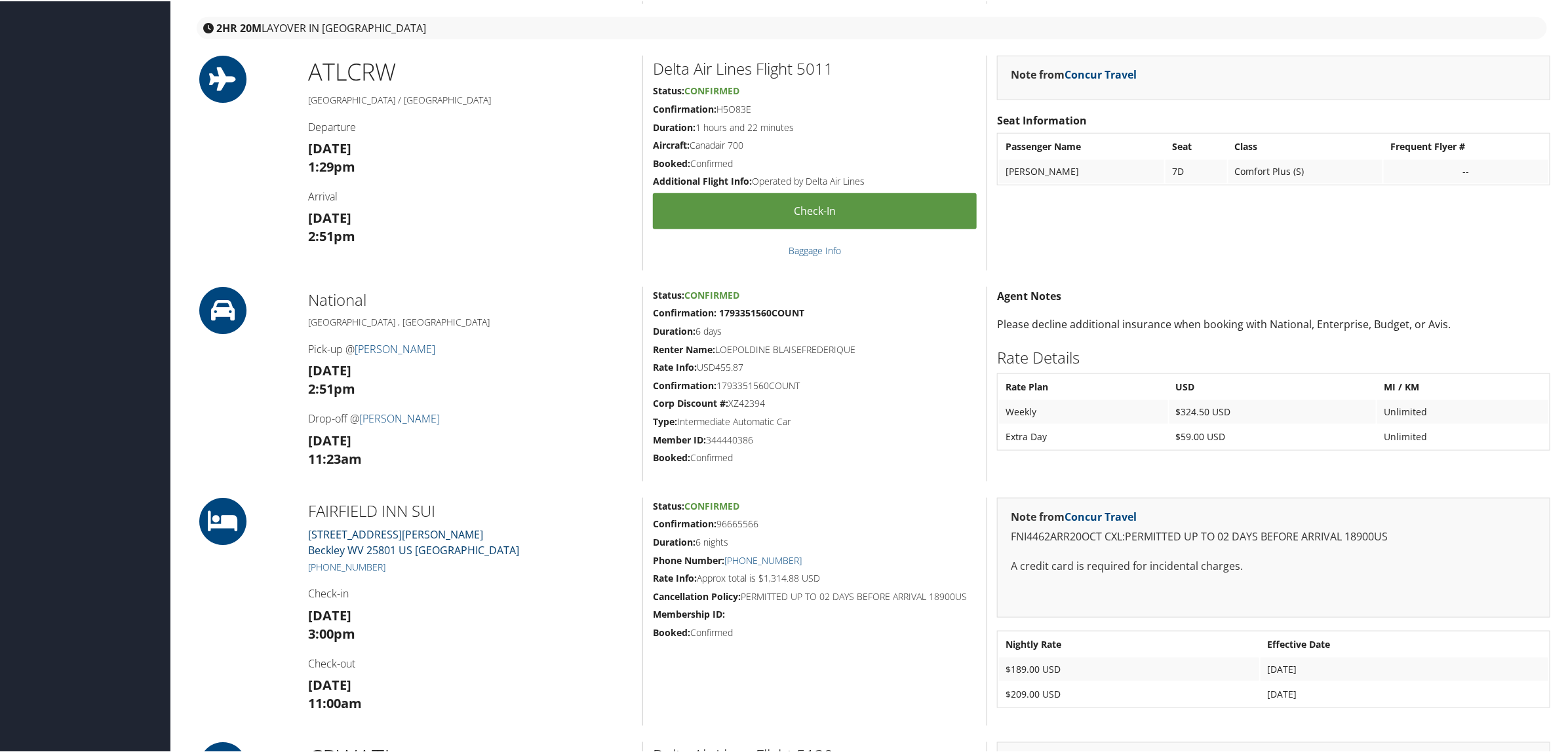
scroll to position [819, 0]
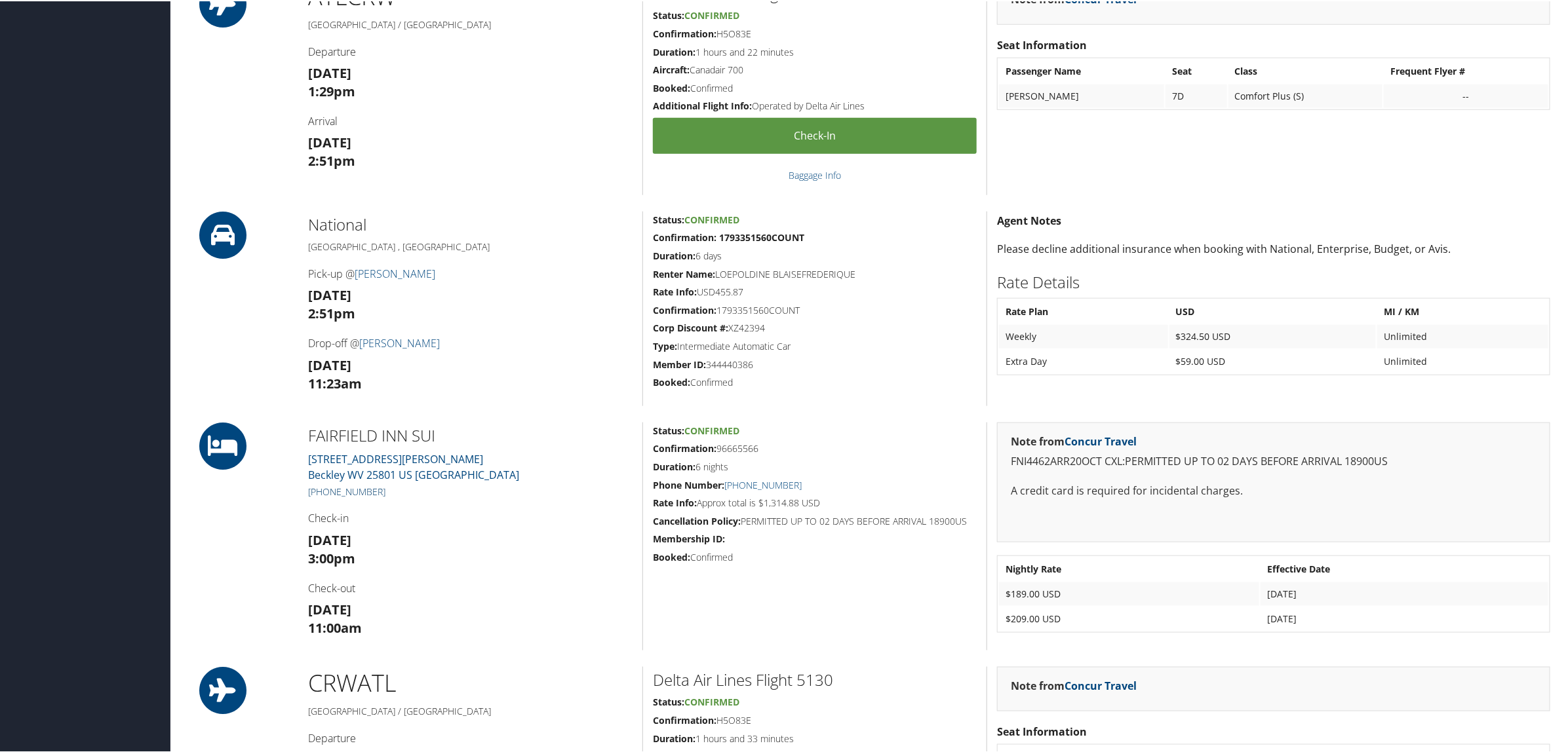
drag, startPoint x: 388, startPoint y: 493, endPoint x: 318, endPoint y: 493, distance: 70.0
click at [318, 493] on h5 "+1 (681) 222-1153" at bounding box center [470, 491] width 325 height 13
copy link "(681) 222-1153"
